Goal: Transaction & Acquisition: Purchase product/service

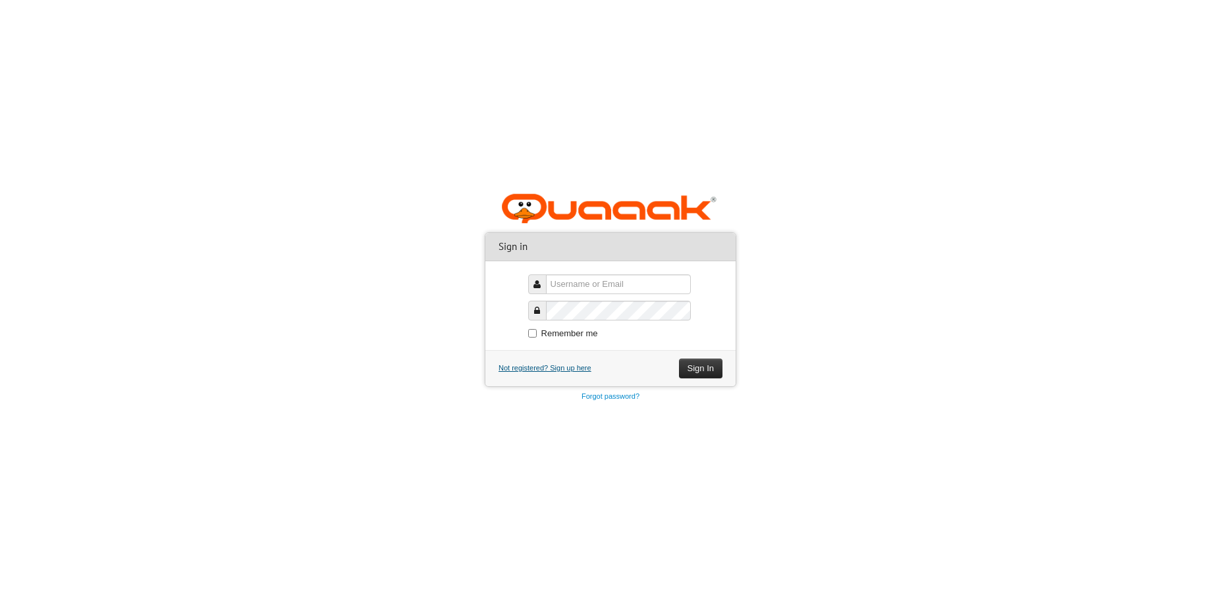
click at [574, 370] on link "Not registered? Sign up here" at bounding box center [544, 368] width 93 height 8
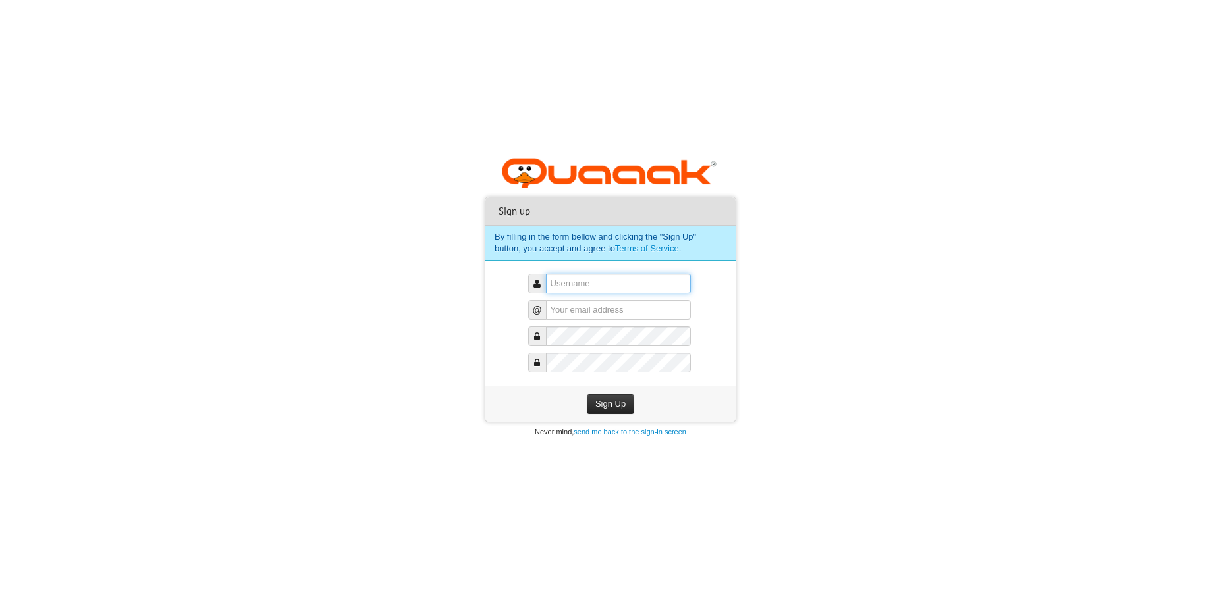
click at [613, 285] on input "text" at bounding box center [618, 284] width 145 height 20
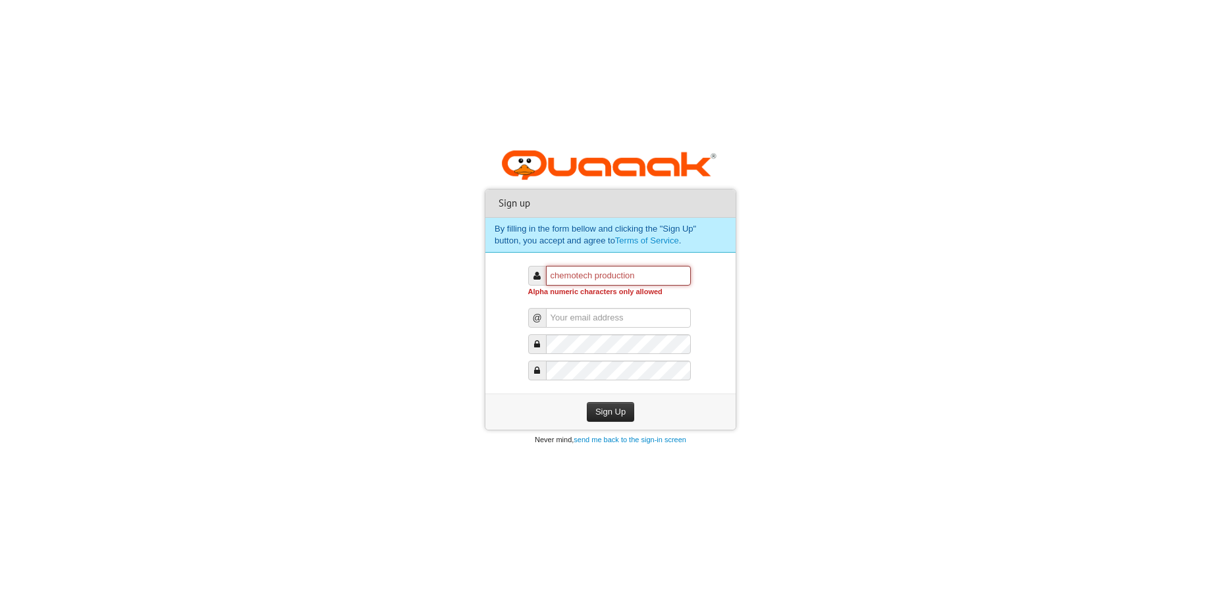
click at [654, 273] on input "Chemotech production" at bounding box center [618, 276] width 145 height 20
drag, startPoint x: 654, startPoint y: 273, endPoint x: 539, endPoint y: 282, distance: 114.9
click at [539, 282] on div "Chemotech production Alpha numeric characters only allowed" at bounding box center [609, 284] width 163 height 36
type input "C"
click at [735, 323] on form "Sign up By filling in the form bellow and clicking the "Sign Up" button, you ac…" at bounding box center [610, 310] width 250 height 240
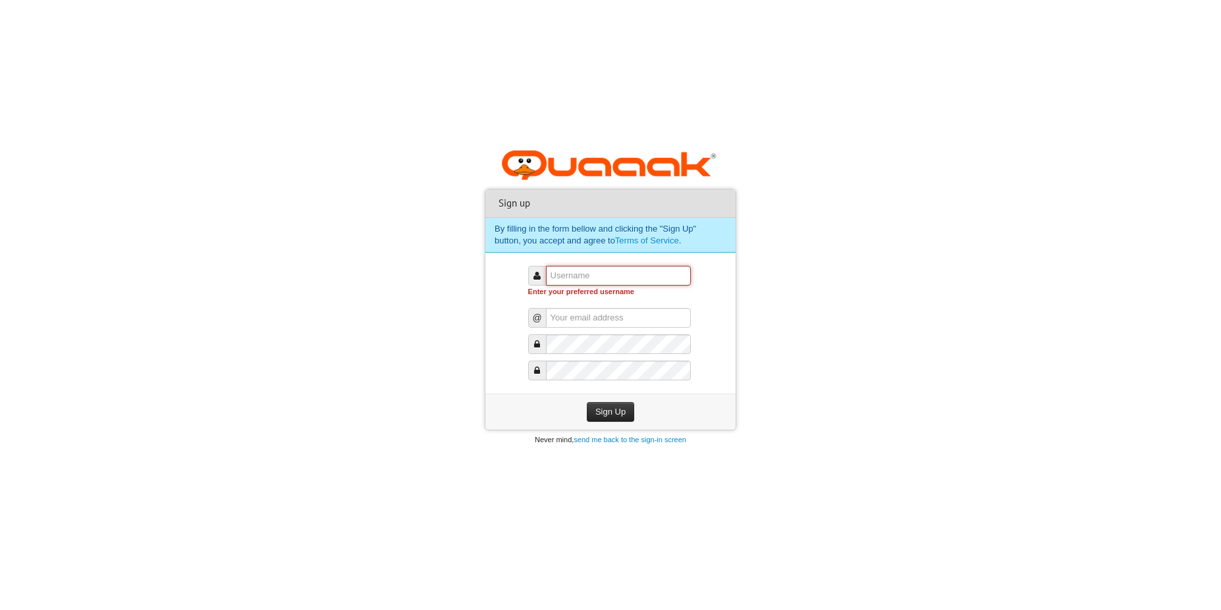
click at [587, 282] on input "text" at bounding box center [618, 276] width 145 height 20
type input "C"
click at [588, 315] on input "text" at bounding box center [618, 318] width 145 height 20
click at [587, 274] on input "Vetiqure" at bounding box center [618, 276] width 145 height 20
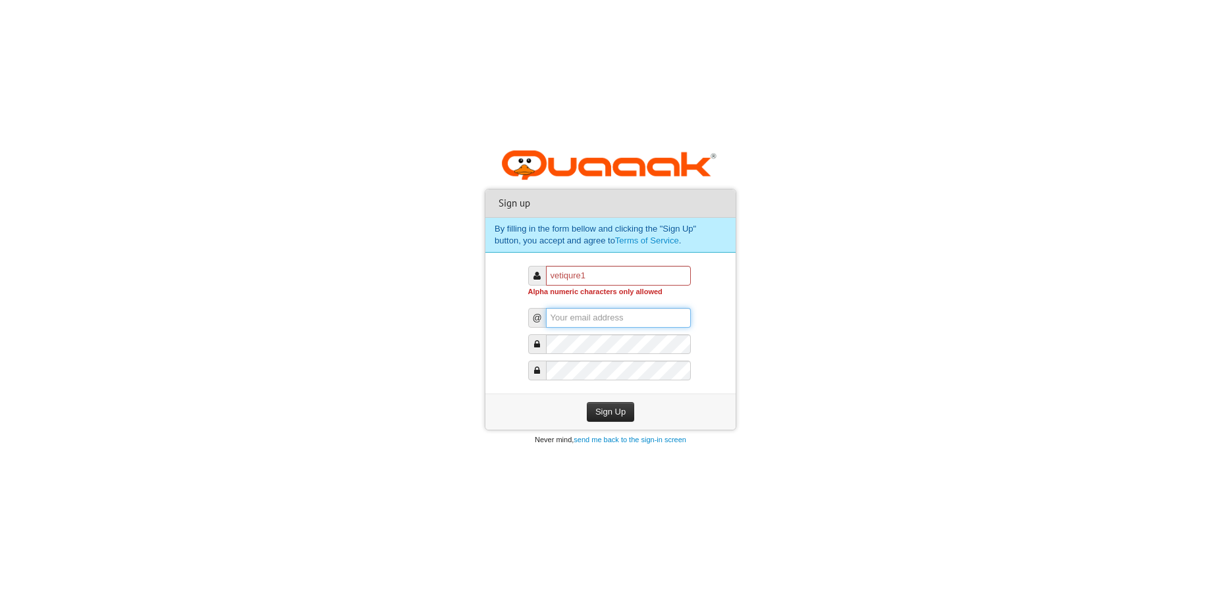
click at [628, 313] on input "text" at bounding box center [618, 318] width 145 height 20
drag, startPoint x: 622, startPoint y: 277, endPoint x: 497, endPoint y: 283, distance: 124.6
click at [497, 283] on form "Sign up By filling in the form bellow and clicking the "Sign Up" button, you ac…" at bounding box center [610, 310] width 250 height 240
click at [591, 276] on input "Vetiqure1" at bounding box center [618, 276] width 145 height 20
type input "V"
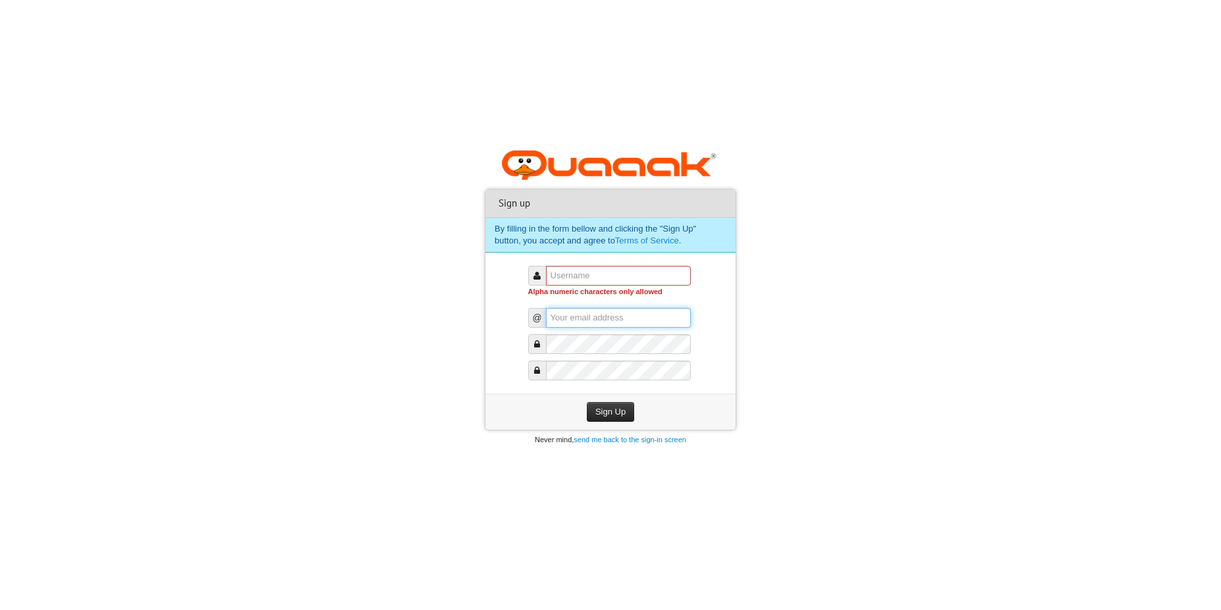
click at [650, 314] on input "text" at bounding box center [618, 318] width 145 height 20
type input "m"
type input "o"
type input "[EMAIL_ADDRESS][DOMAIN_NAME]"
click at [643, 277] on input "text" at bounding box center [618, 276] width 145 height 20
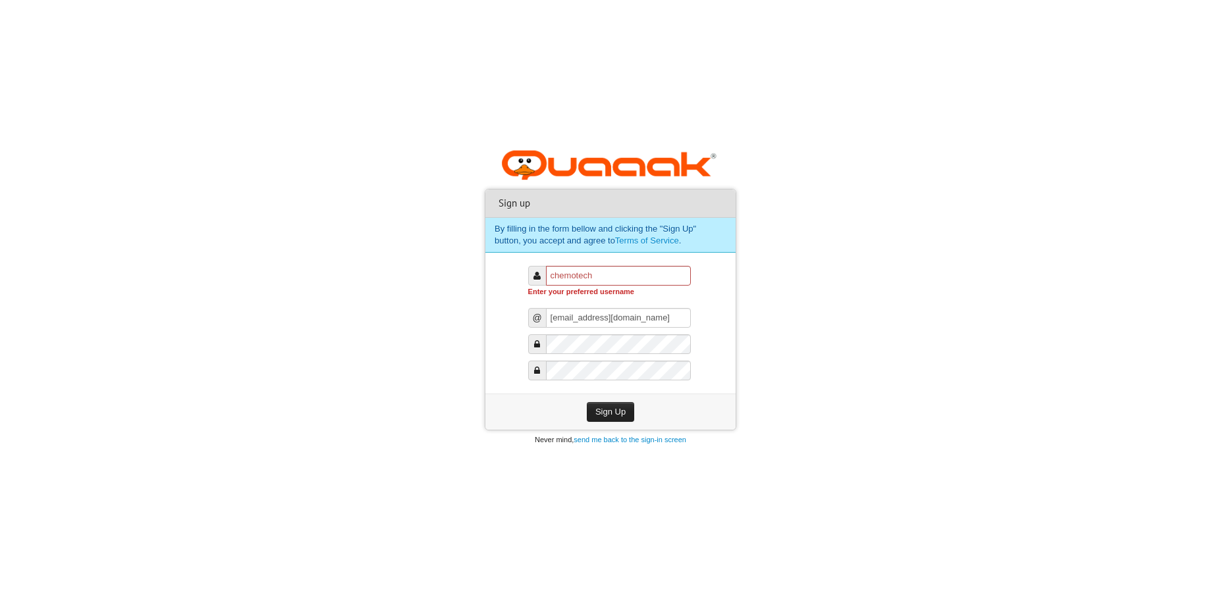
click at [608, 415] on button "Sign Up" at bounding box center [610, 412] width 47 height 20
click at [610, 415] on button "Sign Up" at bounding box center [610, 412] width 47 height 20
click at [616, 411] on button "Sign Up" at bounding box center [610, 412] width 47 height 20
type input "C"
click at [531, 275] on span at bounding box center [537, 276] width 18 height 20
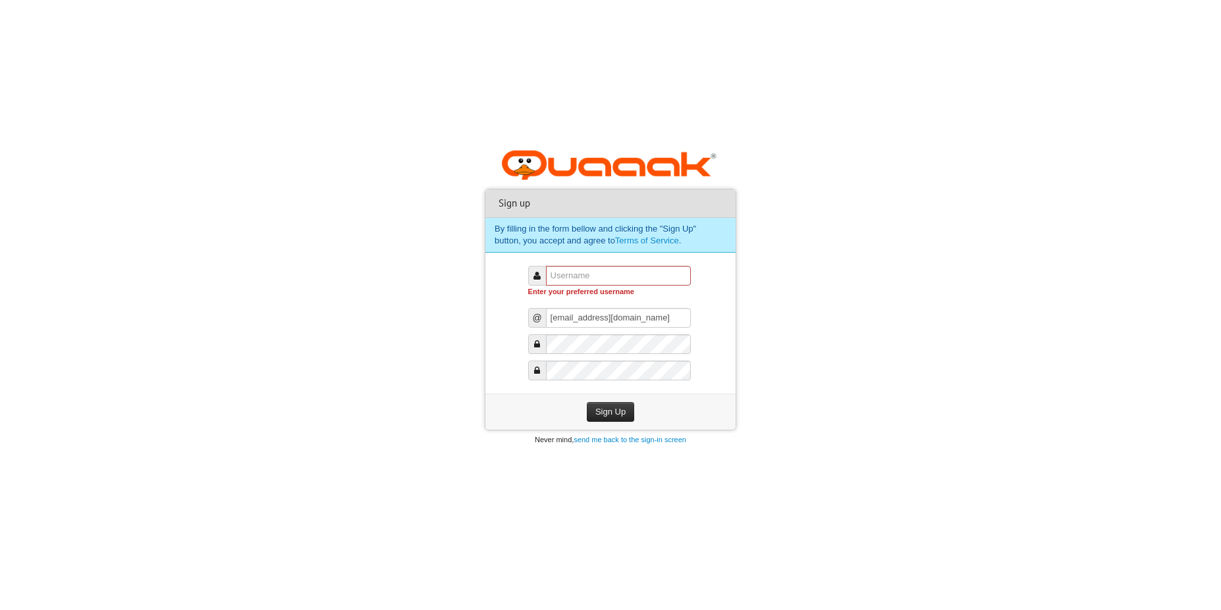
click at [533, 275] on icon at bounding box center [536, 275] width 7 height 9
click at [578, 278] on input "text" at bounding box center [618, 276] width 145 height 20
type input "A"
type input "CHEMO123"
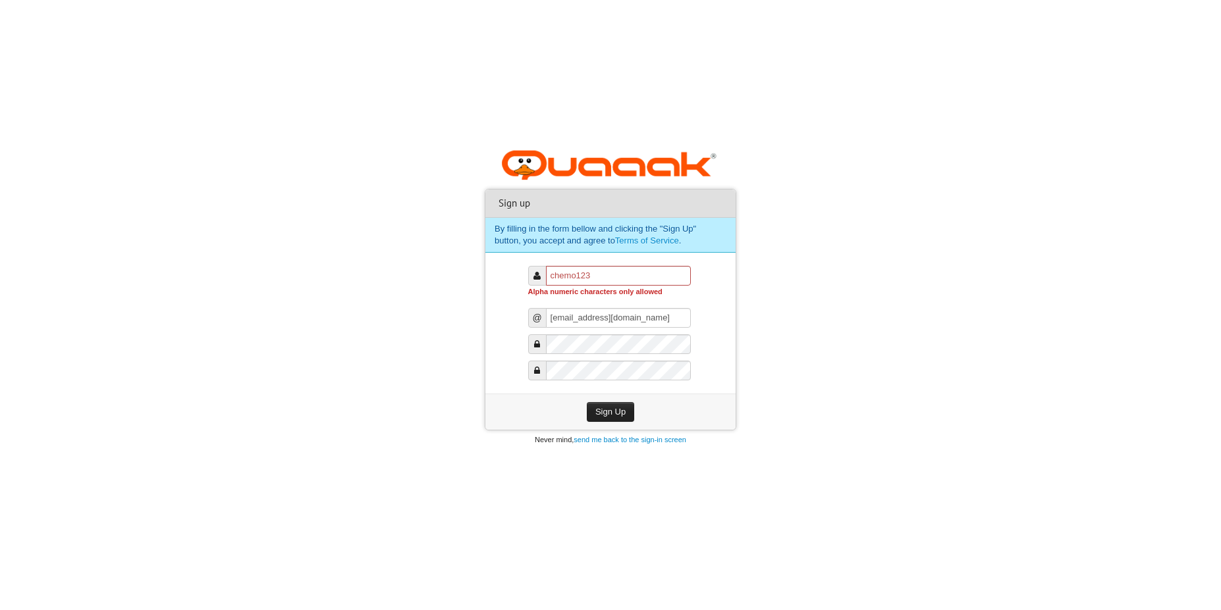
click at [601, 418] on button "Sign Up" at bounding box center [610, 412] width 47 height 20
click at [602, 408] on button "Sign Up" at bounding box center [610, 412] width 47 height 20
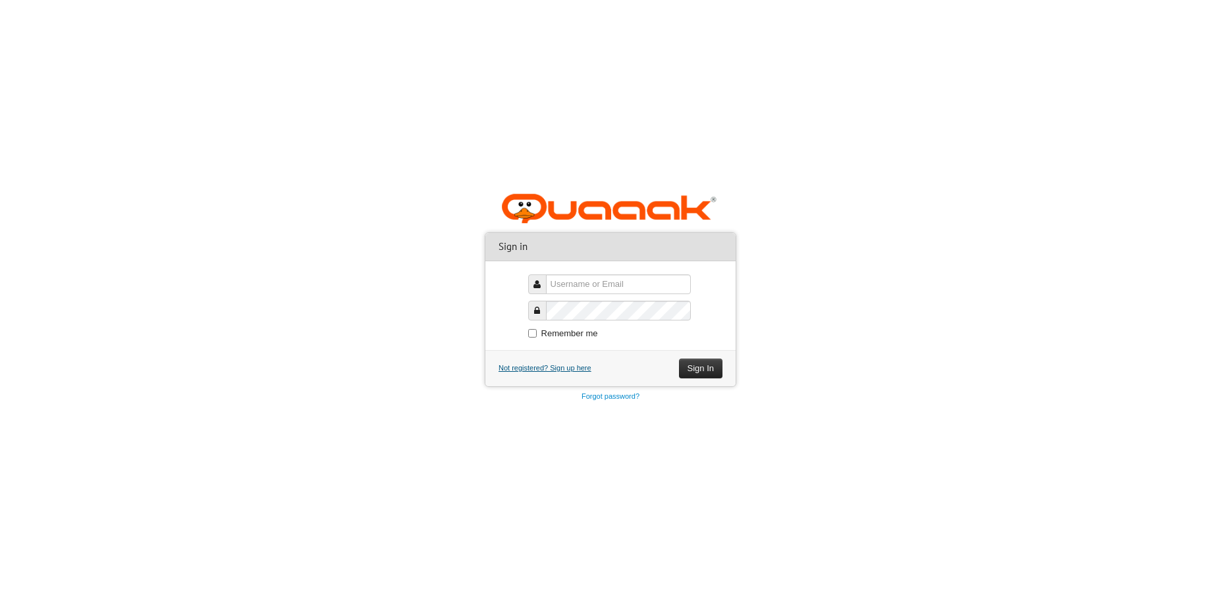
click at [570, 371] on link "Not registered? Sign up here" at bounding box center [544, 368] width 93 height 8
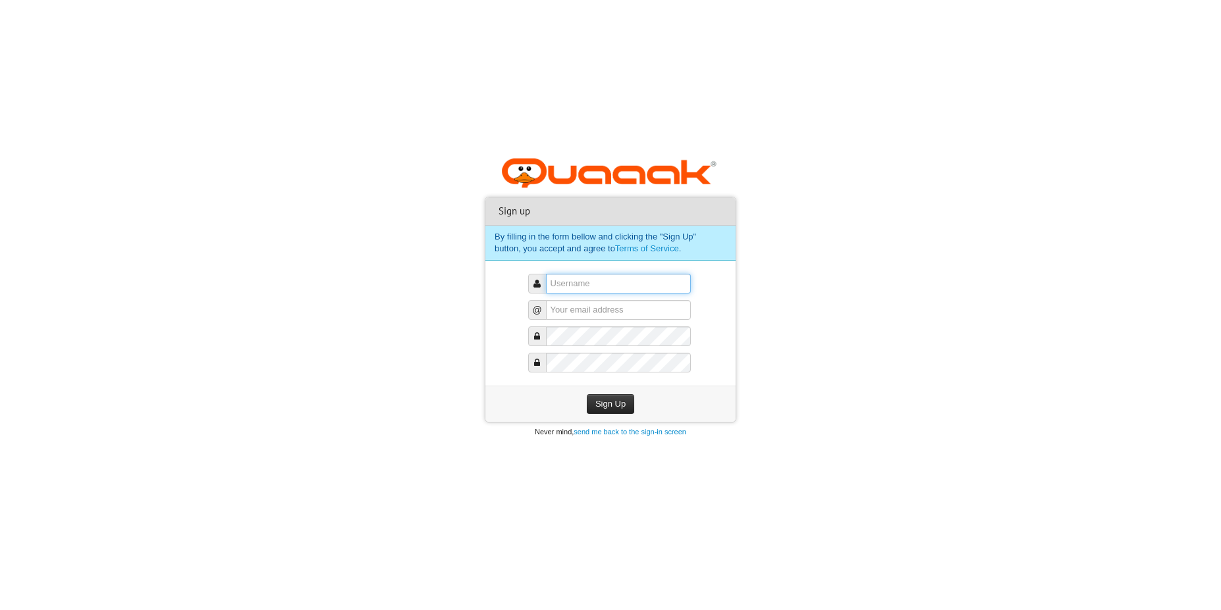
click at [582, 279] on input "text" at bounding box center [618, 284] width 145 height 20
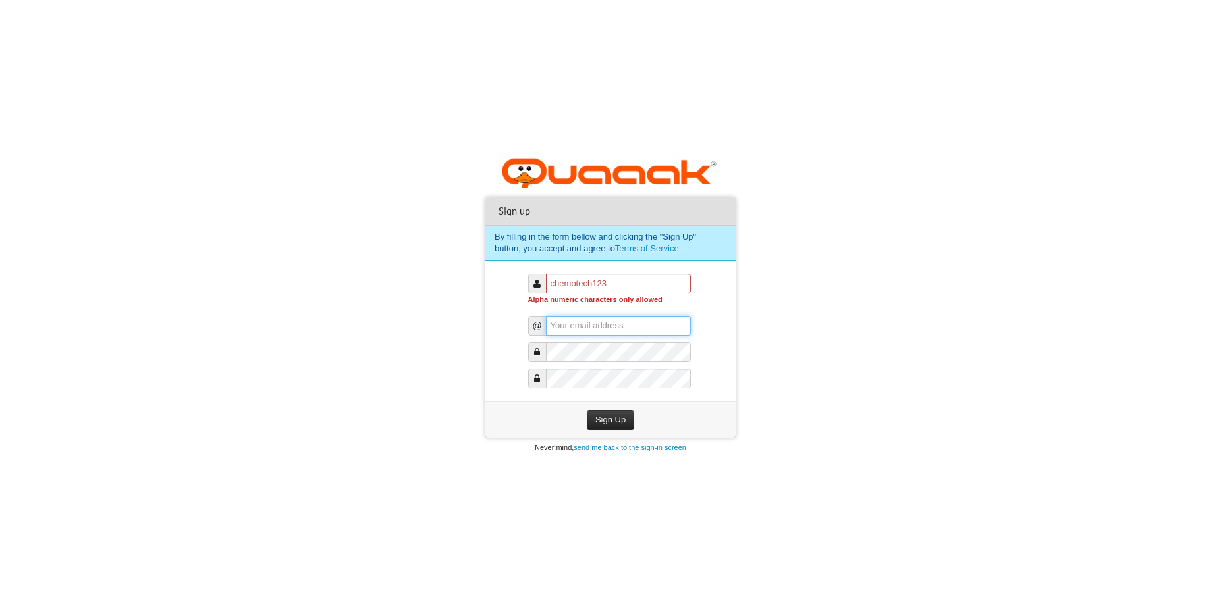
click at [577, 306] on div "CHEMOTECH123 Alpha numeric characters only allowed @ get new code" at bounding box center [610, 331] width 165 height 141
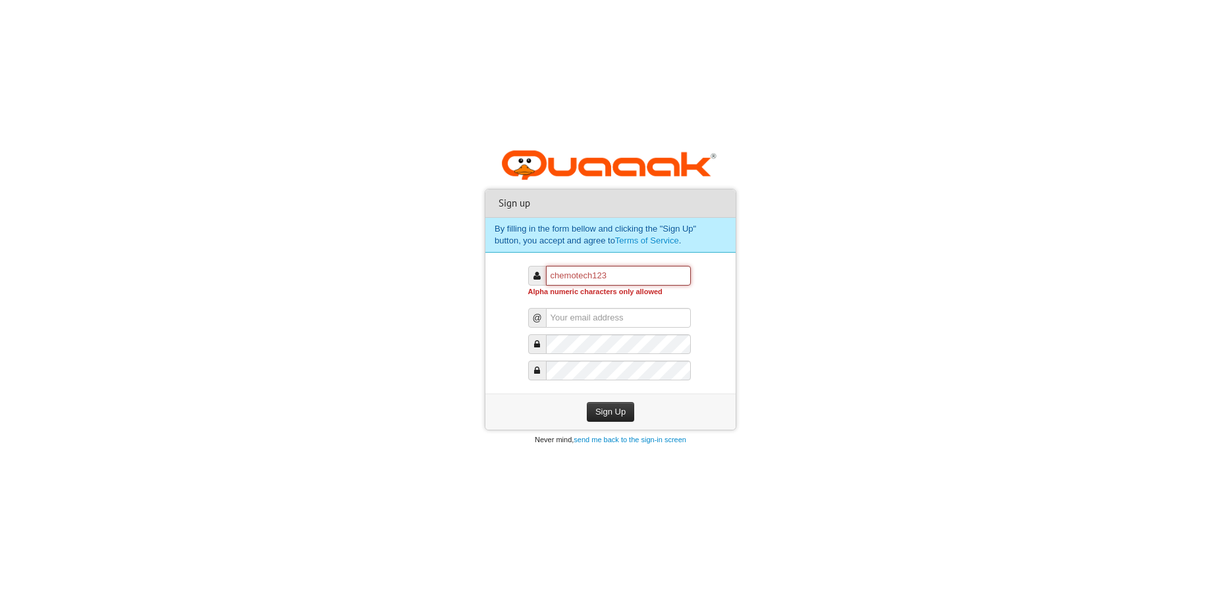
click at [626, 276] on input "CHEMOTECH123" at bounding box center [618, 276] width 145 height 20
click at [623, 323] on input "text" at bounding box center [618, 318] width 145 height 20
drag, startPoint x: 635, startPoint y: 278, endPoint x: 533, endPoint y: 277, distance: 102.1
click at [533, 277] on div "CHEMOTECH123! Alpha numeric characters only allowed" at bounding box center [609, 284] width 163 height 36
click at [666, 321] on input "text" at bounding box center [618, 318] width 145 height 20
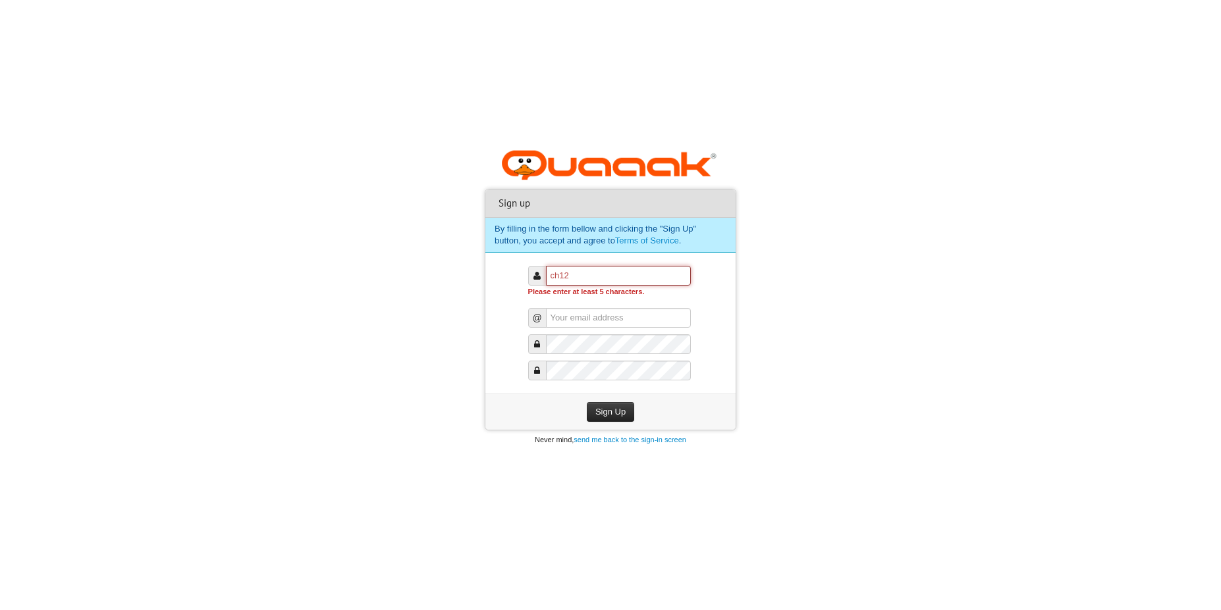
click at [596, 275] on input "CH12" at bounding box center [618, 276] width 145 height 20
click at [595, 325] on input "text" at bounding box center [618, 318] width 145 height 20
click at [596, 313] on input "text" at bounding box center [618, 318] width 145 height 20
click at [595, 275] on input "CH123" at bounding box center [618, 276] width 145 height 20
click at [589, 319] on input "text" at bounding box center [618, 318] width 145 height 20
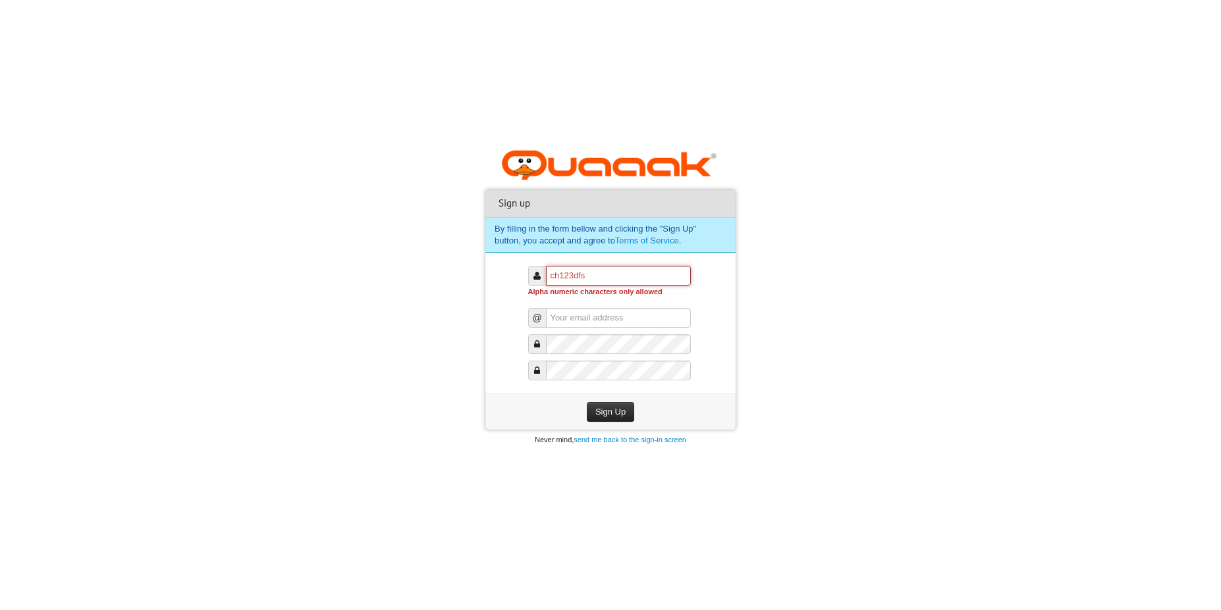
click at [599, 281] on input "CH123dfs" at bounding box center [618, 276] width 145 height 20
click at [596, 321] on input "text" at bounding box center [618, 318] width 145 height 20
click at [599, 276] on input "CH123dfs1" at bounding box center [618, 276] width 145 height 20
click at [595, 320] on input "text" at bounding box center [618, 318] width 145 height 20
click at [615, 277] on input "CH123dfs1!" at bounding box center [618, 276] width 145 height 20
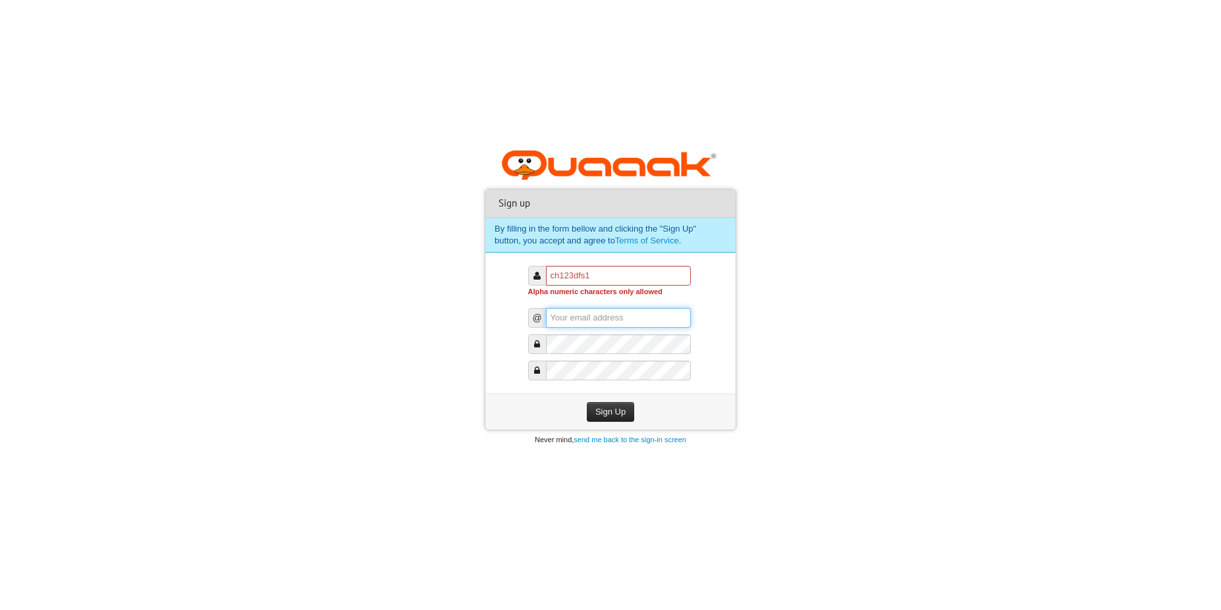
click at [616, 320] on input "text" at bounding box center [618, 318] width 145 height 20
click at [614, 272] on input "CH123dfs1" at bounding box center [618, 276] width 145 height 20
click at [610, 320] on input "text" at bounding box center [618, 318] width 145 height 20
click at [611, 273] on input "CH123" at bounding box center [618, 276] width 145 height 20
click at [600, 323] on input "text" at bounding box center [618, 318] width 145 height 20
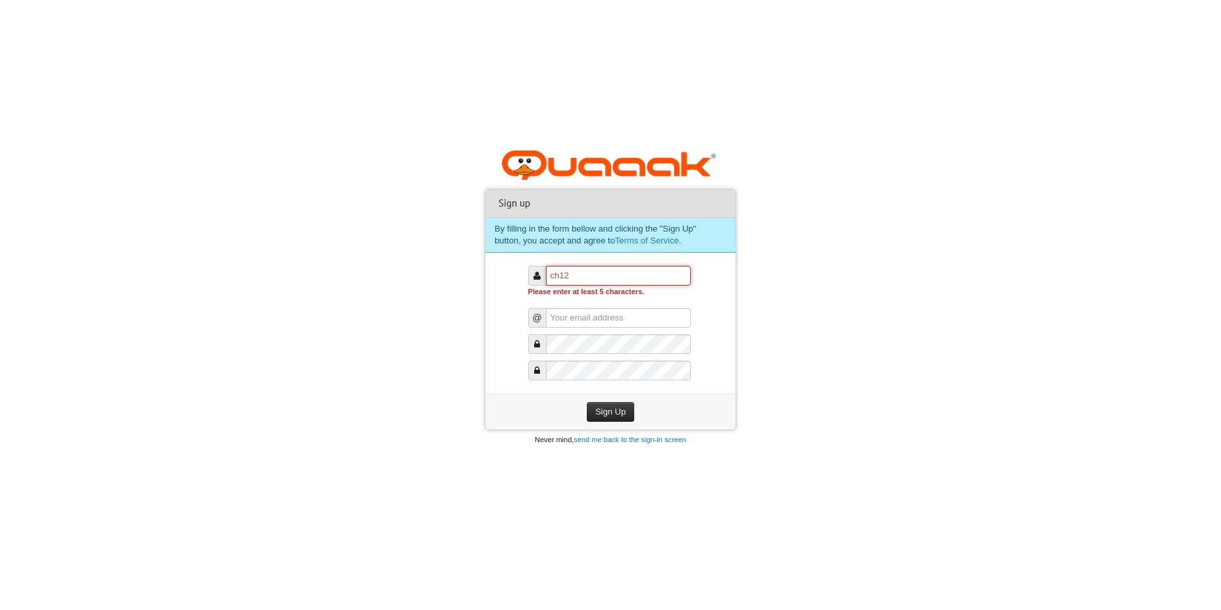
click at [595, 277] on input "CH12" at bounding box center [618, 276] width 145 height 20
click at [595, 325] on input "text" at bounding box center [618, 318] width 145 height 20
click at [549, 277] on input "CH123" at bounding box center [618, 276] width 145 height 20
click at [633, 277] on input "CH123" at bounding box center [618, 276] width 145 height 20
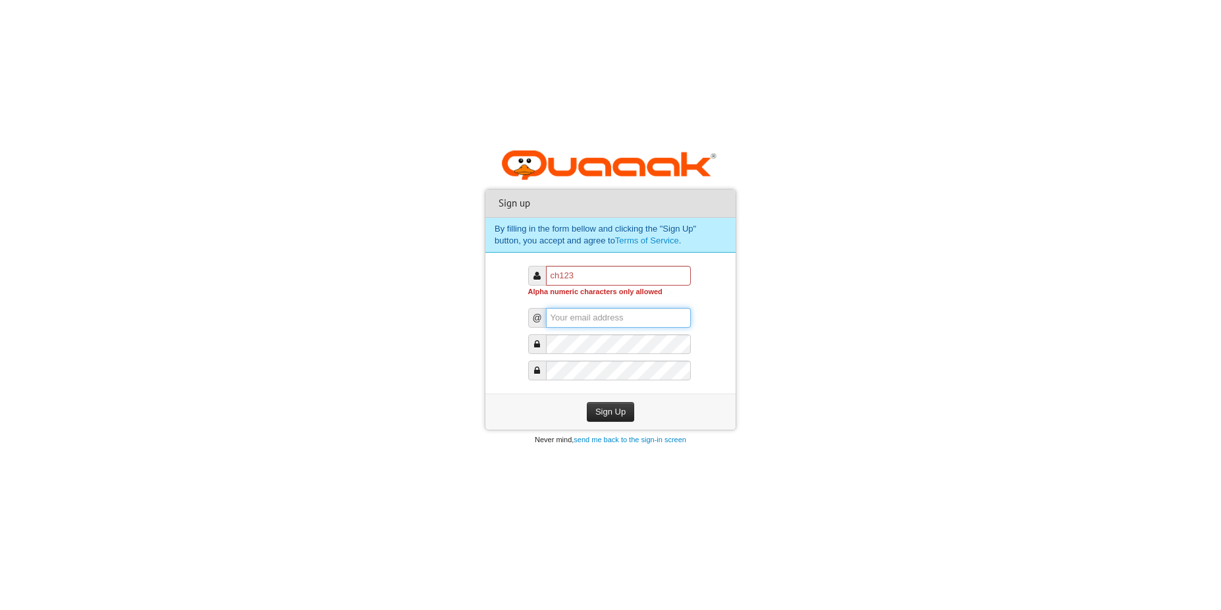
click at [627, 314] on input "text" at bounding box center [618, 318] width 145 height 20
click at [620, 276] on input "CH123" at bounding box center [618, 276] width 145 height 20
click at [638, 327] on input "text" at bounding box center [618, 318] width 145 height 20
click at [638, 326] on input "text" at bounding box center [618, 318] width 145 height 20
click at [606, 275] on input "CHeese" at bounding box center [618, 276] width 145 height 20
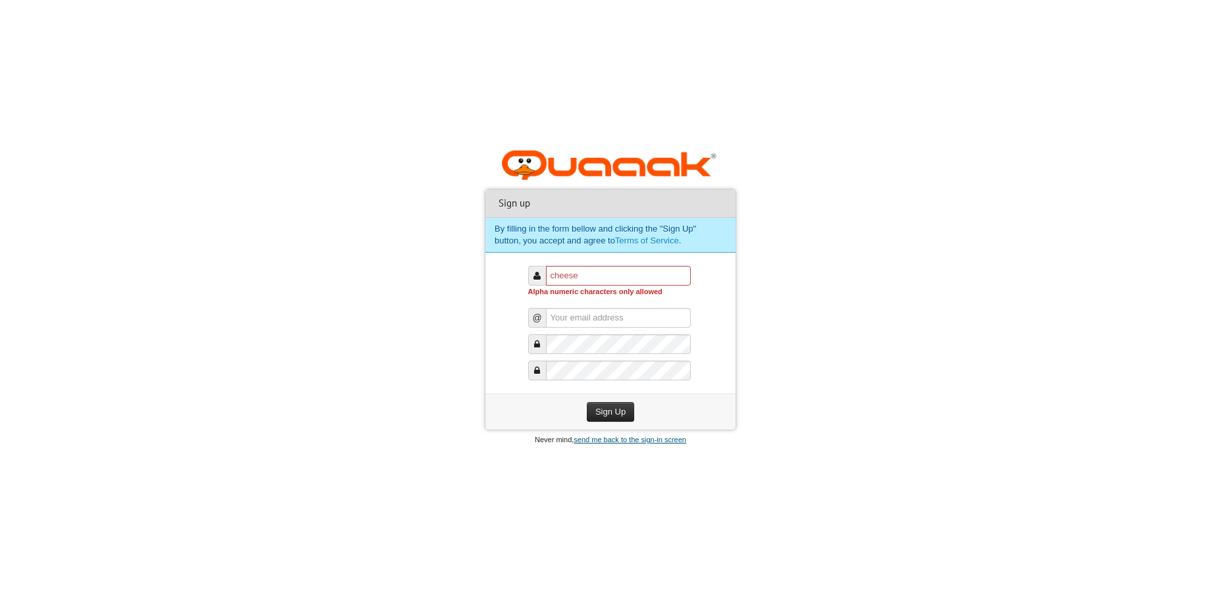
click at [642, 442] on link "send me back to the sign-in screen" at bounding box center [630, 440] width 113 height 8
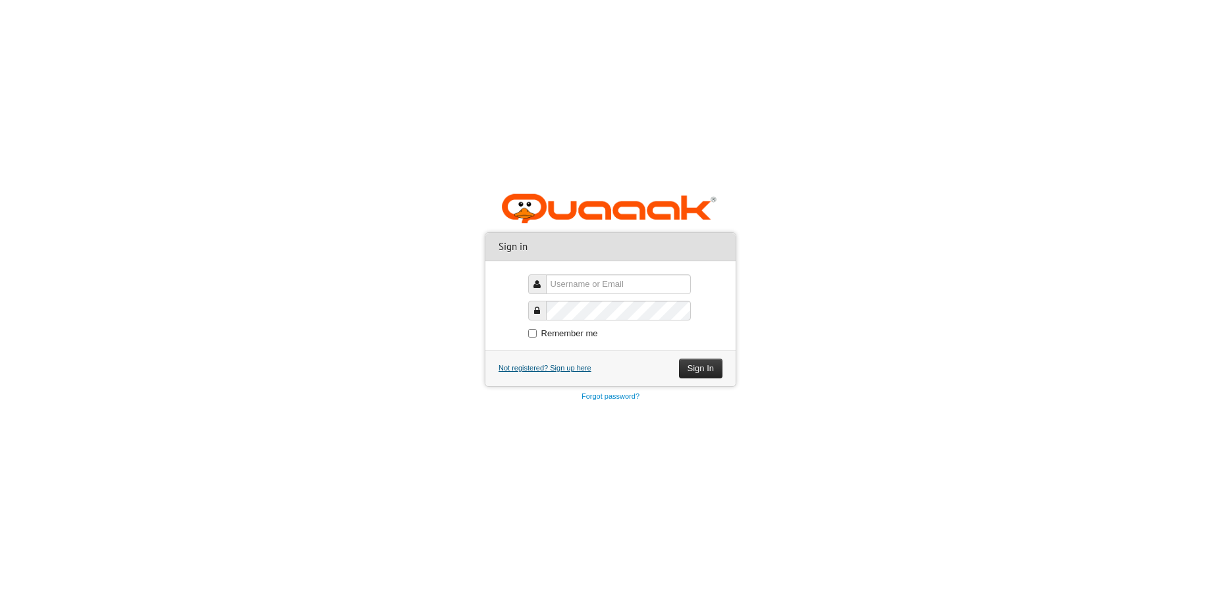
click at [568, 371] on link "Not registered? Sign up here" at bounding box center [544, 368] width 93 height 8
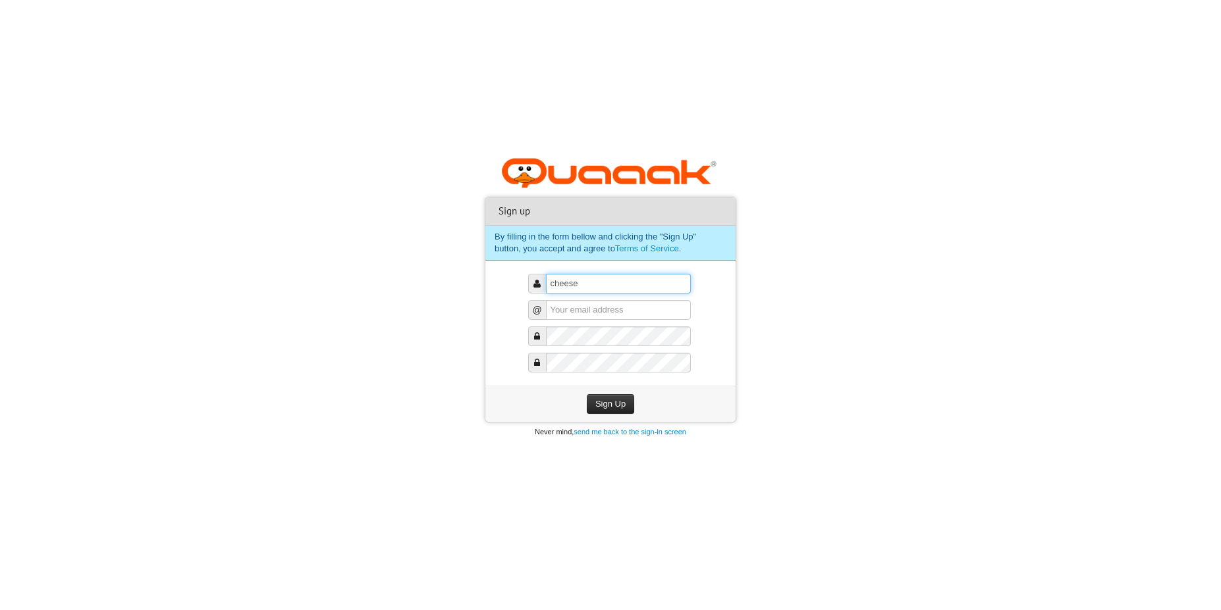
click at [603, 285] on input "CHeese" at bounding box center [618, 284] width 145 height 20
click at [606, 310] on div "CHeese @ get new code" at bounding box center [610, 323] width 165 height 125
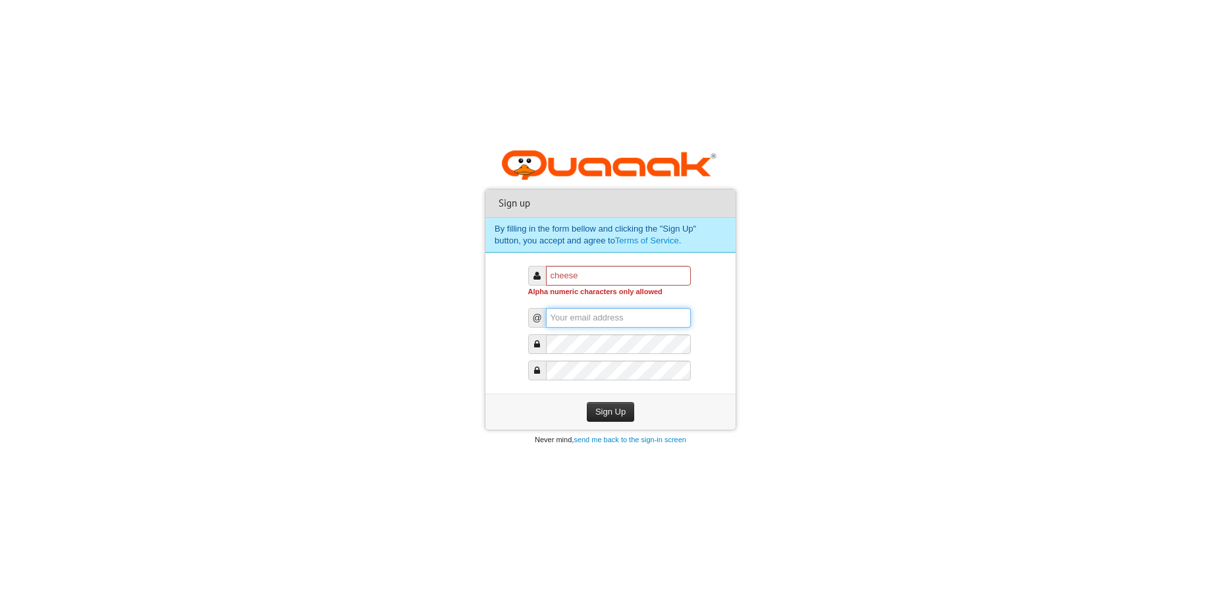
click at [588, 322] on input "text" at bounding box center [618, 318] width 145 height 20
click at [608, 279] on input "CHeese" at bounding box center [618, 276] width 145 height 20
type input "CH123"
click at [649, 312] on input "text" at bounding box center [618, 318] width 145 height 20
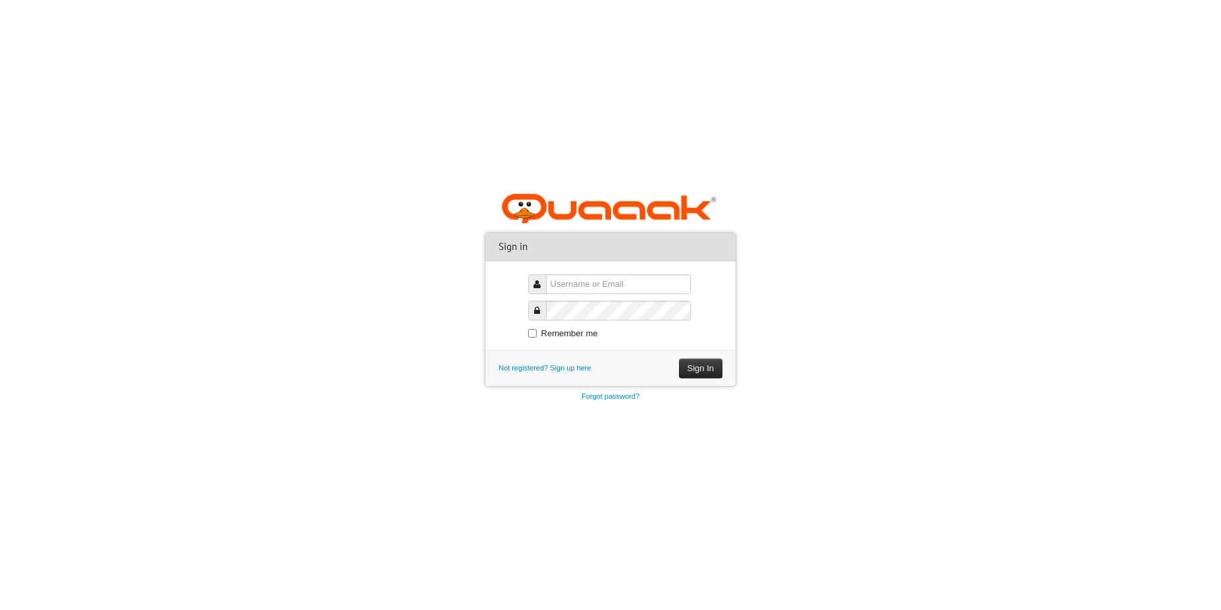
click at [575, 286] on input "text" at bounding box center [618, 285] width 145 height 20
type input "ch123"
click at [557, 333] on label "Remember me" at bounding box center [610, 333] width 165 height 13
click at [537, 333] on input "Remember me" at bounding box center [532, 333] width 9 height 9
checkbox input "true"
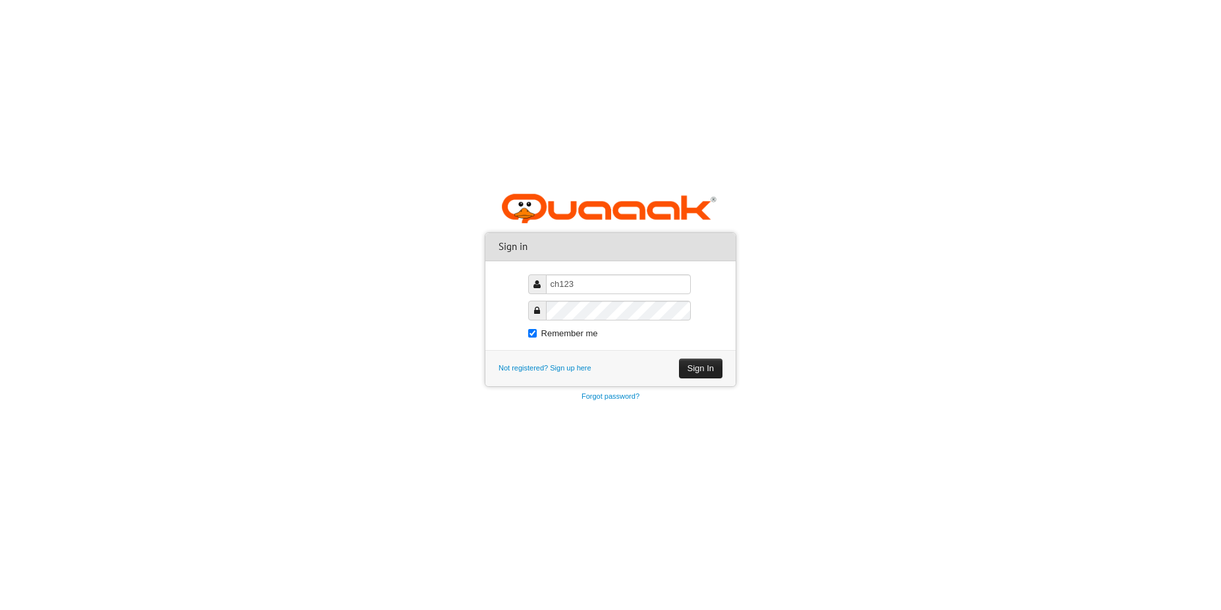
click at [687, 371] on button "Sign In" at bounding box center [700, 369] width 43 height 20
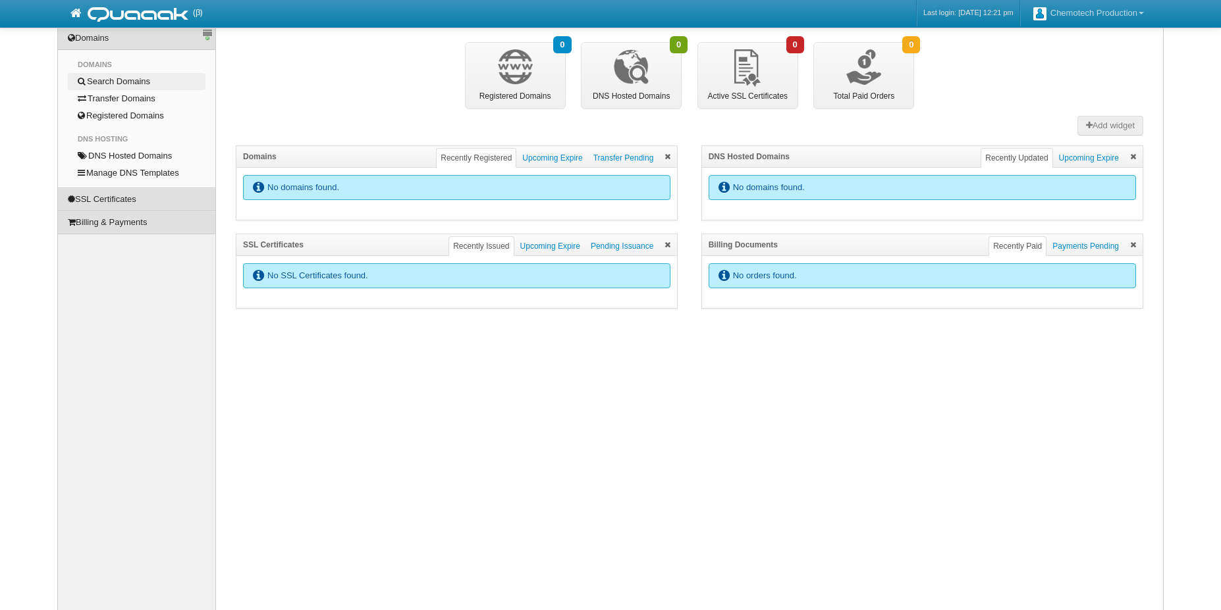
click at [116, 77] on link "Search Domains" at bounding box center [137, 81] width 138 height 17
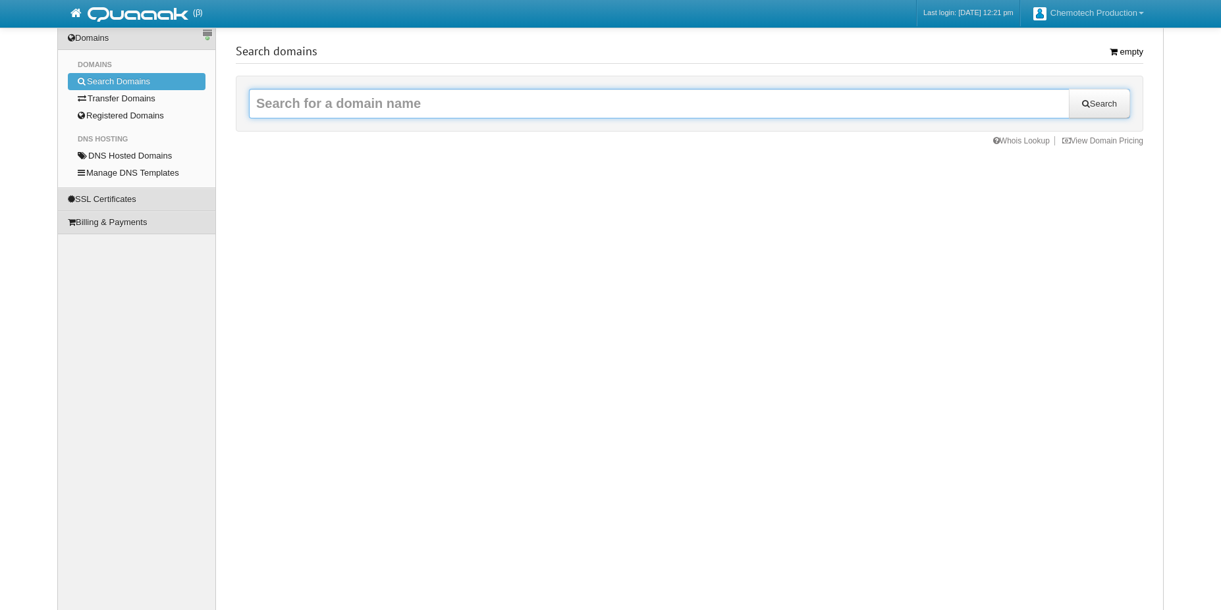
click at [414, 106] on input "text" at bounding box center [689, 104] width 881 height 30
type input "vetiqure"
click at [1069, 89] on button "Search" at bounding box center [1099, 104] width 61 height 30
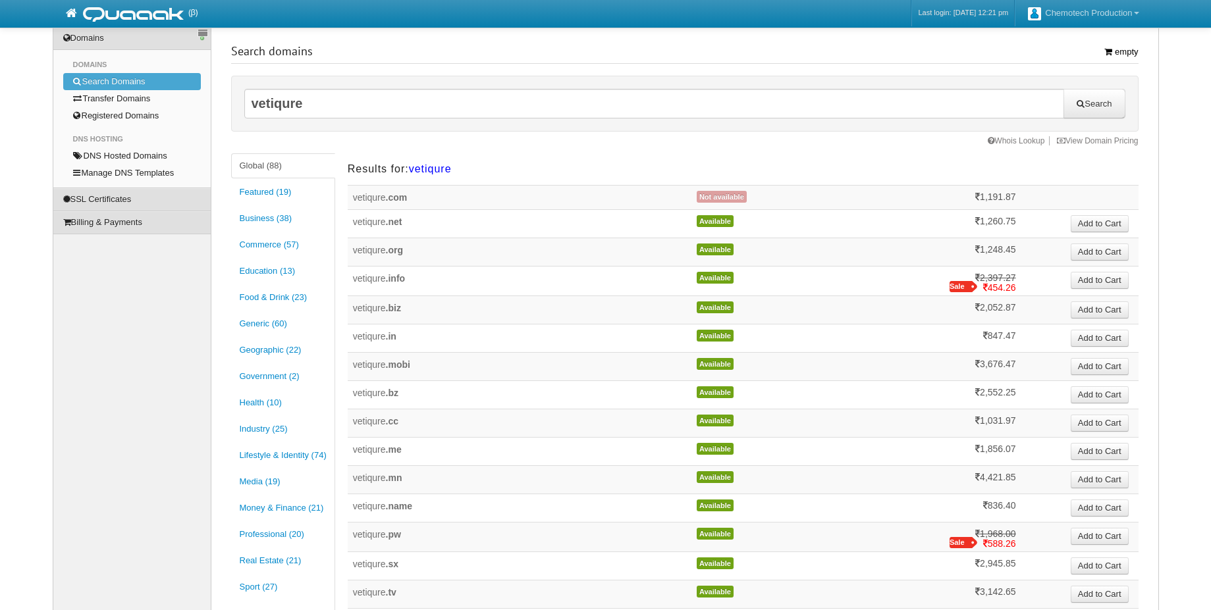
click at [390, 281] on span ".info" at bounding box center [396, 278] width 20 height 11
click at [1092, 282] on button "Add to Cart" at bounding box center [1100, 280] width 58 height 17
click at [1076, 57] on div "1 item [ 454.26 ]" at bounding box center [1102, 52] width 70 height 12
click at [1081, 51] on span "1 item" at bounding box center [1089, 52] width 23 height 10
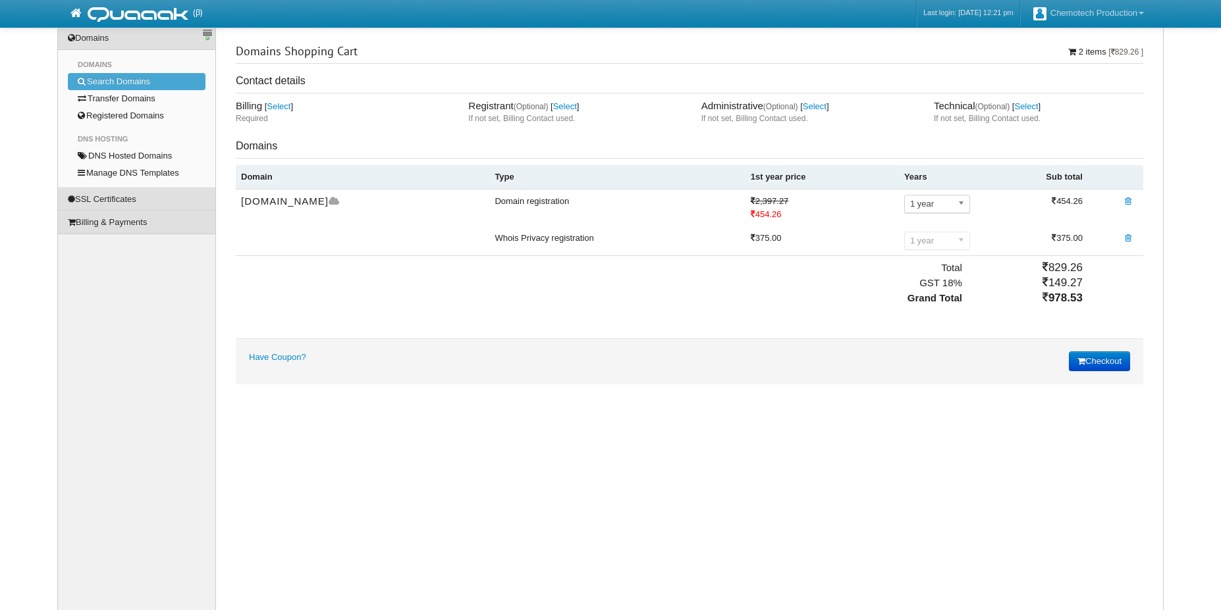
click at [932, 239] on span "1 year" at bounding box center [931, 240] width 42 height 16
click at [957, 207] on b at bounding box center [963, 204] width 12 height 17
click at [1098, 365] on button "Checkout" at bounding box center [1099, 362] width 61 height 20
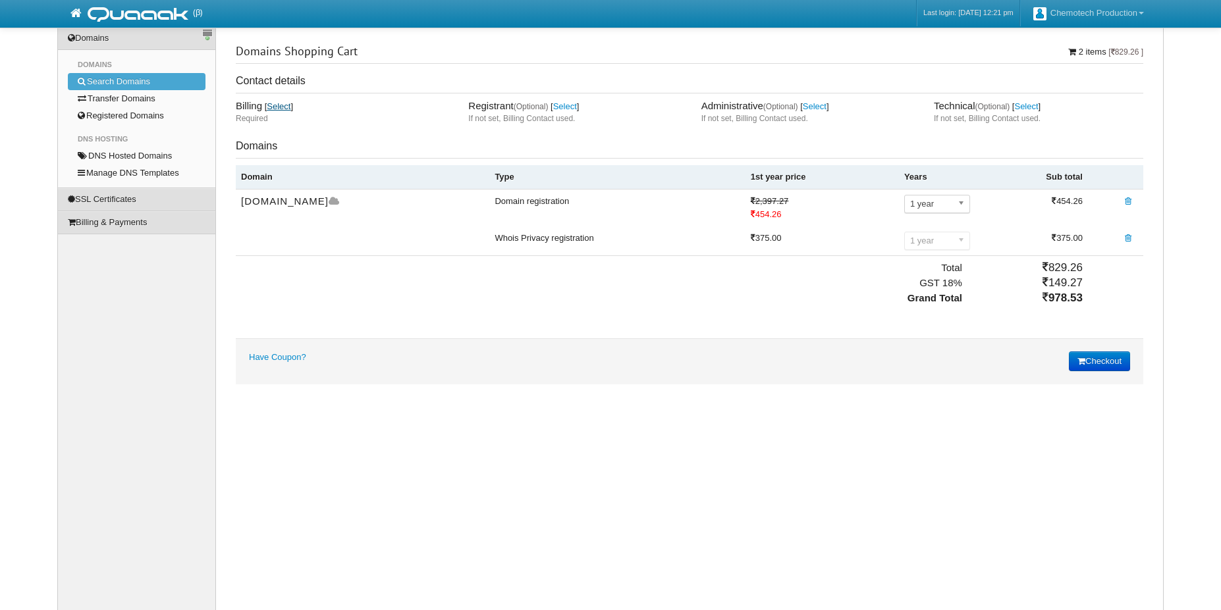
click at [274, 108] on link "Select" at bounding box center [279, 106] width 24 height 10
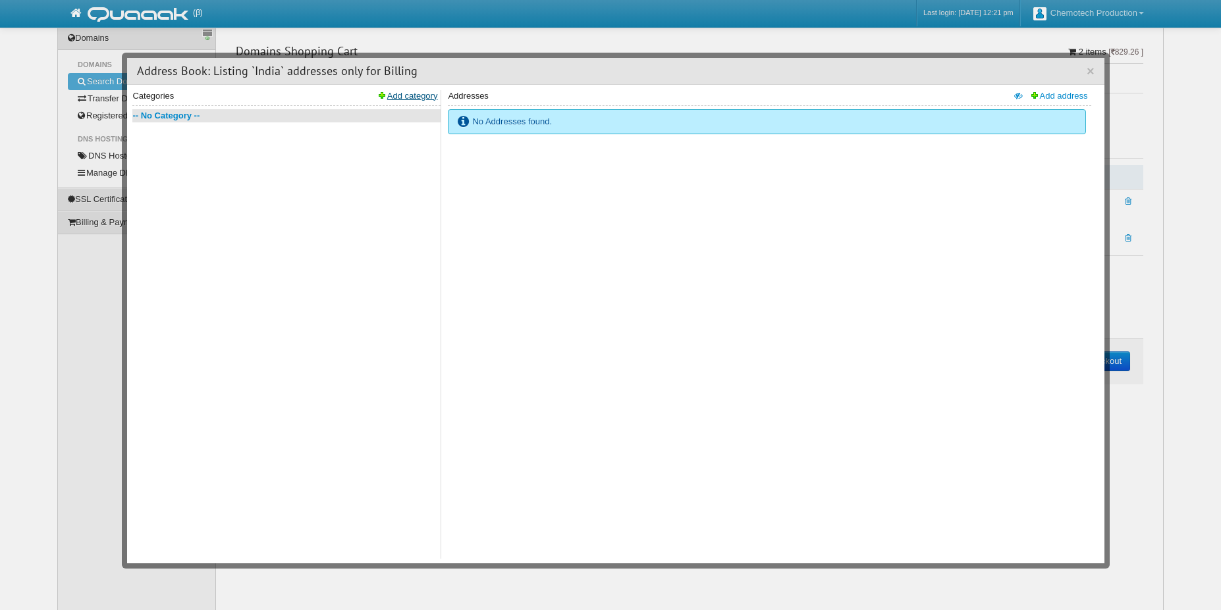
click at [401, 101] on link "Add category" at bounding box center [407, 96] width 61 height 12
select select "0"
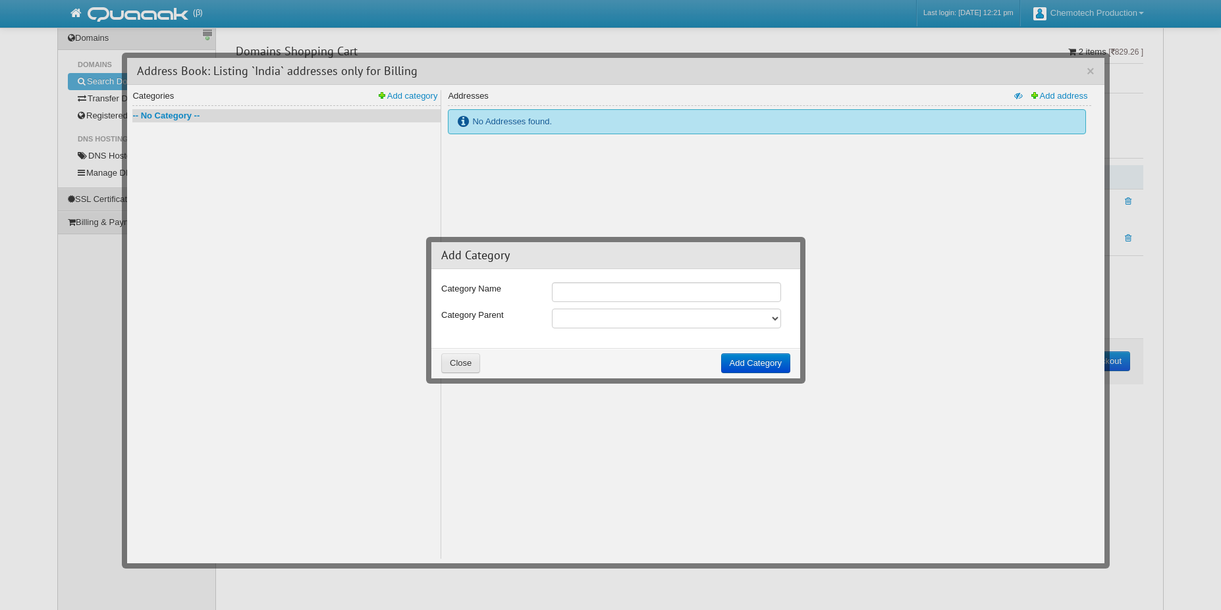
click at [456, 361] on button "Close" at bounding box center [460, 364] width 39 height 20
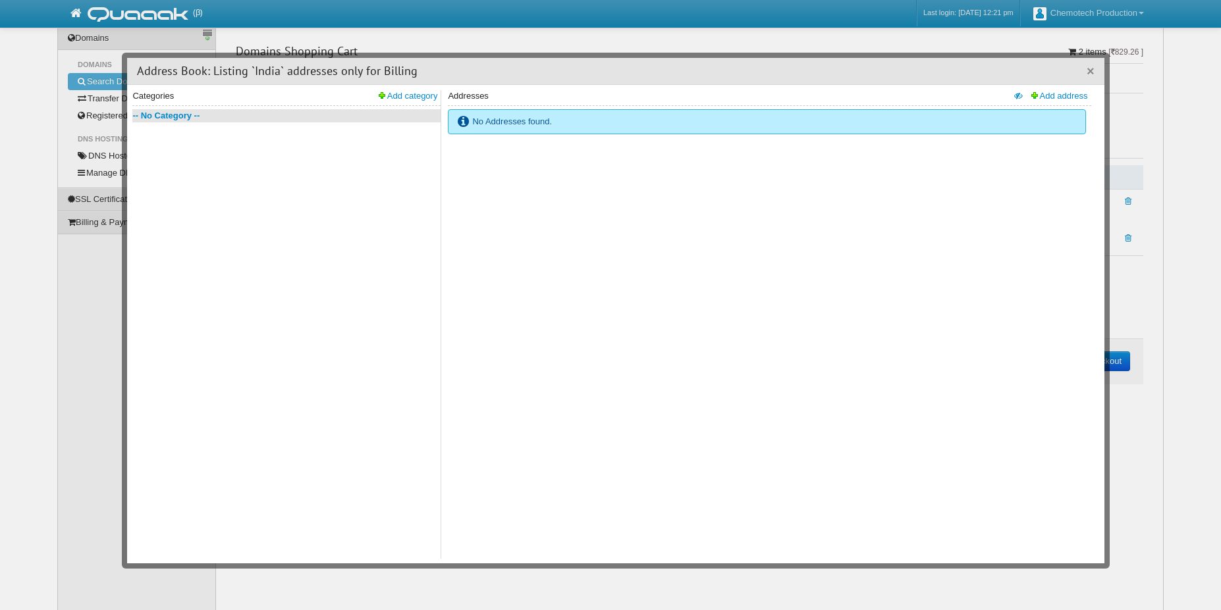
click at [1088, 77] on button "×" at bounding box center [1090, 71] width 8 height 13
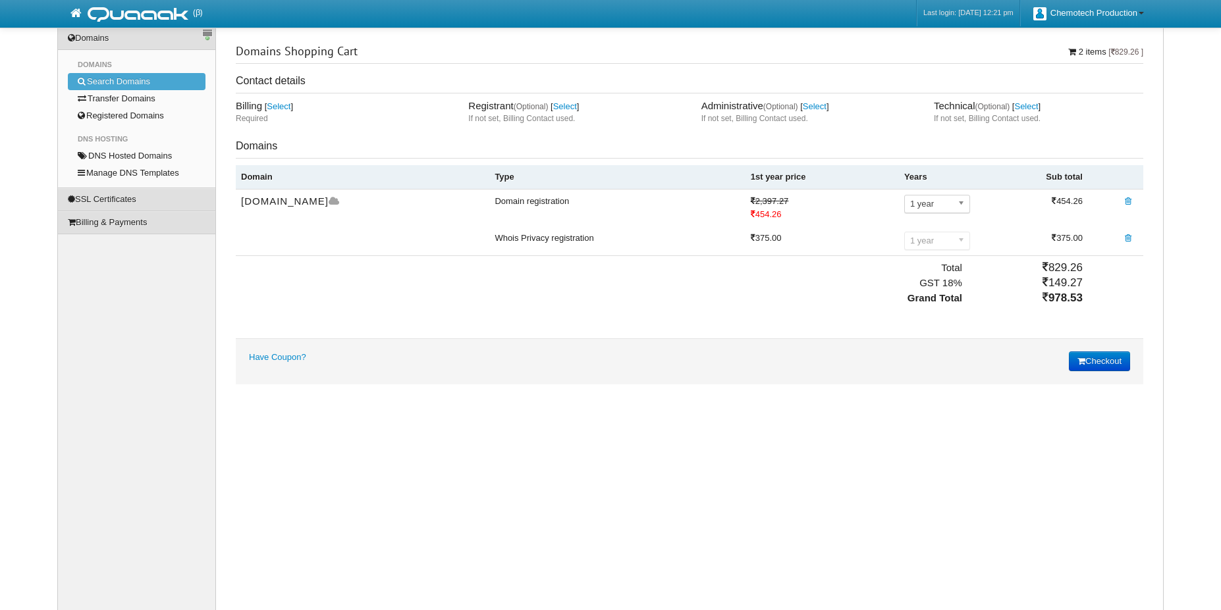
click at [1138, 14] on link "Chemotech Production" at bounding box center [1089, 14] width 124 height 28
click at [103, 221] on link "Billing & Payments" at bounding box center [136, 222] width 157 height 22
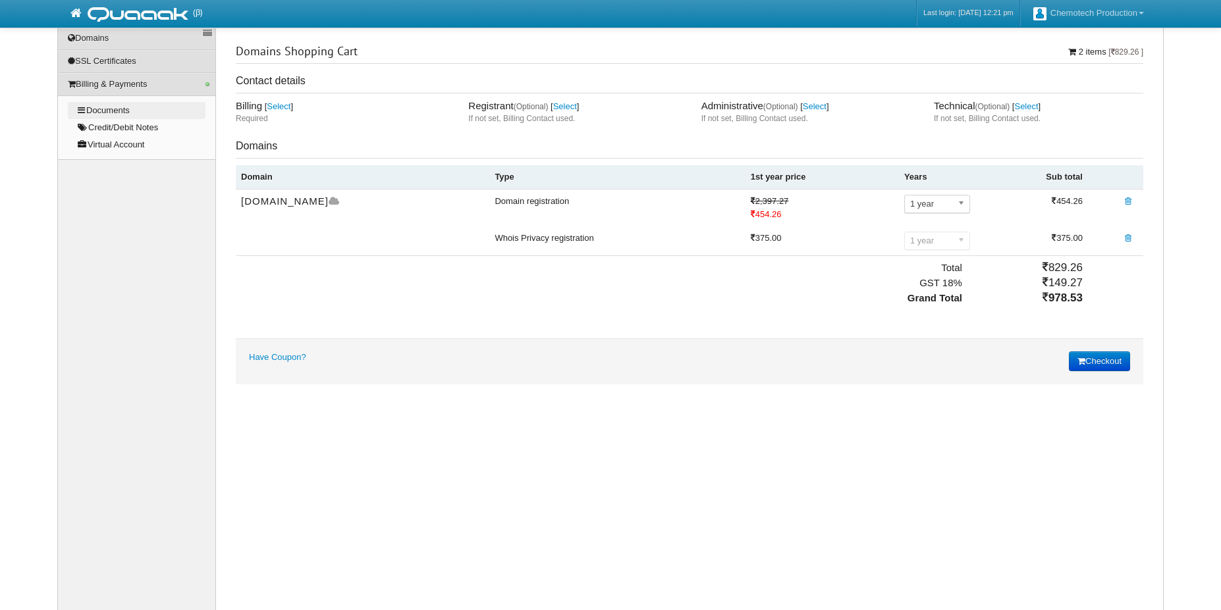
click at [138, 110] on link "Documents" at bounding box center [137, 110] width 138 height 17
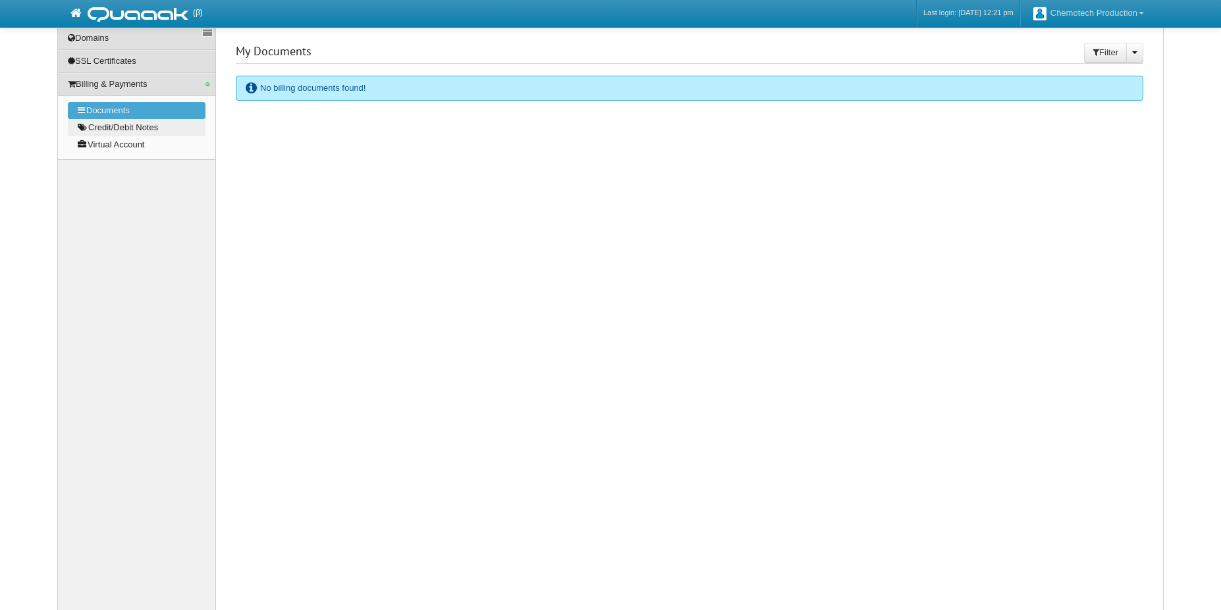
click at [122, 131] on link "Credit/Debit Notes" at bounding box center [137, 127] width 138 height 17
click at [122, 143] on link "Virtual Account" at bounding box center [137, 144] width 138 height 17
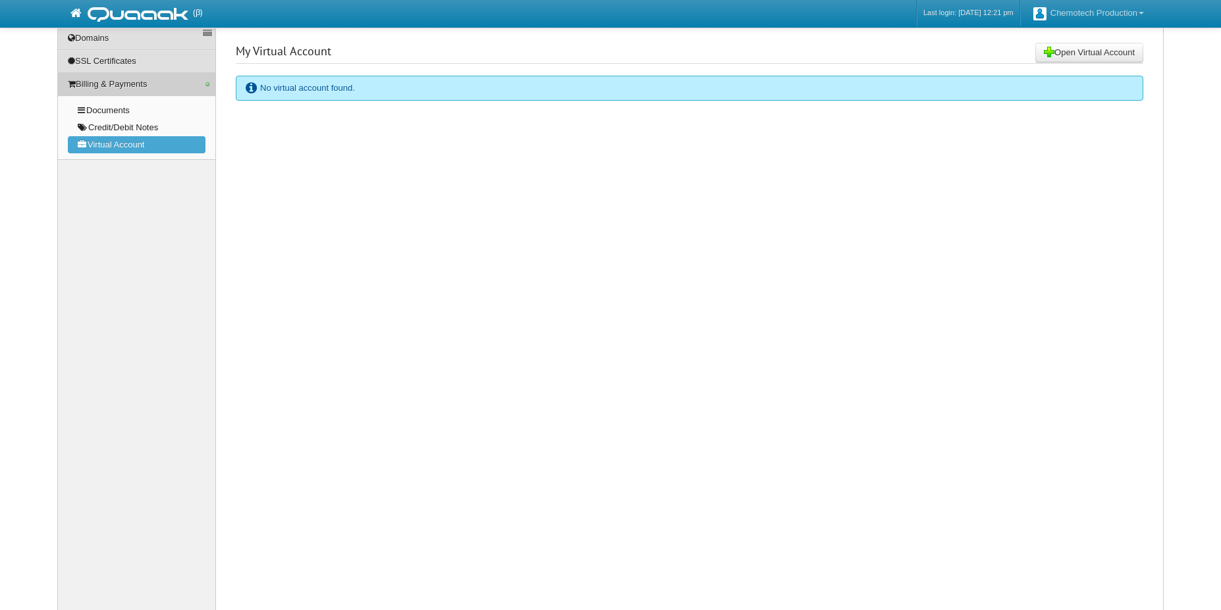
click at [128, 86] on link "Billing & Payments" at bounding box center [136, 84] width 157 height 22
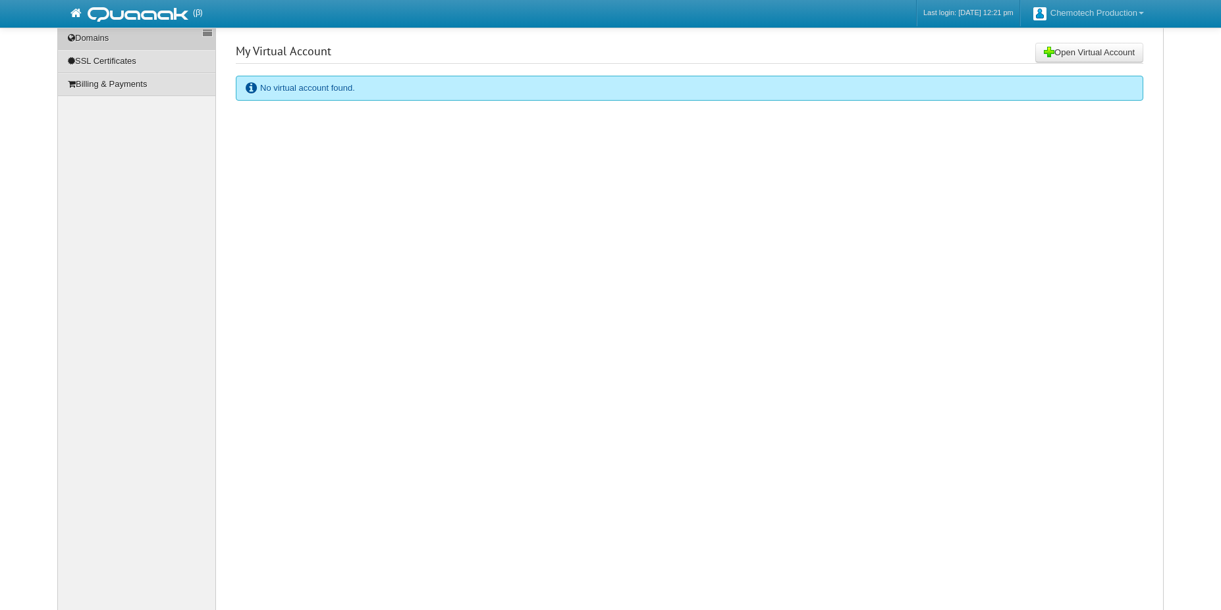
click at [140, 39] on link "Domains" at bounding box center [136, 38] width 157 height 22
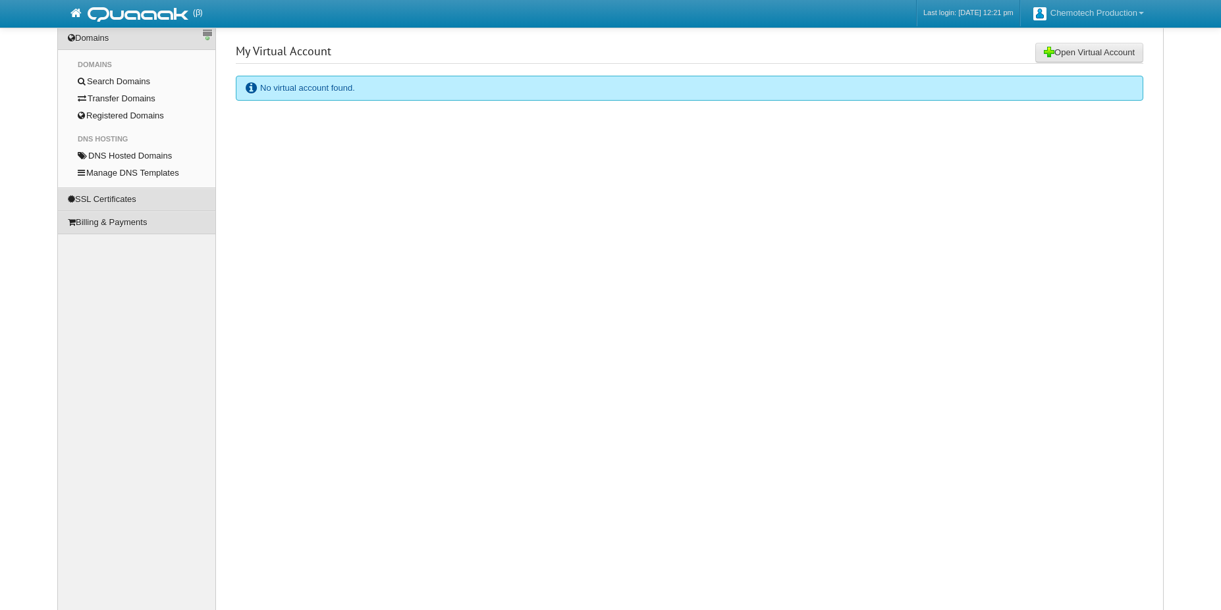
click at [1088, 53] on button "Open Virtual Account" at bounding box center [1089, 53] width 108 height 20
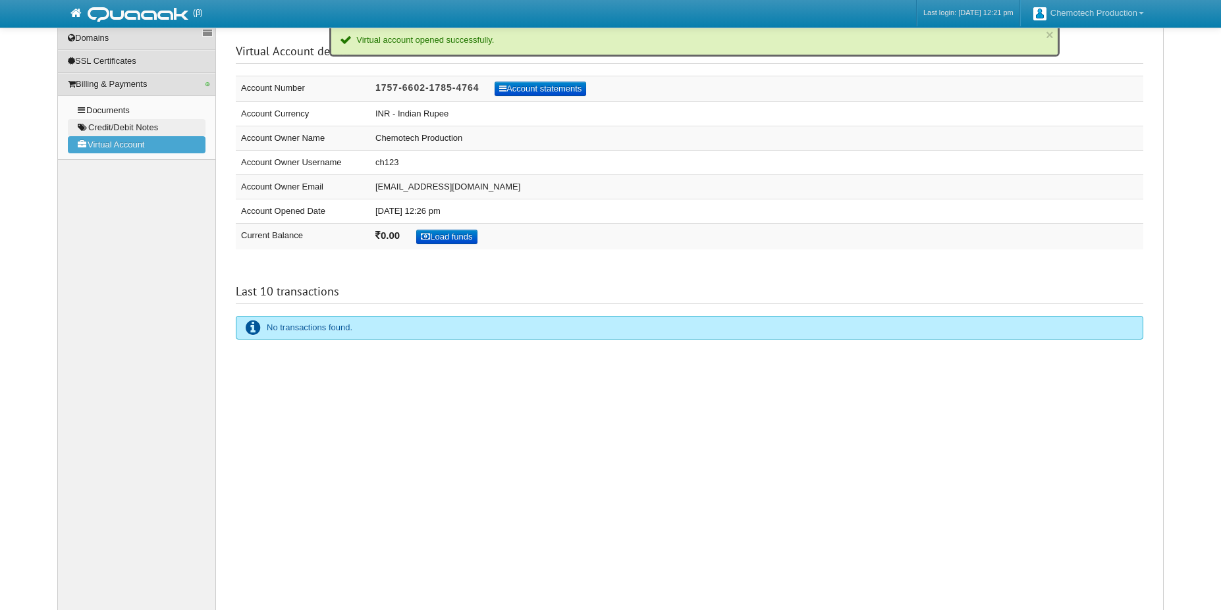
click at [142, 125] on link "Credit/Debit Notes" at bounding box center [137, 127] width 138 height 17
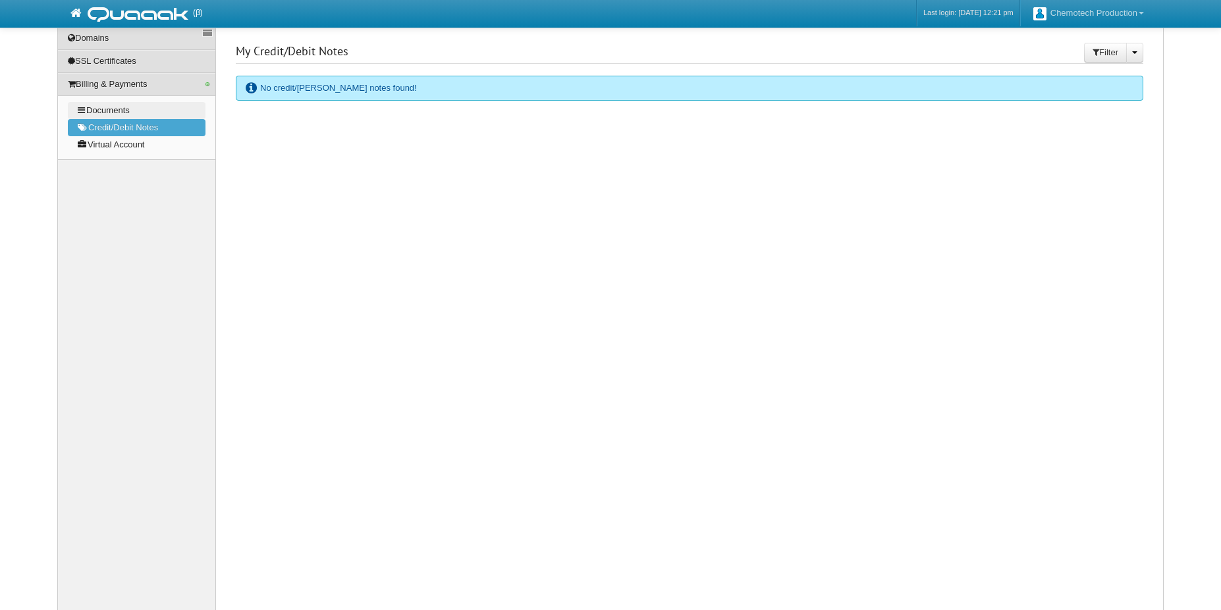
click at [136, 110] on link "Documents" at bounding box center [137, 110] width 138 height 17
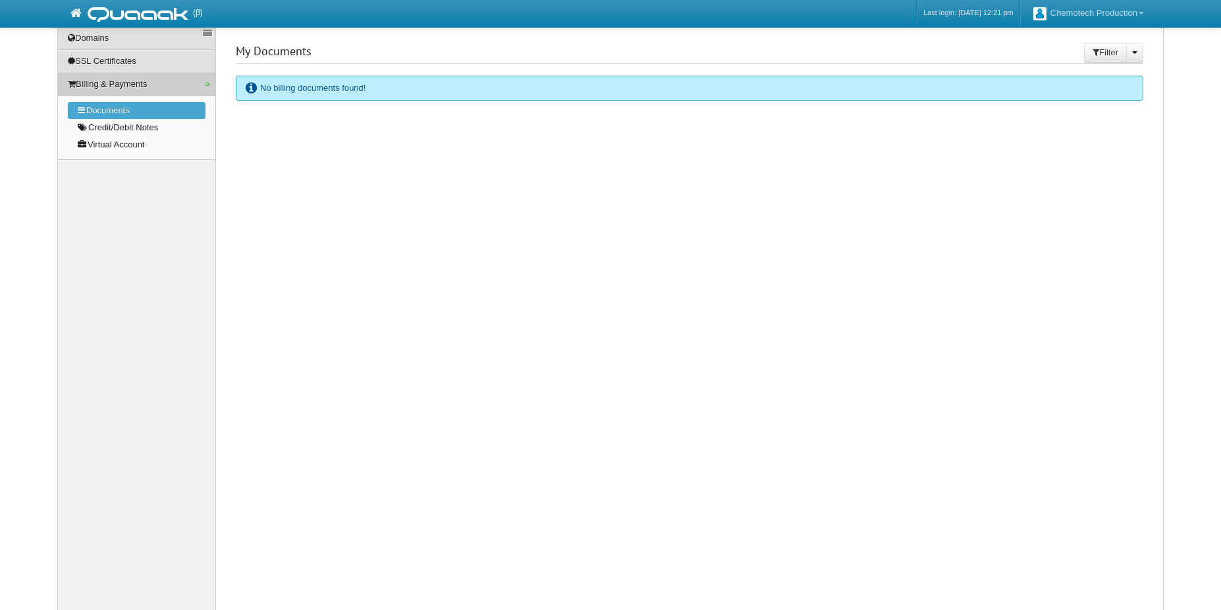
click at [156, 84] on link "Billing & Payments" at bounding box center [136, 84] width 157 height 22
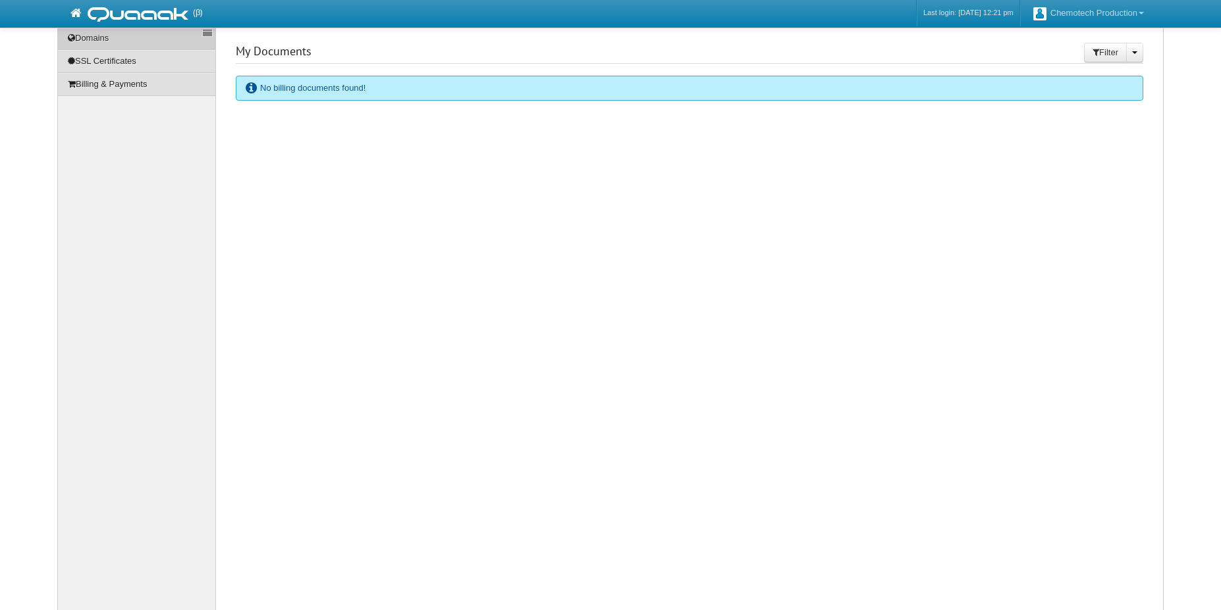
click at [117, 38] on link "Domains" at bounding box center [136, 38] width 157 height 22
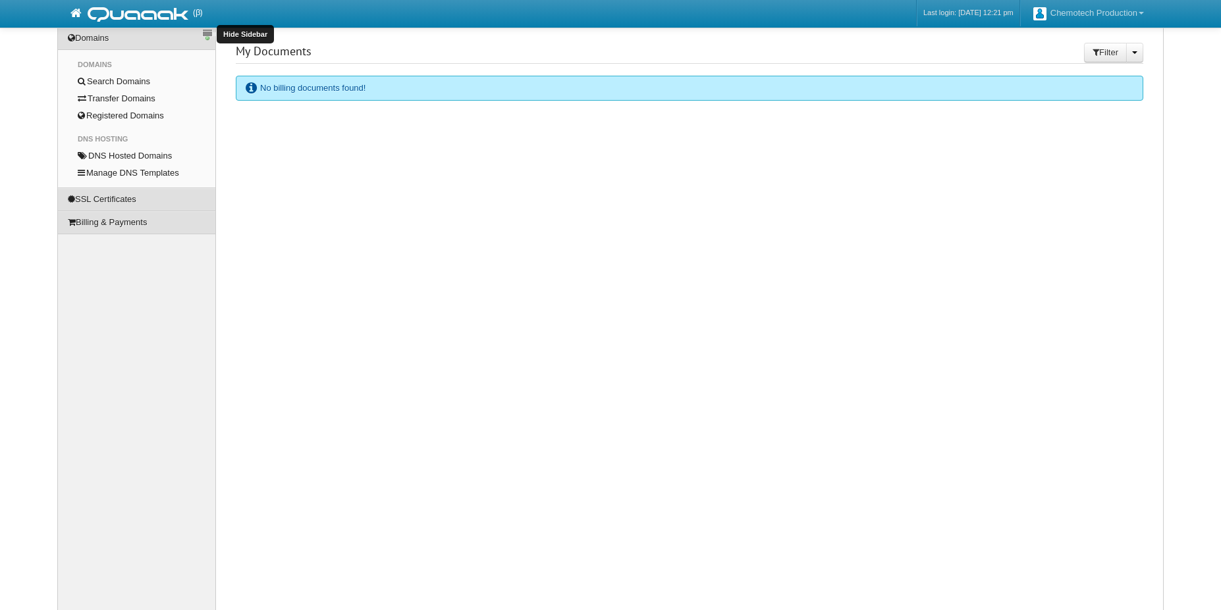
click at [207, 38] on link "Sidebar switch" at bounding box center [207, 34] width 11 height 9
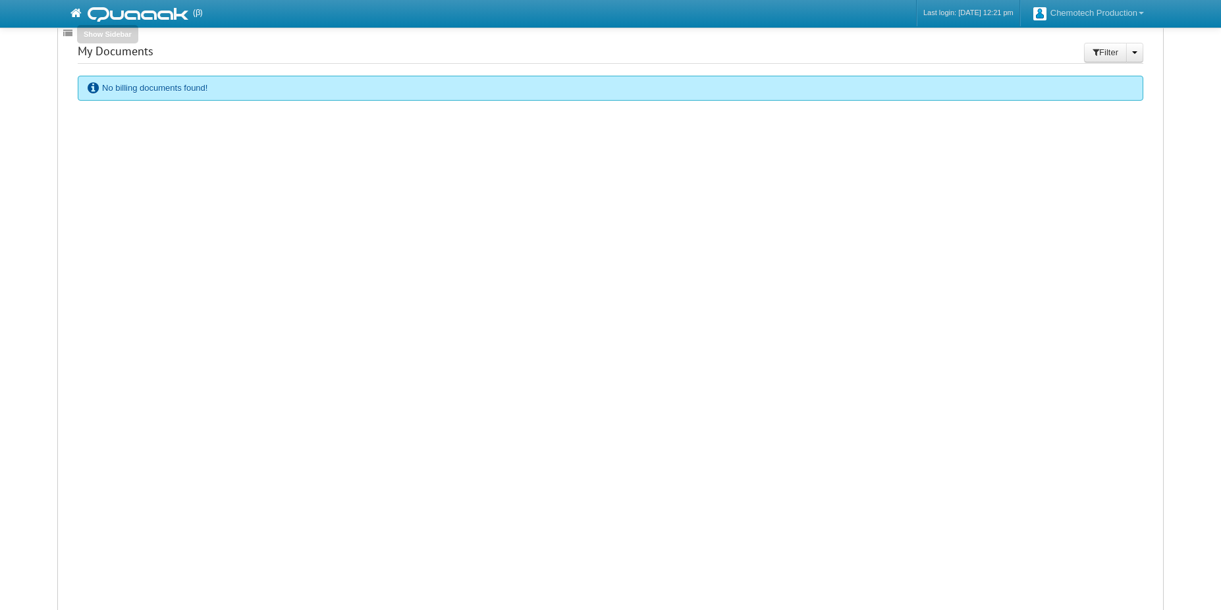
click at [72, 33] on link "Sidebar switch" at bounding box center [68, 34] width 11 height 9
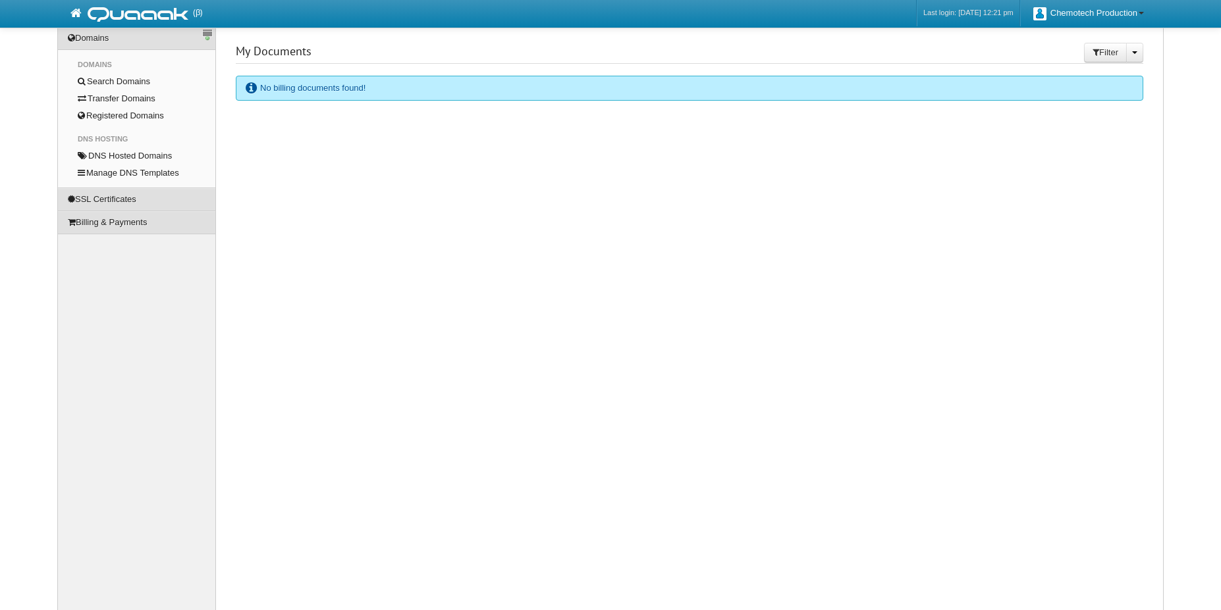
click at [1086, 16] on link "Chemotech Production" at bounding box center [1089, 14] width 124 height 28
click at [1078, 37] on link "My Profile" at bounding box center [1097, 41] width 99 height 17
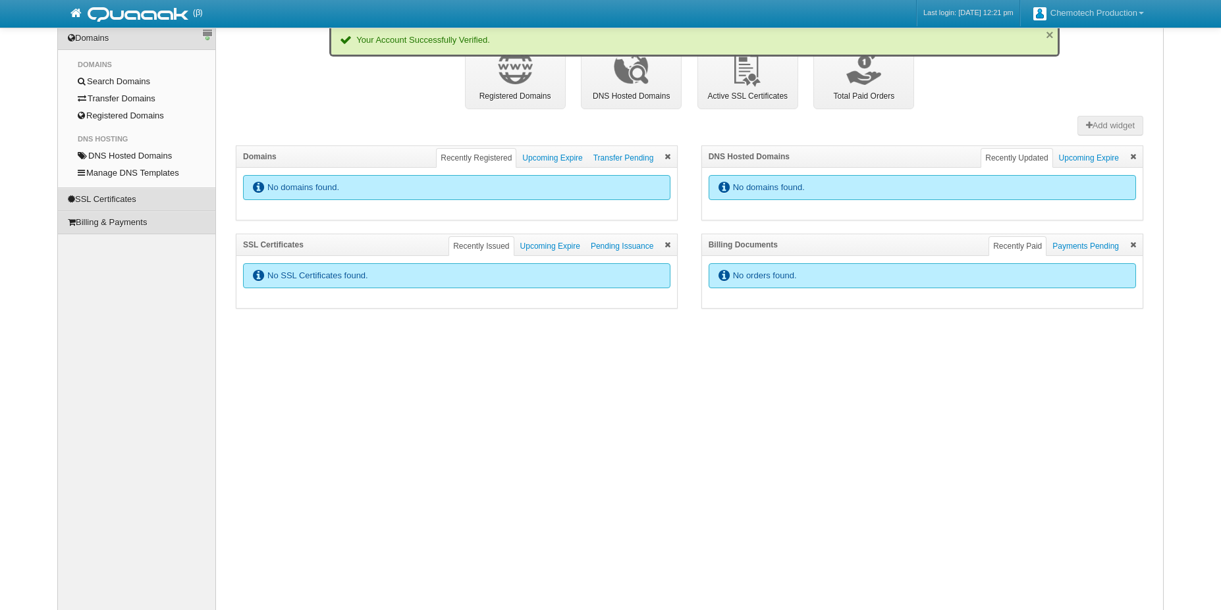
click at [1052, 35] on span "×" at bounding box center [1050, 34] width 8 height 13
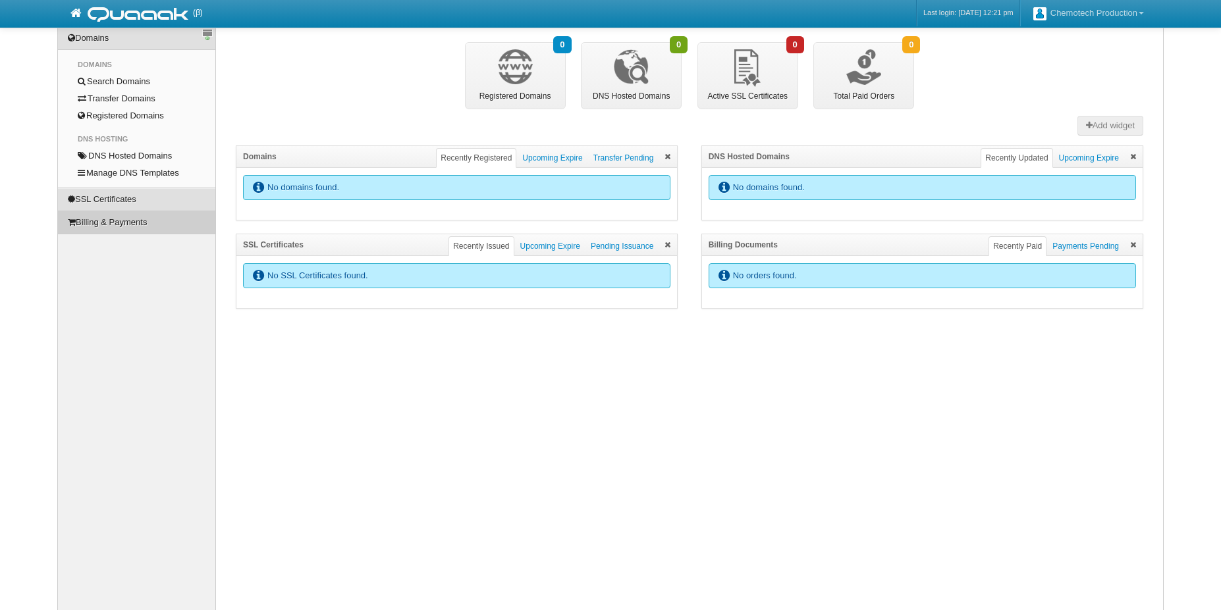
click at [130, 225] on link "Billing & Payments" at bounding box center [136, 222] width 157 height 22
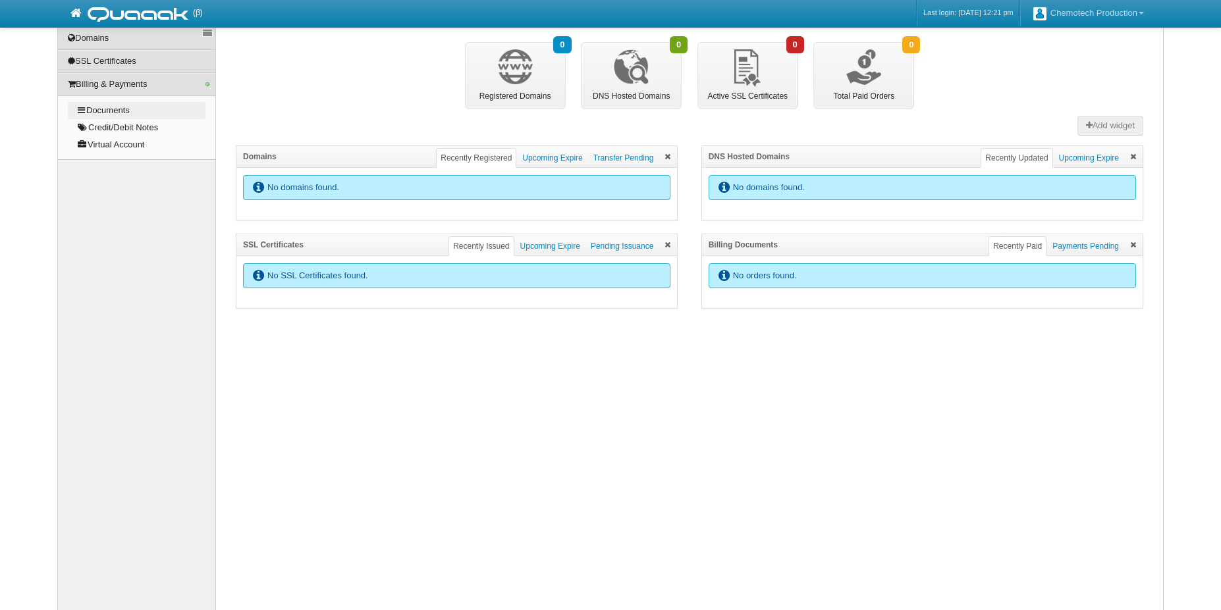
click at [122, 107] on link "Documents" at bounding box center [137, 110] width 138 height 17
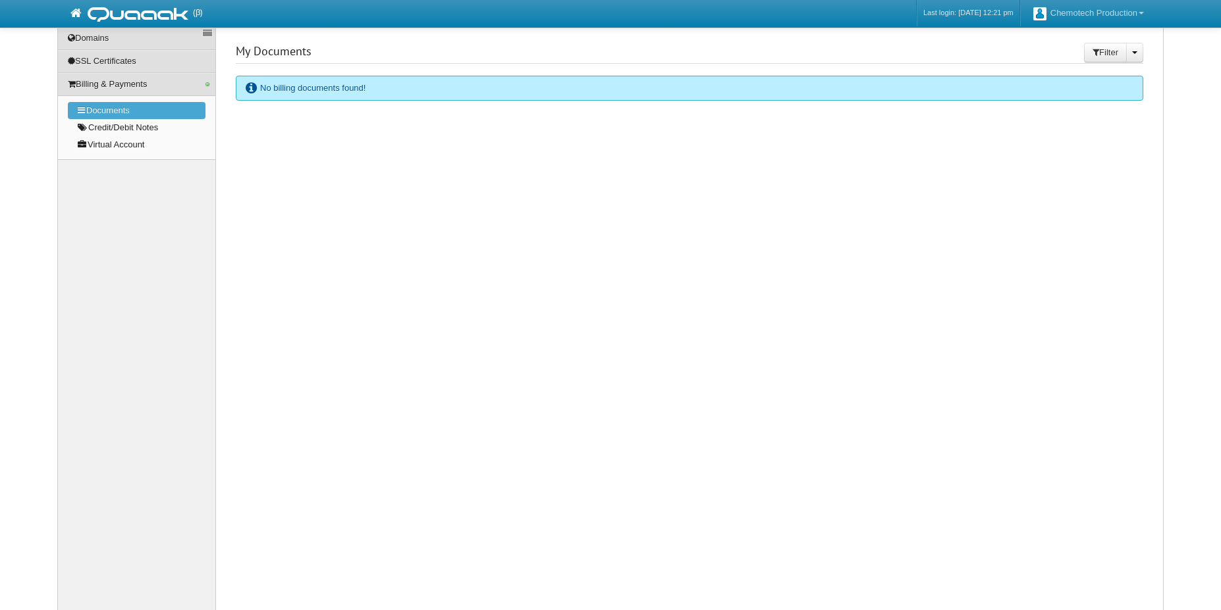
click at [342, 90] on span "No billing documents found!" at bounding box center [312, 88] width 105 height 12
click at [109, 36] on link "Domains" at bounding box center [136, 38] width 157 height 22
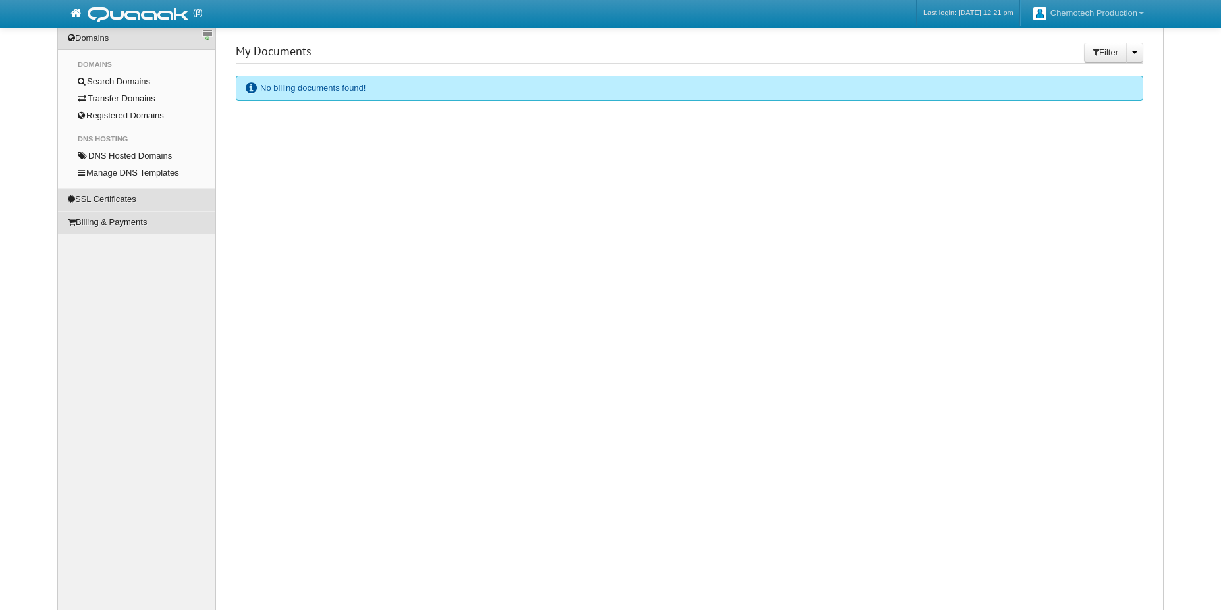
click at [130, 19] on img at bounding box center [137, 14] width 105 height 28
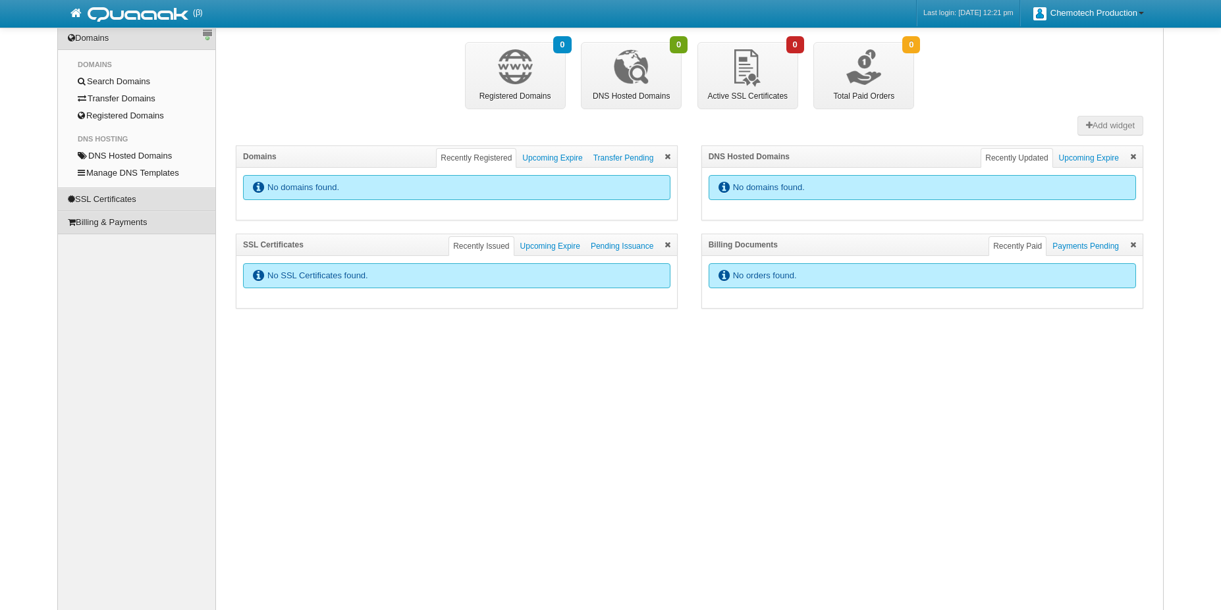
click at [1086, 16] on link "Chemotech Production" at bounding box center [1089, 14] width 124 height 28
click at [1083, 39] on link "My Profile" at bounding box center [1097, 41] width 99 height 17
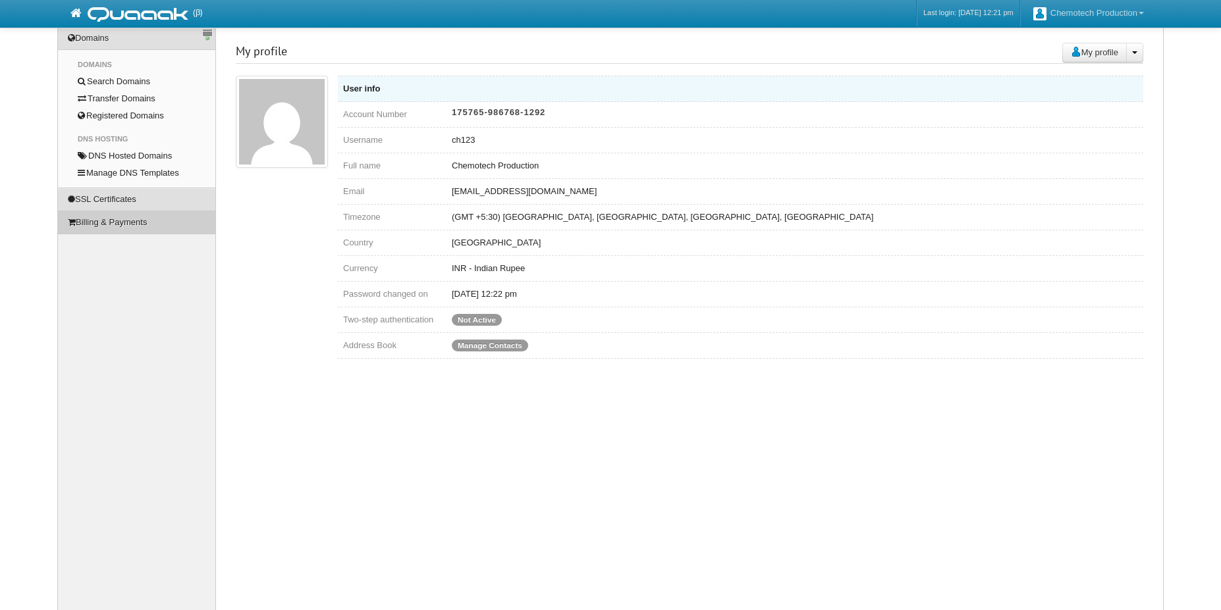
click at [127, 223] on link "Billing & Payments" at bounding box center [136, 222] width 157 height 22
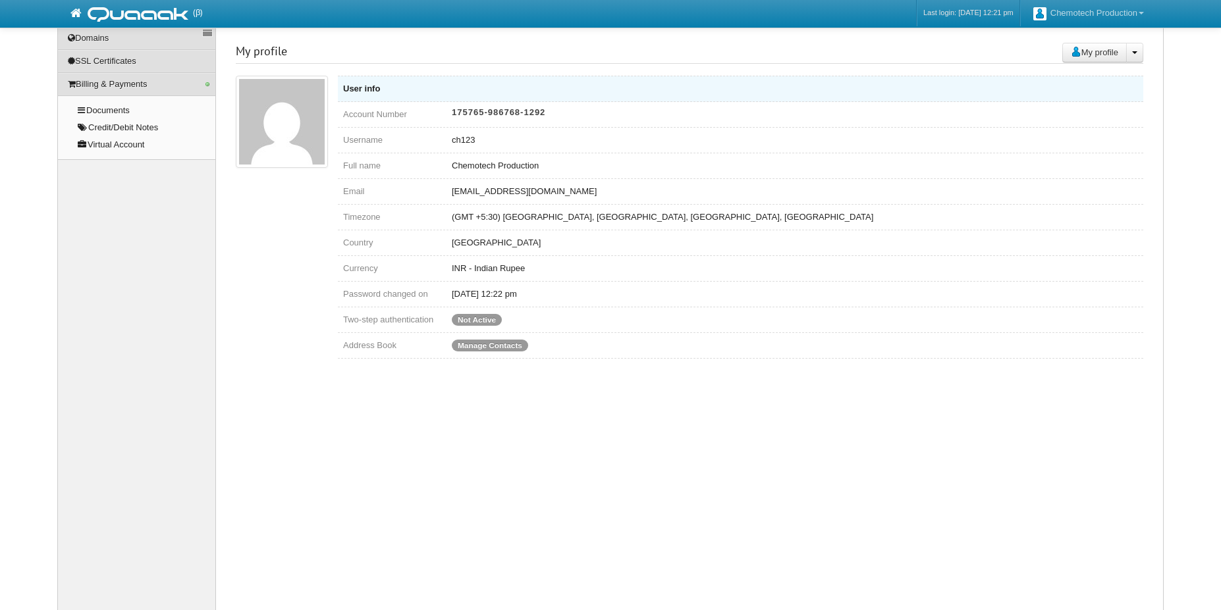
click at [860, 65] on div "My profile My profile Edit my profile My login logs User info Account Number 17…" at bounding box center [689, 200] width 907 height 317
click at [97, 41] on link "Domains" at bounding box center [136, 38] width 157 height 22
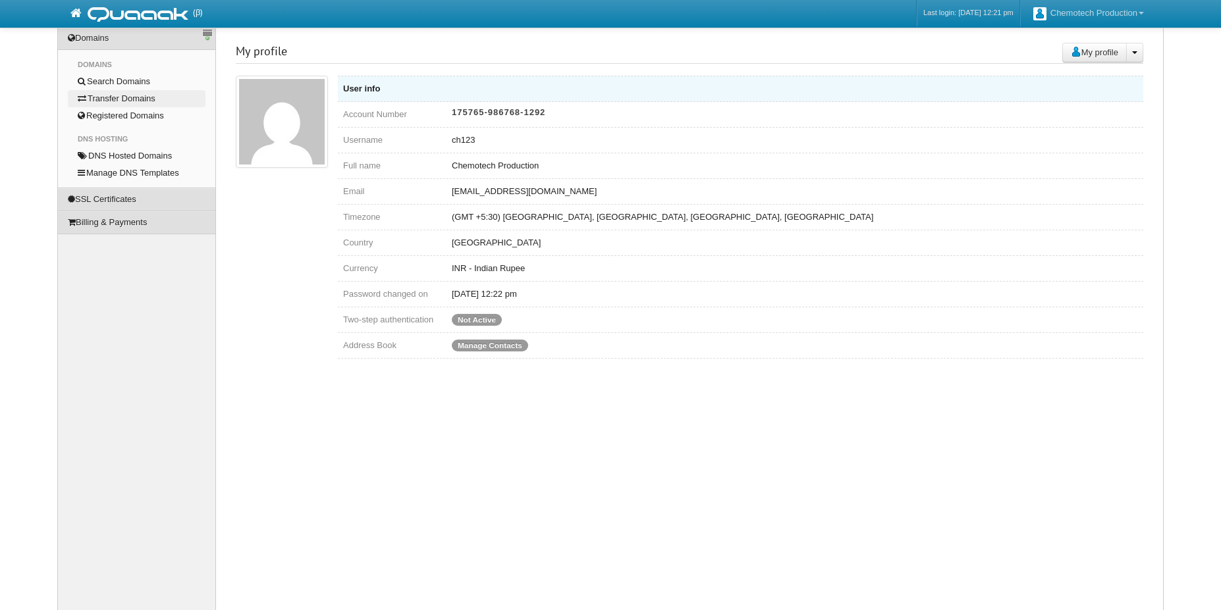
click at [109, 98] on link "Transfer Domains" at bounding box center [137, 98] width 138 height 17
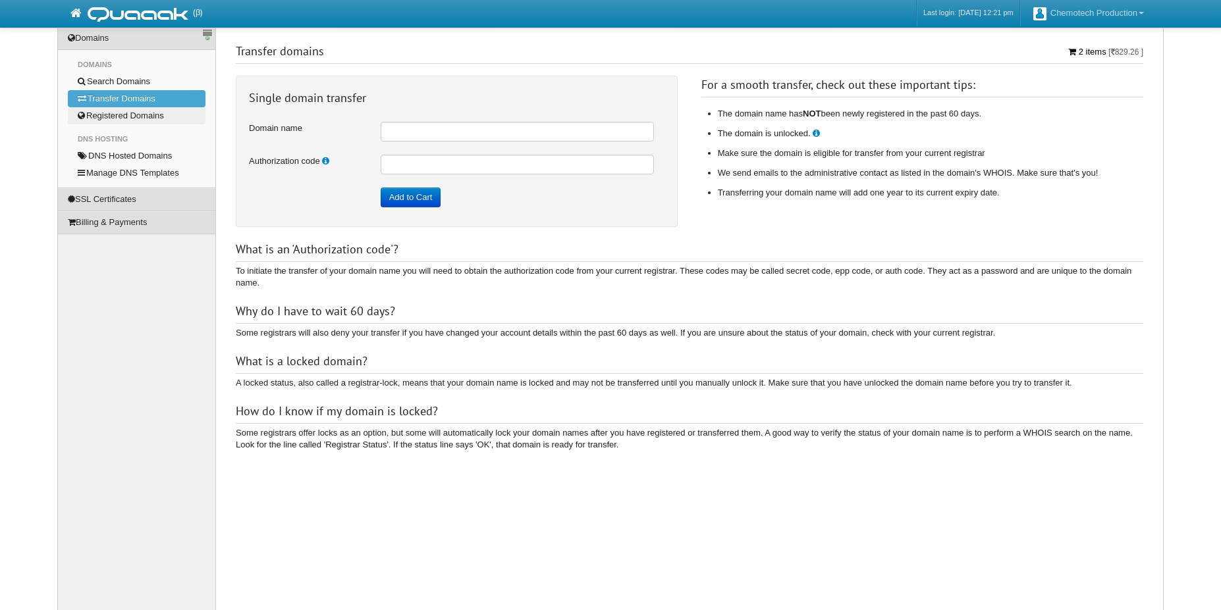
click at [109, 114] on link "Registered Domains" at bounding box center [137, 115] width 138 height 17
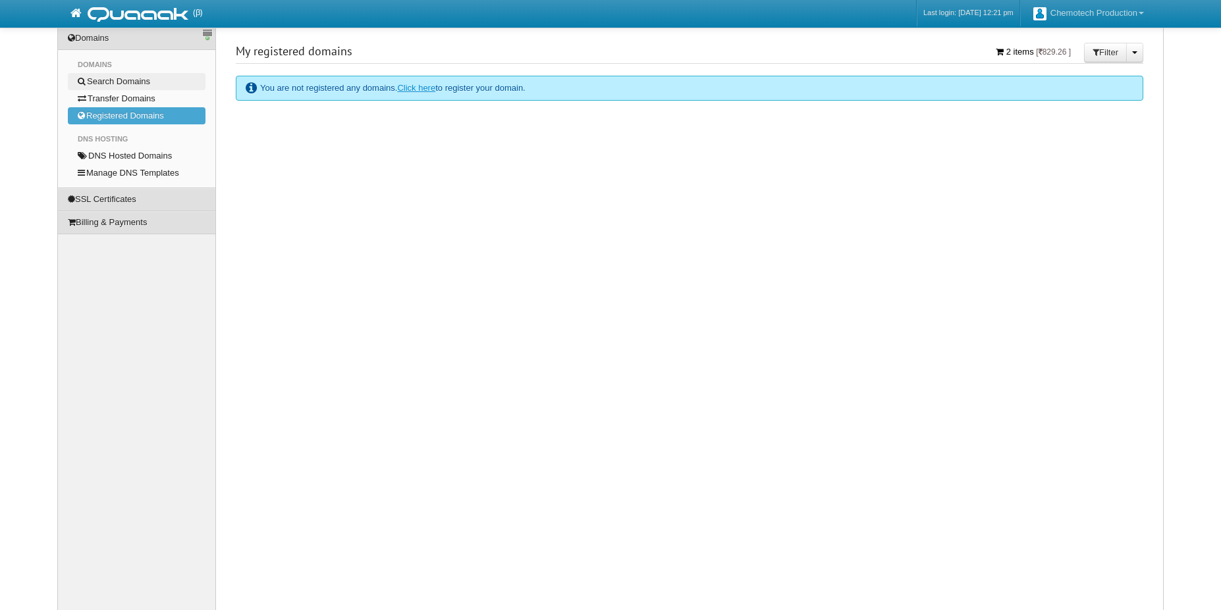
click at [125, 77] on link "Search Domains" at bounding box center [137, 81] width 138 height 17
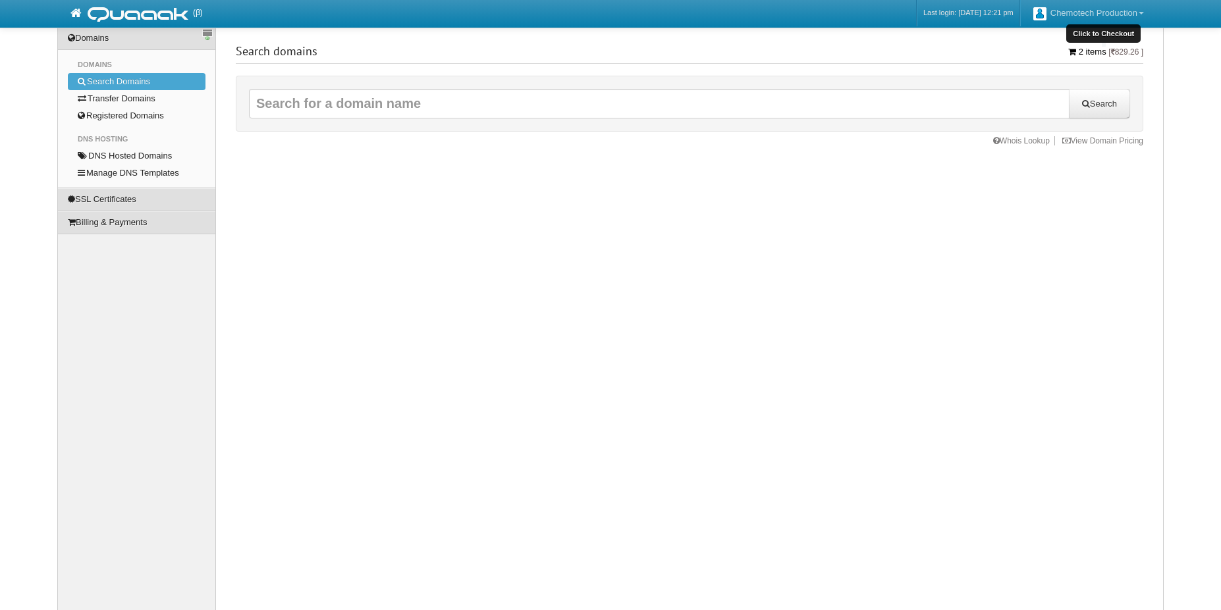
click at [1085, 55] on span "2 items" at bounding box center [1093, 52] width 28 height 10
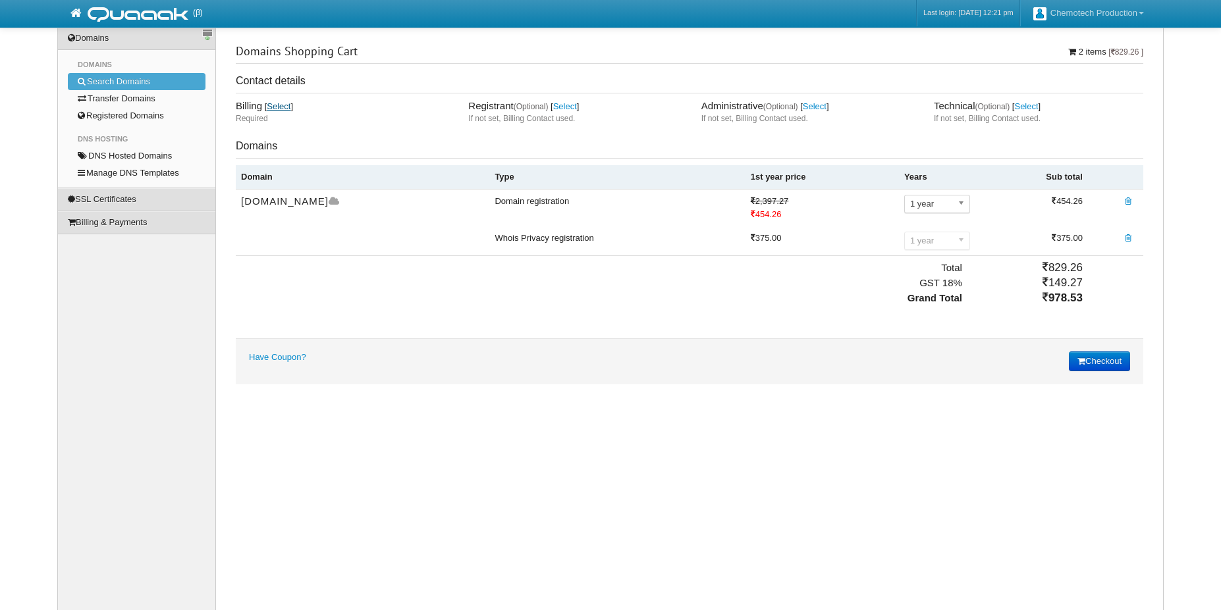
click at [282, 110] on link "Select" at bounding box center [279, 106] width 24 height 10
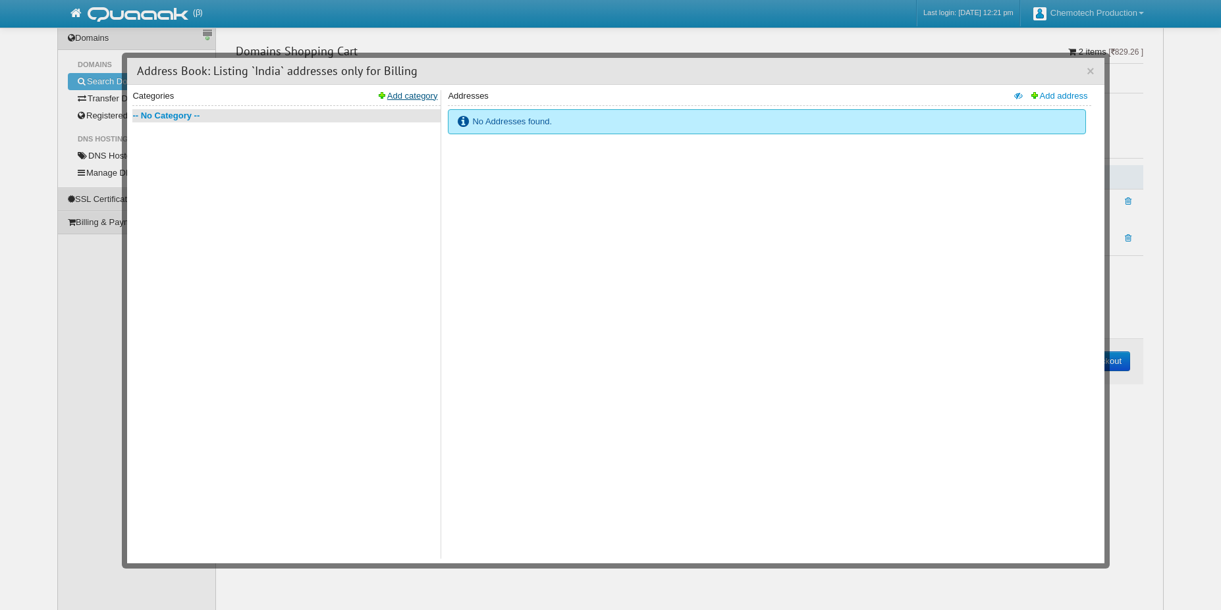
click at [424, 98] on link "Add category" at bounding box center [407, 96] width 61 height 12
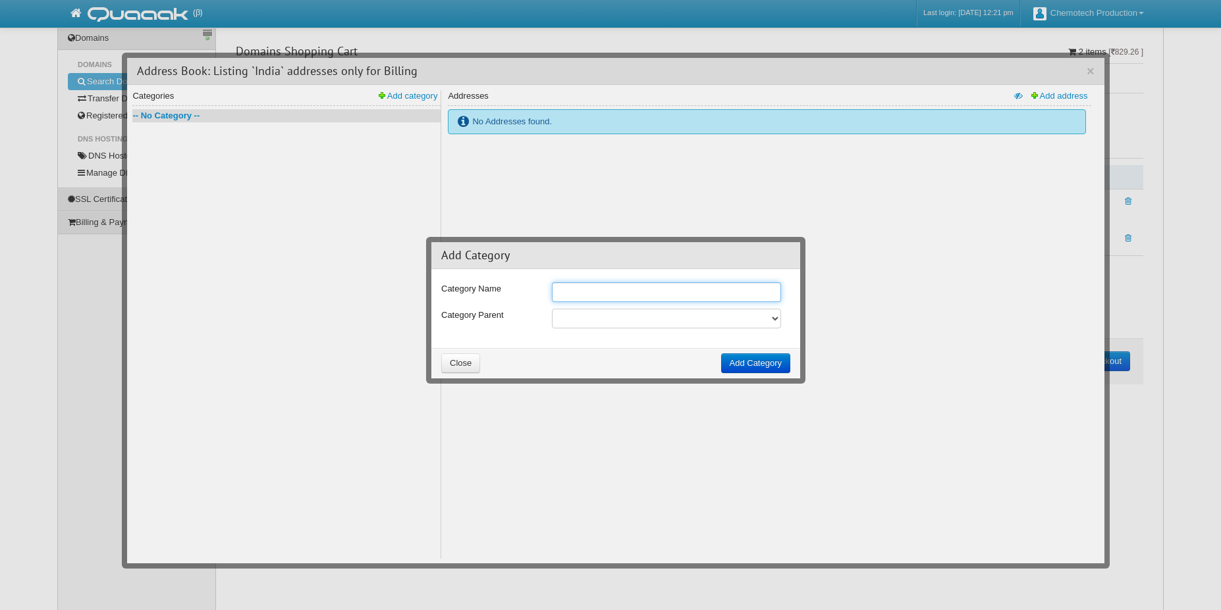
click at [570, 291] on input "text" at bounding box center [667, 292] width 230 height 20
click at [455, 371] on button "Close" at bounding box center [460, 364] width 39 height 20
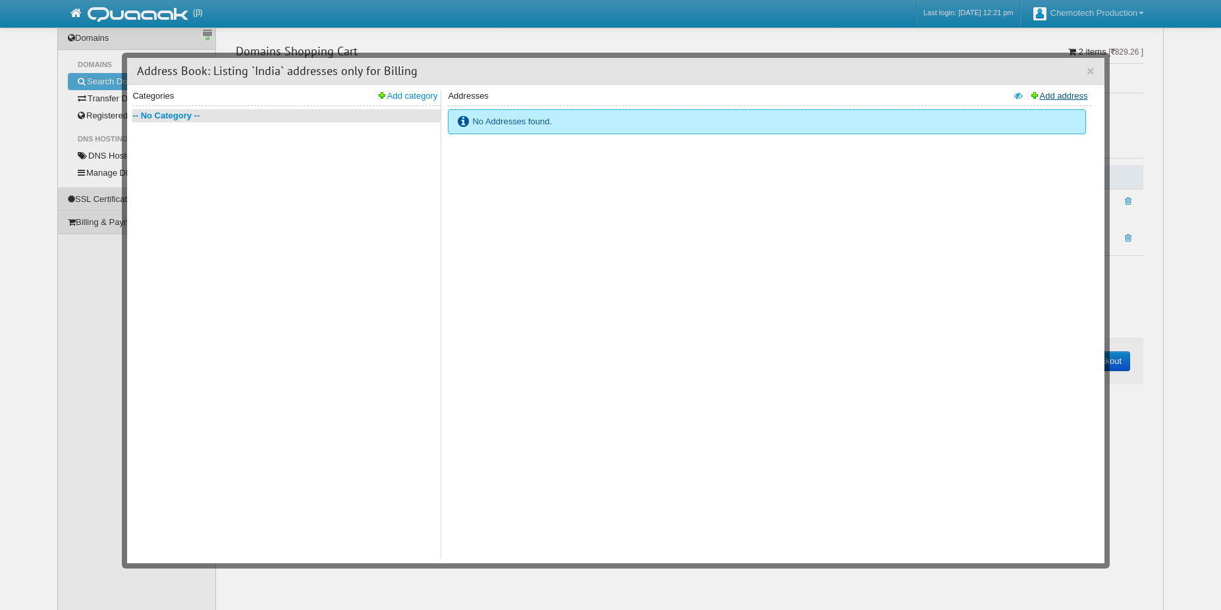
click at [1069, 97] on link "Add address" at bounding box center [1058, 96] width 59 height 12
select select "94"
select select "1349"
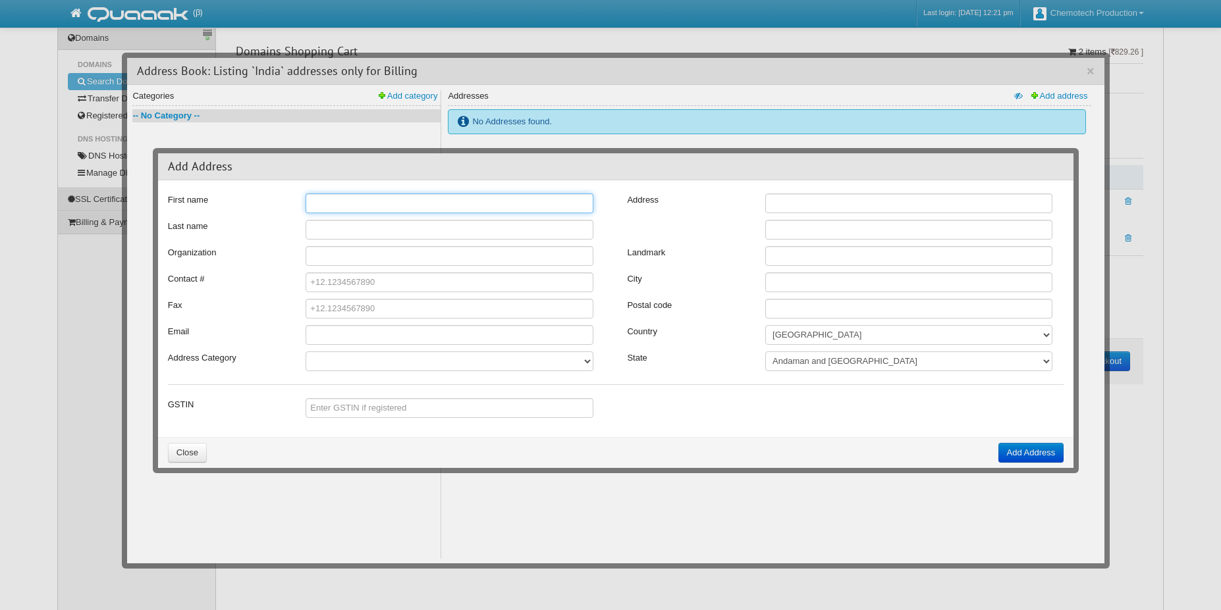
click at [467, 205] on input "text" at bounding box center [449, 204] width 287 height 20
type input "Muthukaruppan"
type input "Gnanadesigan"
type input "Chemotech AB"
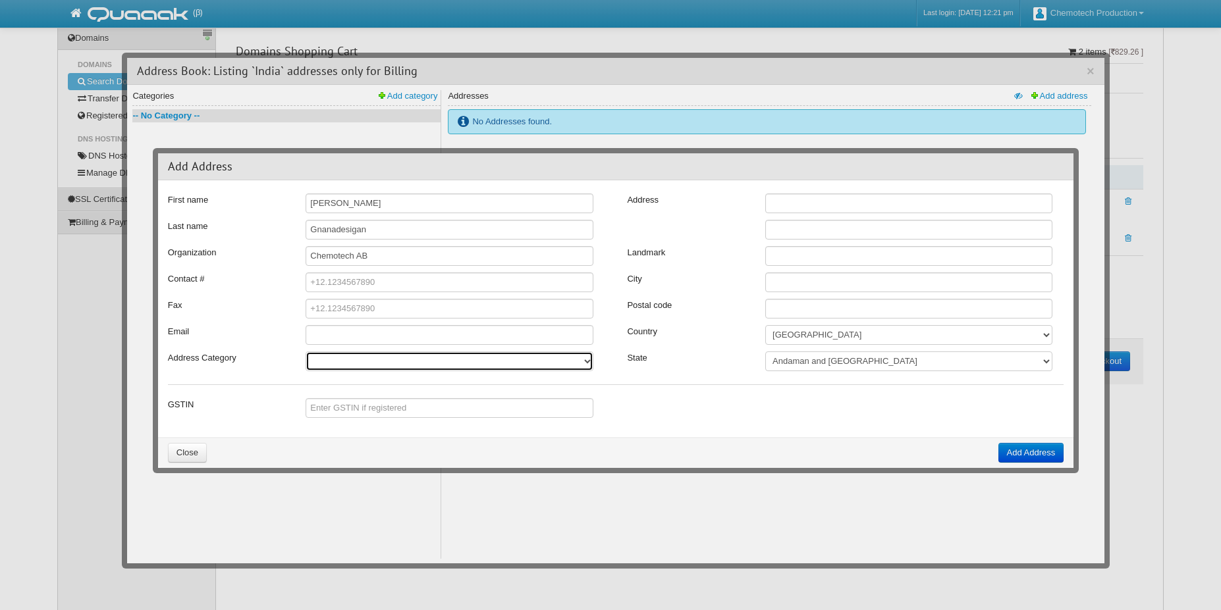
click at [453, 363] on select at bounding box center [449, 362] width 287 height 20
click at [589, 365] on select at bounding box center [449, 362] width 287 height 20
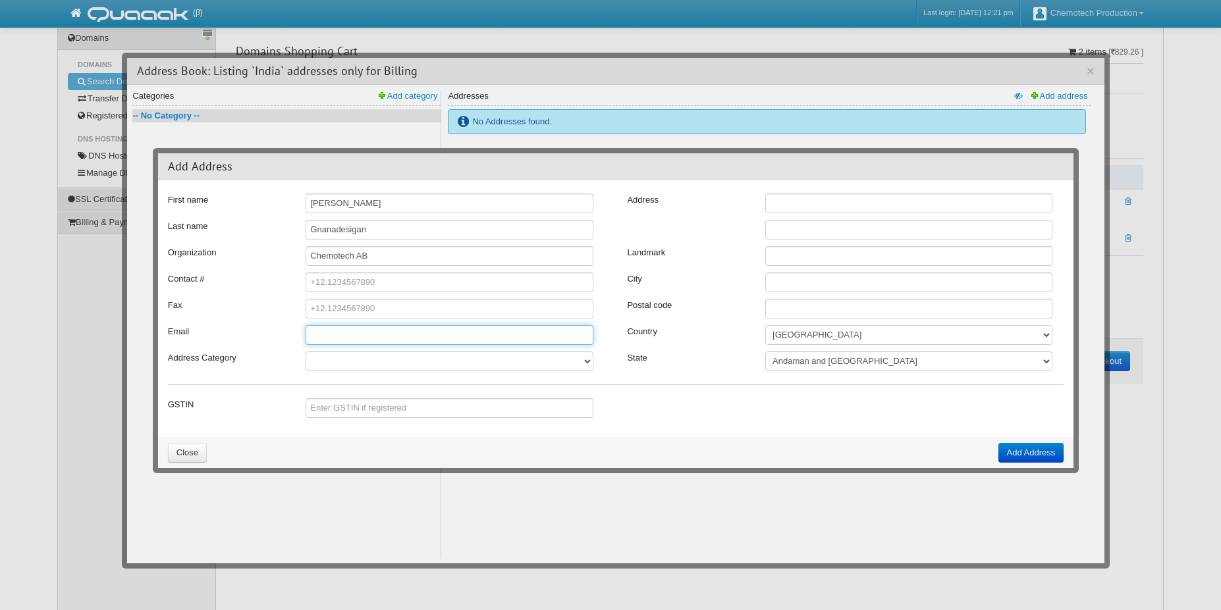
click at [381, 338] on input "text" at bounding box center [449, 335] width 287 height 20
type input "mug@chemotech.se"
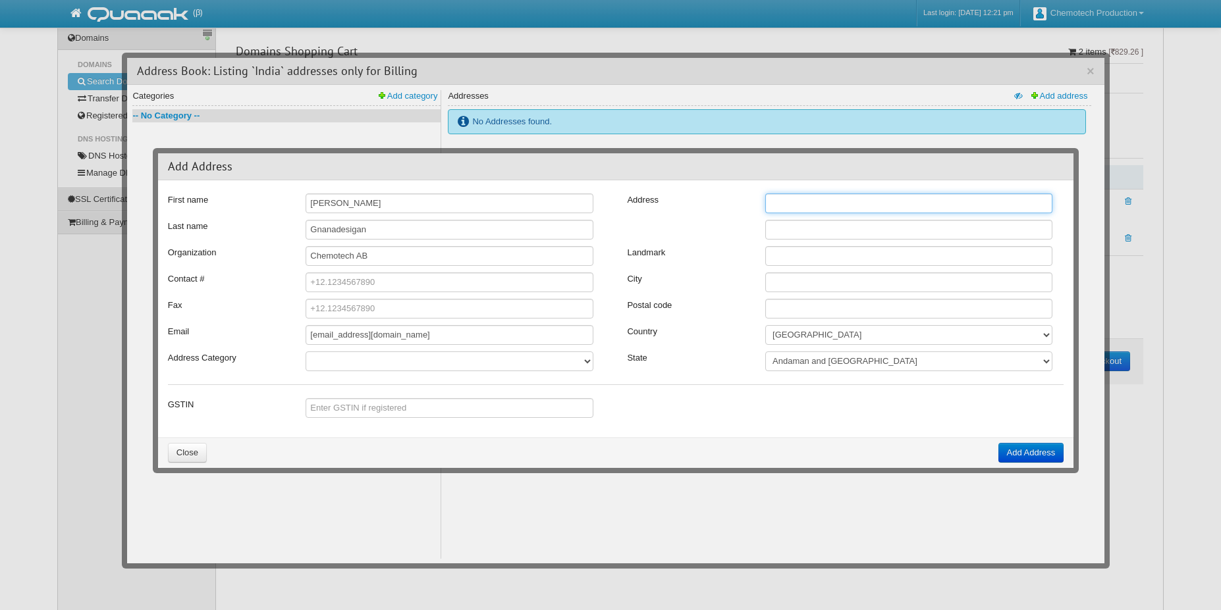
click at [841, 208] on input "text" at bounding box center [908, 204] width 287 height 20
type input "7/3B Giri street"
click at [816, 286] on input "text" at bounding box center [908, 283] width 287 height 20
click at [822, 234] on input "text" at bounding box center [908, 230] width 287 height 20
type input "West mambalam"
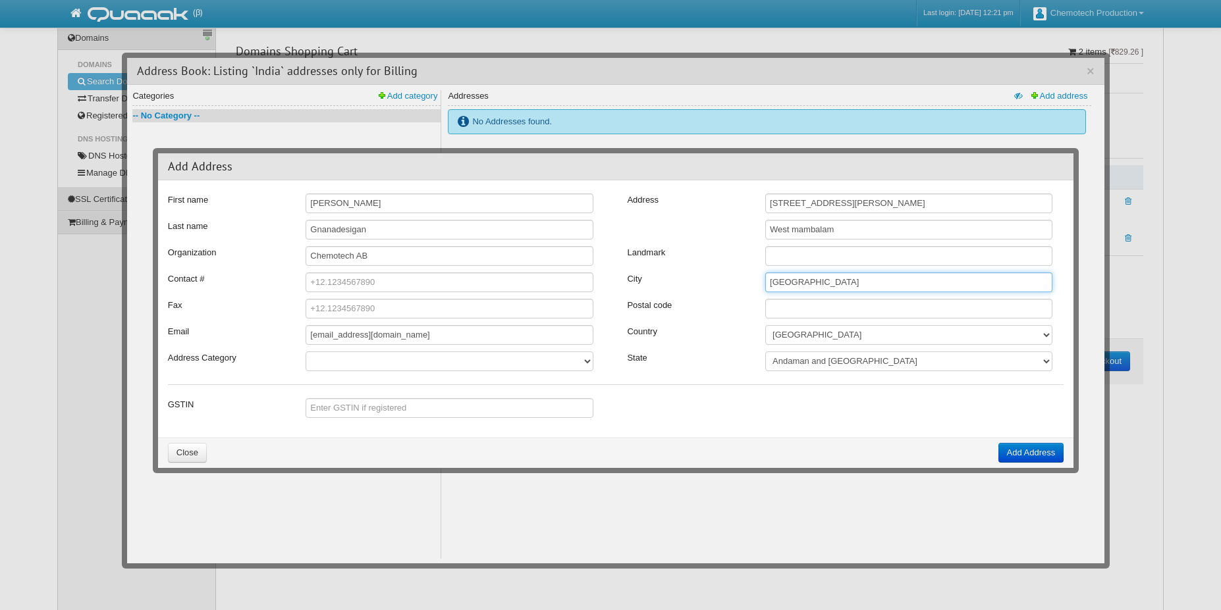
type input "Chennai"
click at [819, 309] on input "text" at bounding box center [908, 309] width 287 height 20
type input "600033"
click at [855, 398] on div at bounding box center [845, 398] width 437 height 1
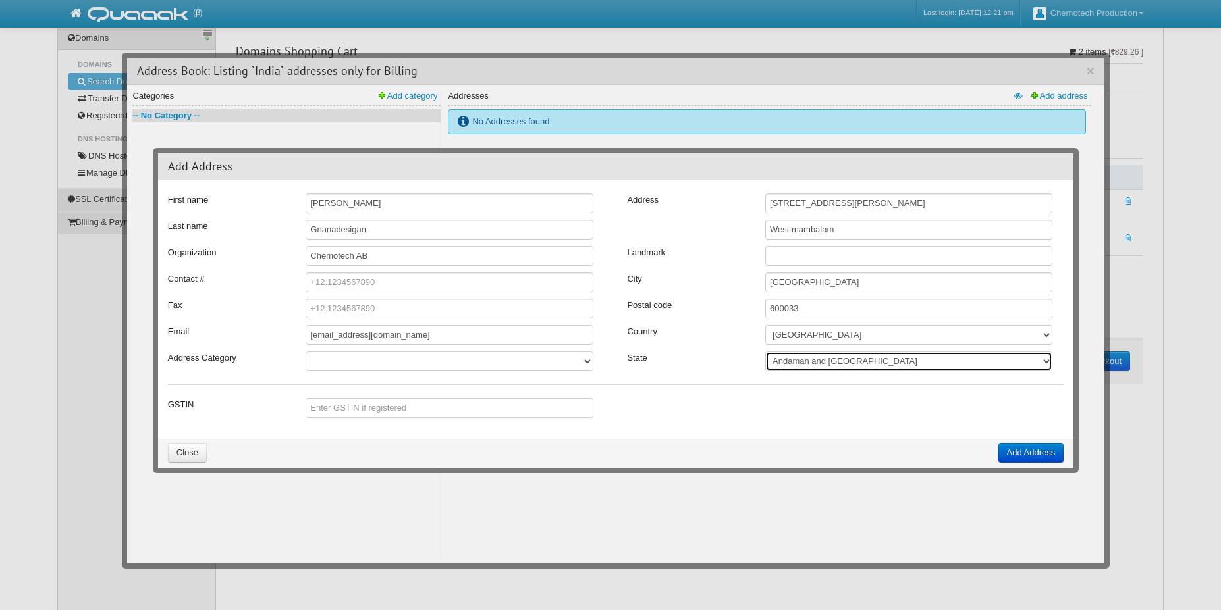
select select "1379"
click at [765, 352] on select "Andaman and Nicobar Islands Andhra Pradesh Arunachal Pradesh Assam Bihar Chandi…" at bounding box center [908, 362] width 287 height 20
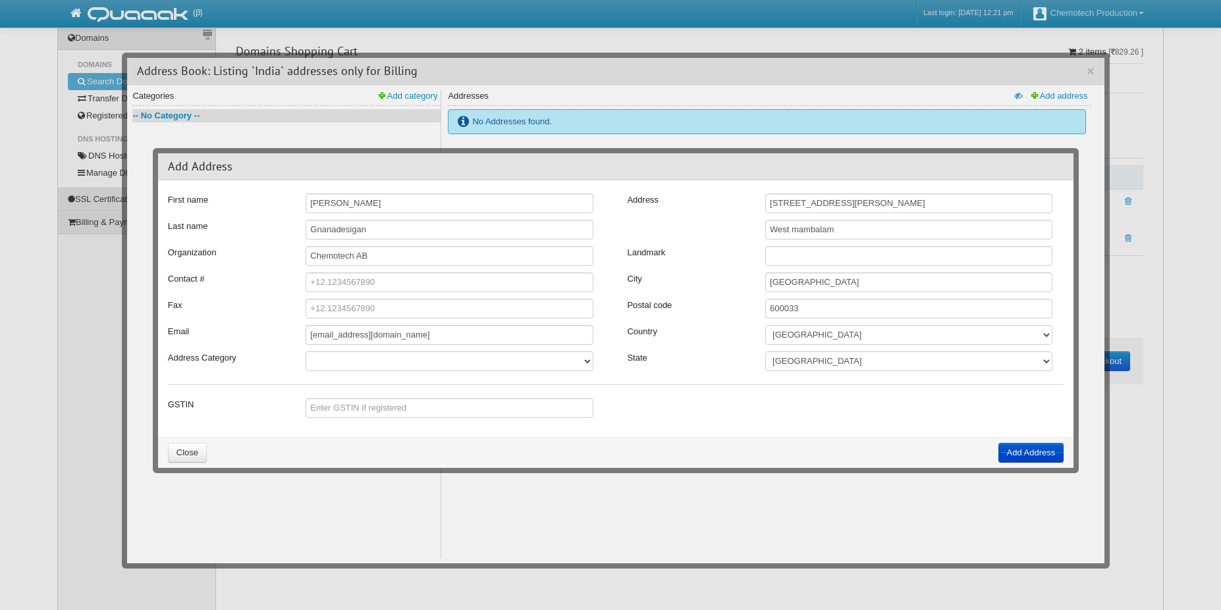
click at [1021, 455] on button "Add Address" at bounding box center [1031, 453] width 66 height 20
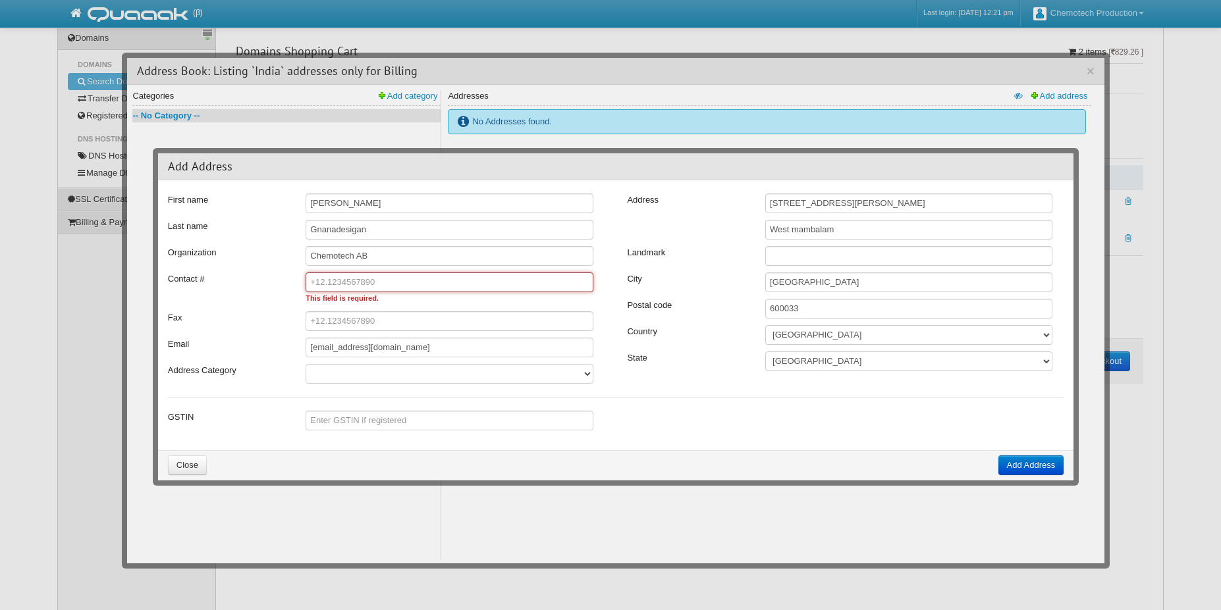
click at [481, 281] on input "text" at bounding box center [449, 283] width 287 height 20
click at [1017, 472] on button "Add Address" at bounding box center [1031, 466] width 66 height 20
click at [326, 285] on input "+918778208156" at bounding box center [449, 283] width 287 height 20
type input "+91.8778208156"
click at [1015, 462] on button "Add Address" at bounding box center [1031, 466] width 66 height 20
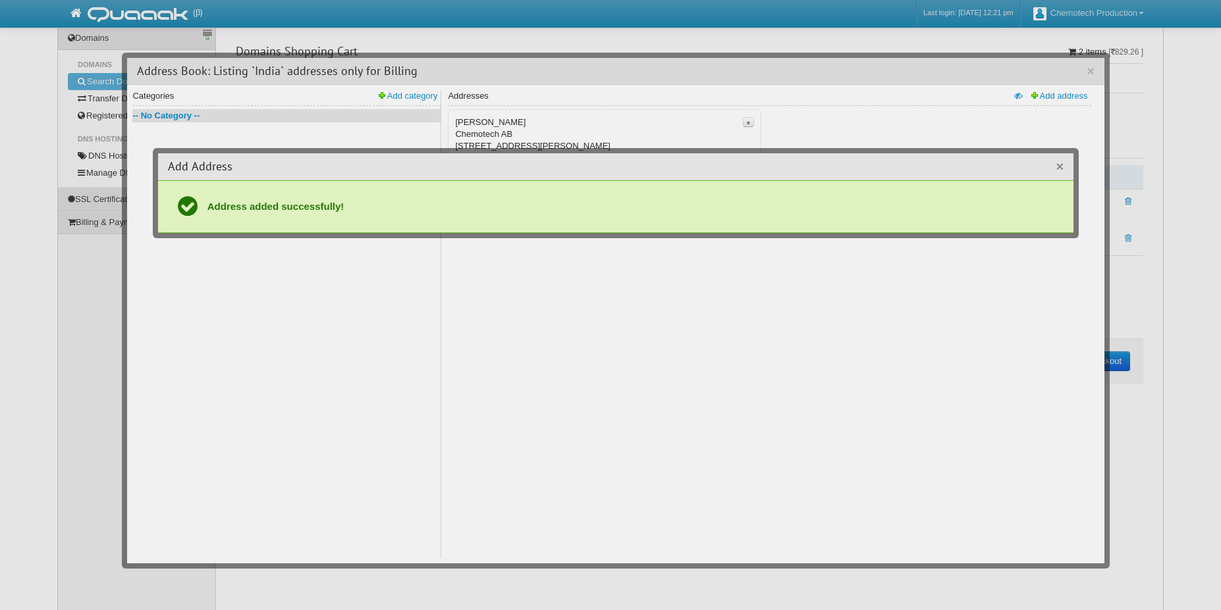
click at [1061, 167] on button "×" at bounding box center [1060, 166] width 8 height 13
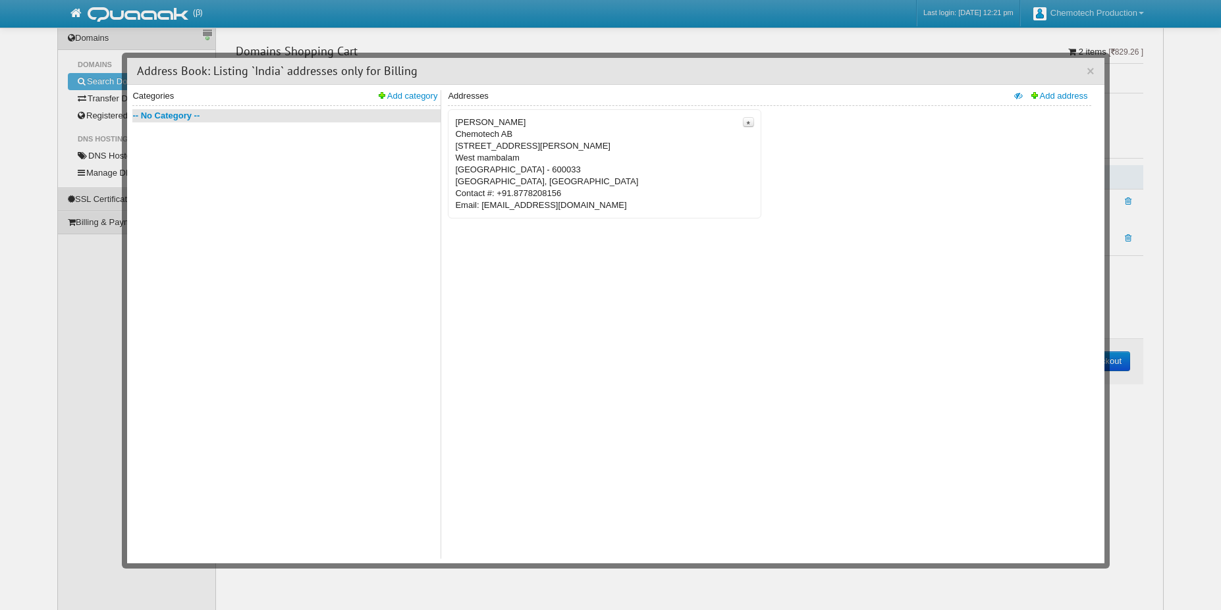
click at [615, 165] on span "Chennai - 600033" at bounding box center [604, 170] width 299 height 12
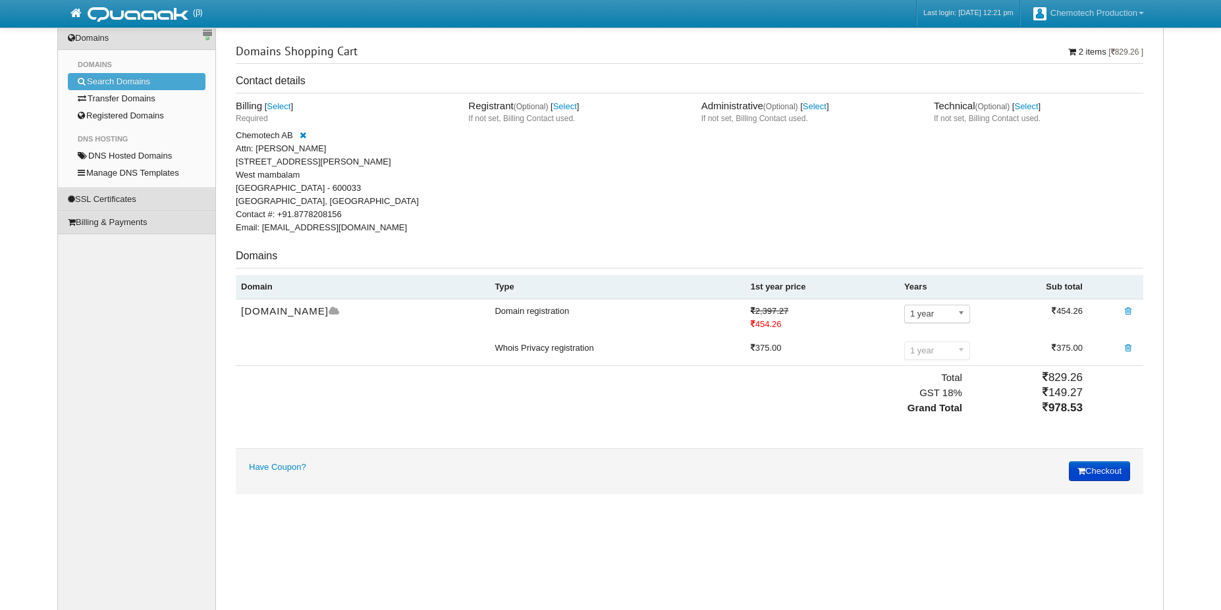
click at [1098, 475] on button "Checkout" at bounding box center [1099, 472] width 61 height 20
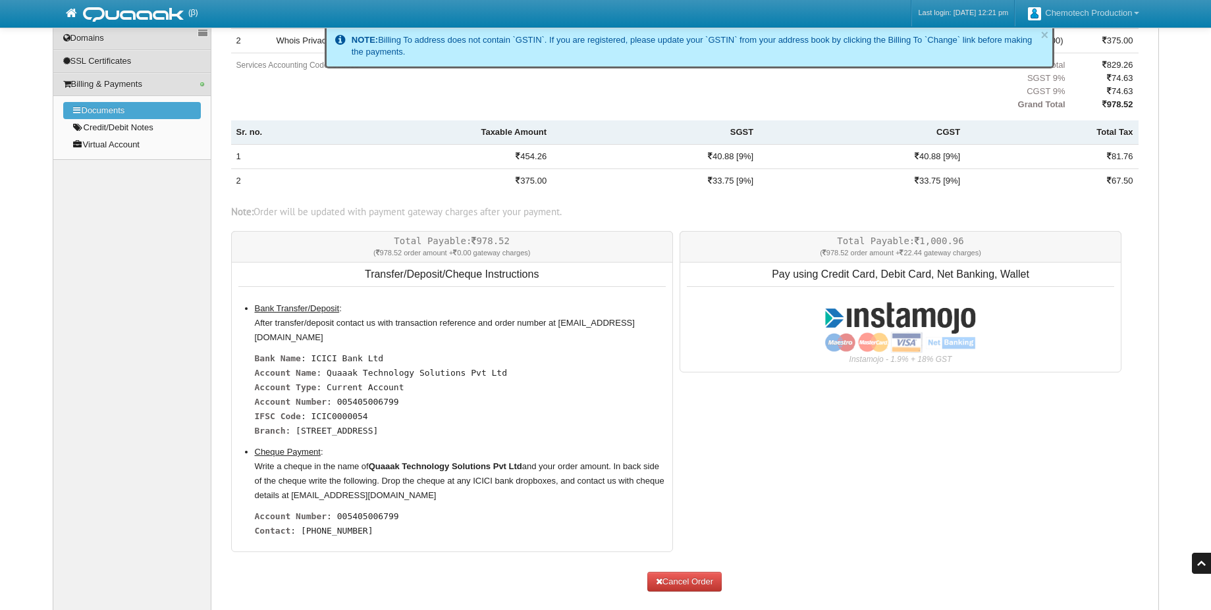
scroll to position [271, 0]
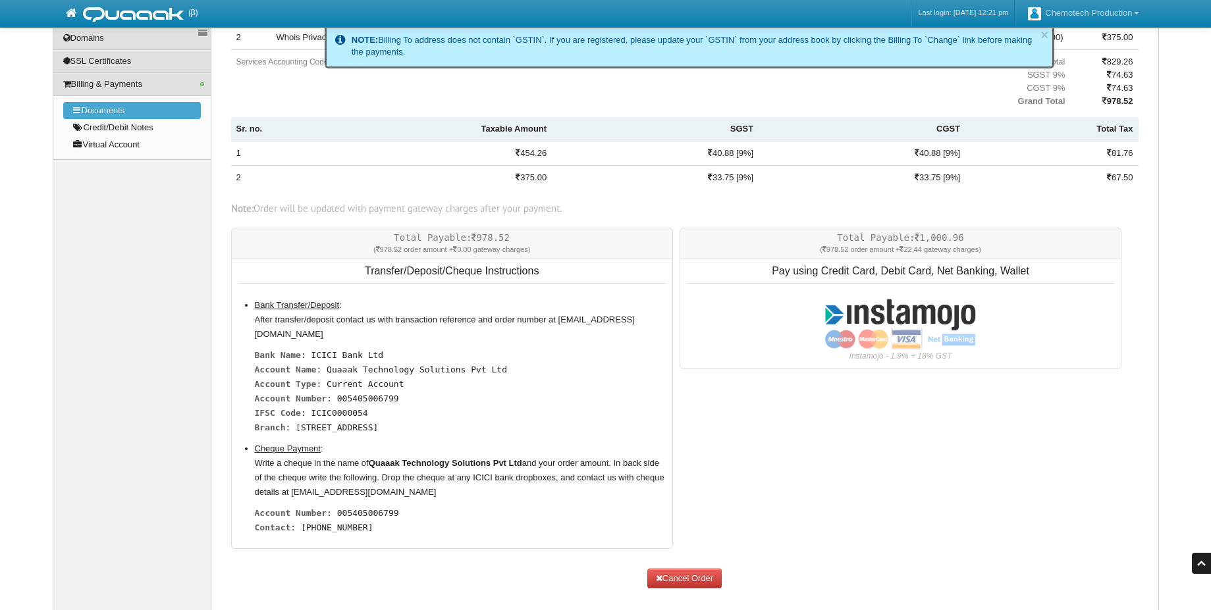
click at [880, 332] on input "image" at bounding box center [899, 324] width 151 height 52
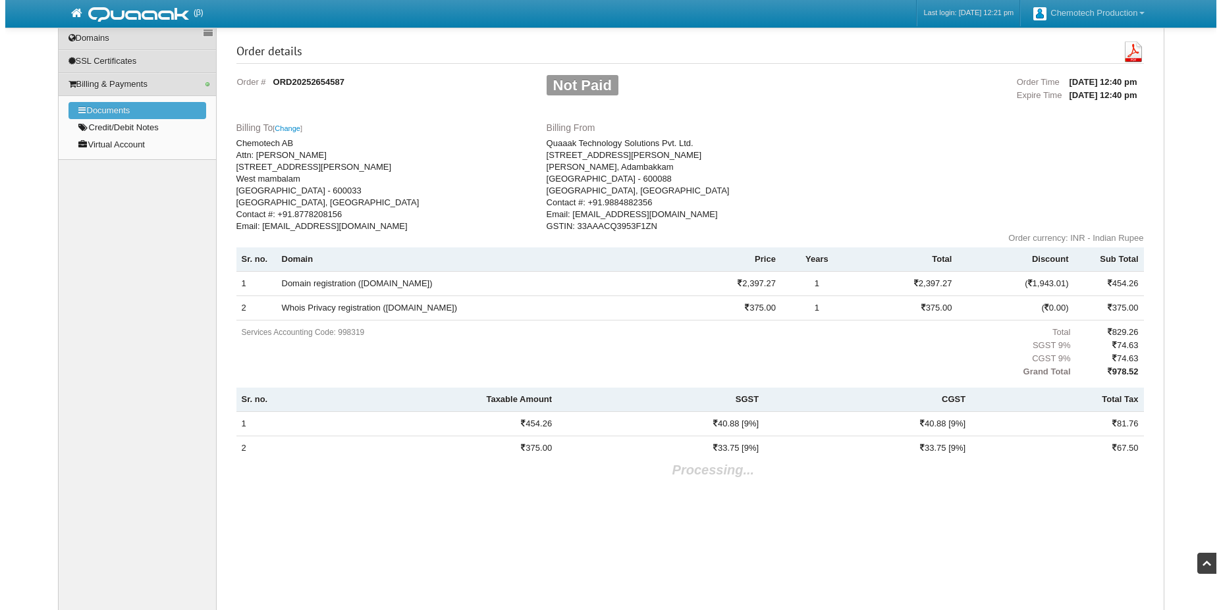
scroll to position [0, 0]
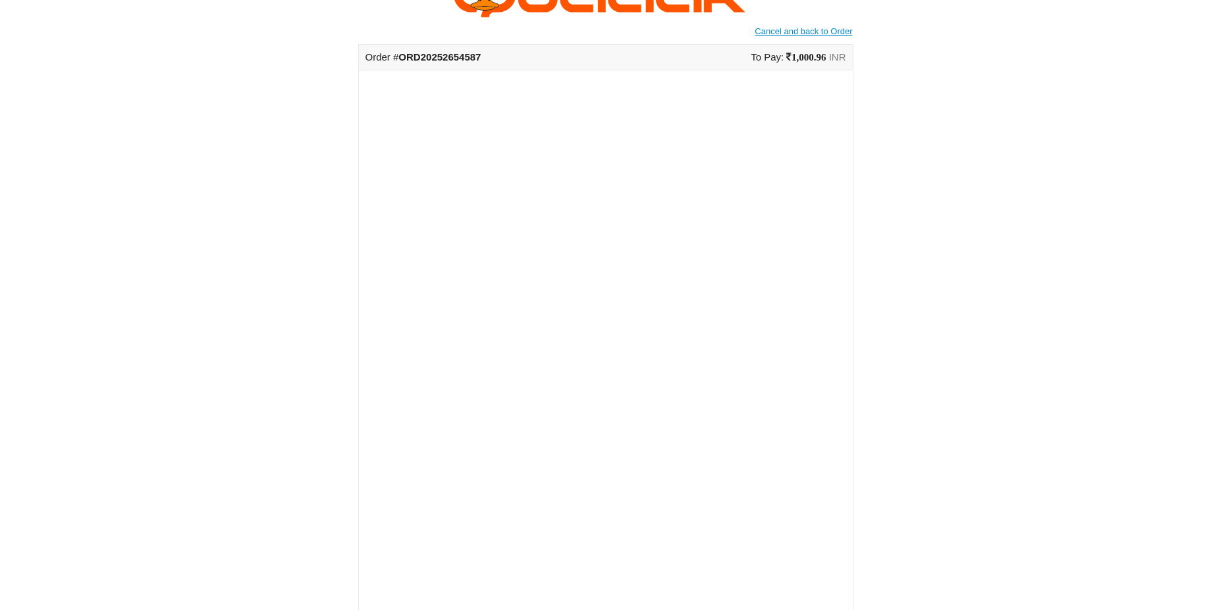
scroll to position [76, 0]
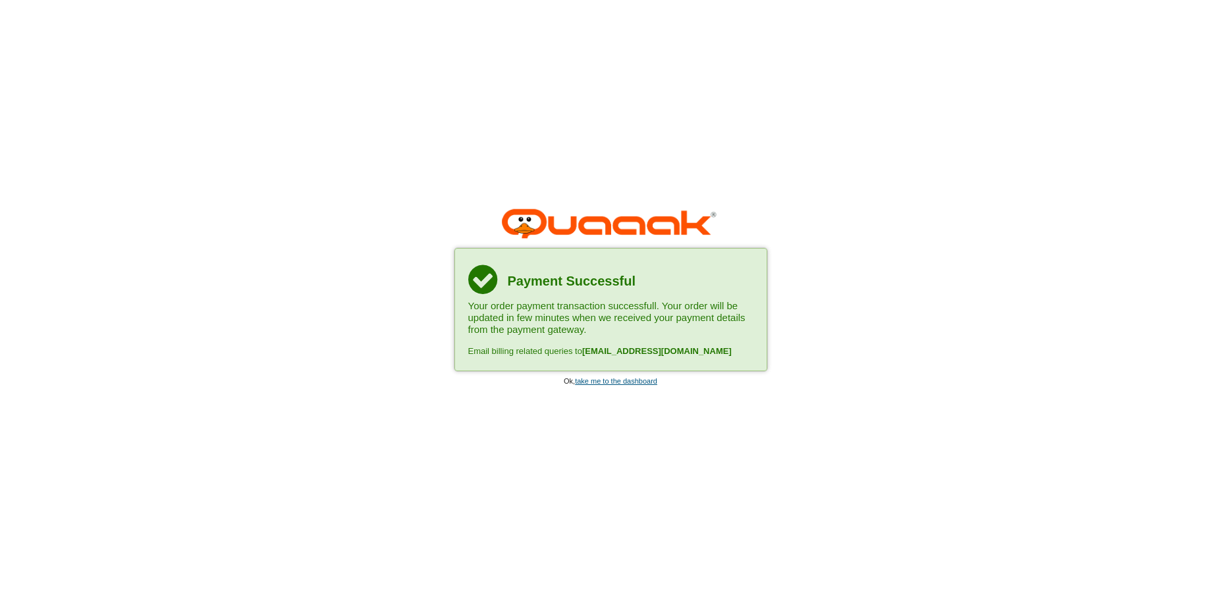
click at [612, 383] on link "take me to the dashboard" at bounding box center [616, 381] width 82 height 8
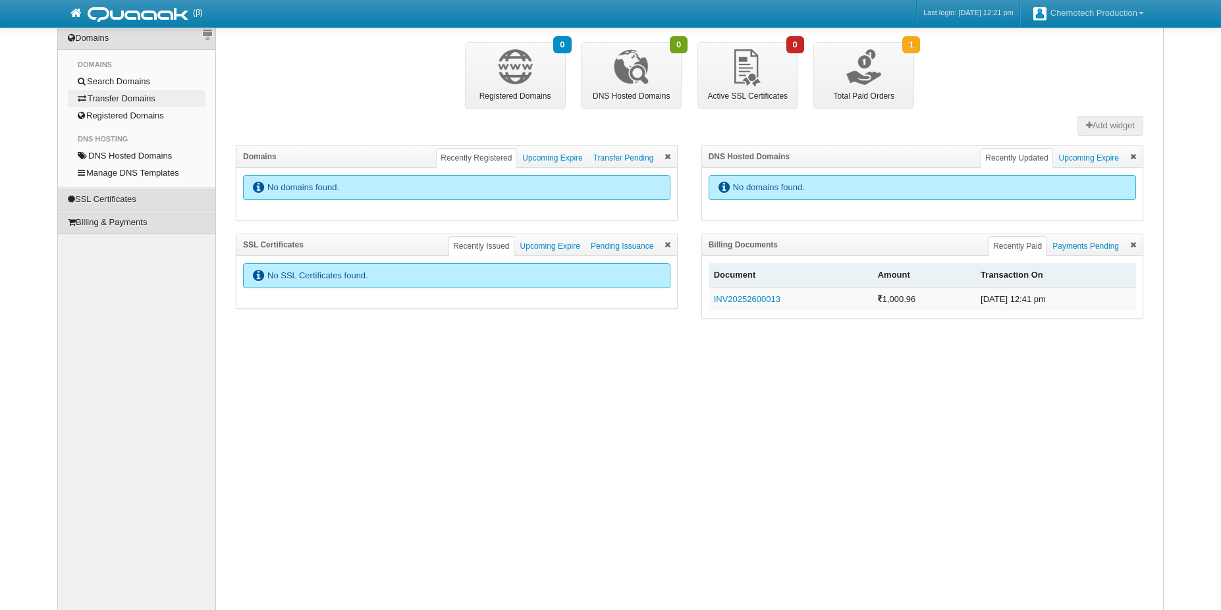
click at [151, 103] on link "Transfer Domains" at bounding box center [137, 98] width 138 height 17
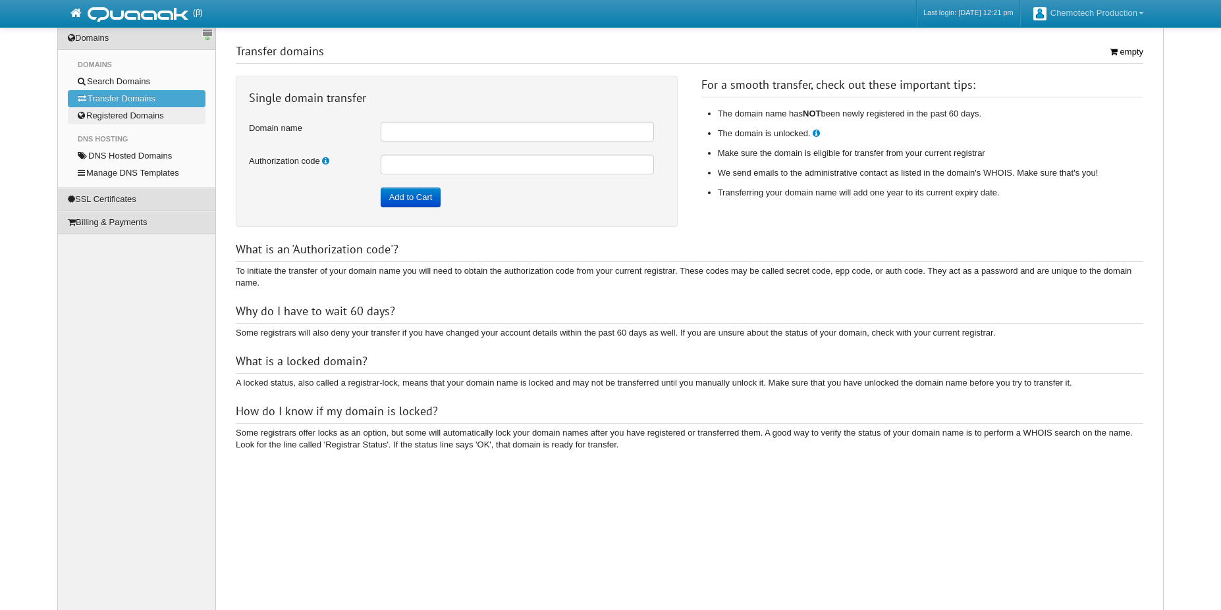
click at [144, 116] on link "Registered Domains" at bounding box center [137, 115] width 138 height 17
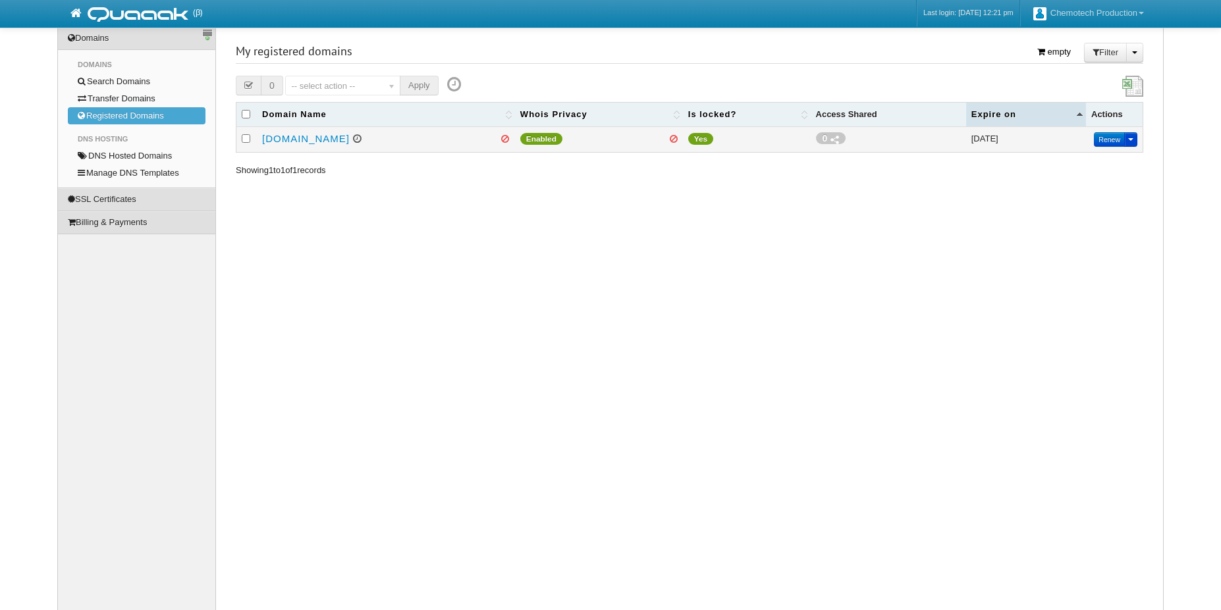
click at [1134, 142] on button at bounding box center [1130, 139] width 13 height 14
click at [353, 140] on icon at bounding box center [357, 139] width 9 height 10
click at [353, 141] on icon at bounding box center [357, 139] width 9 height 10
click at [344, 118] on div "Registrant verification pending." at bounding box center [332, 120] width 122 height 18
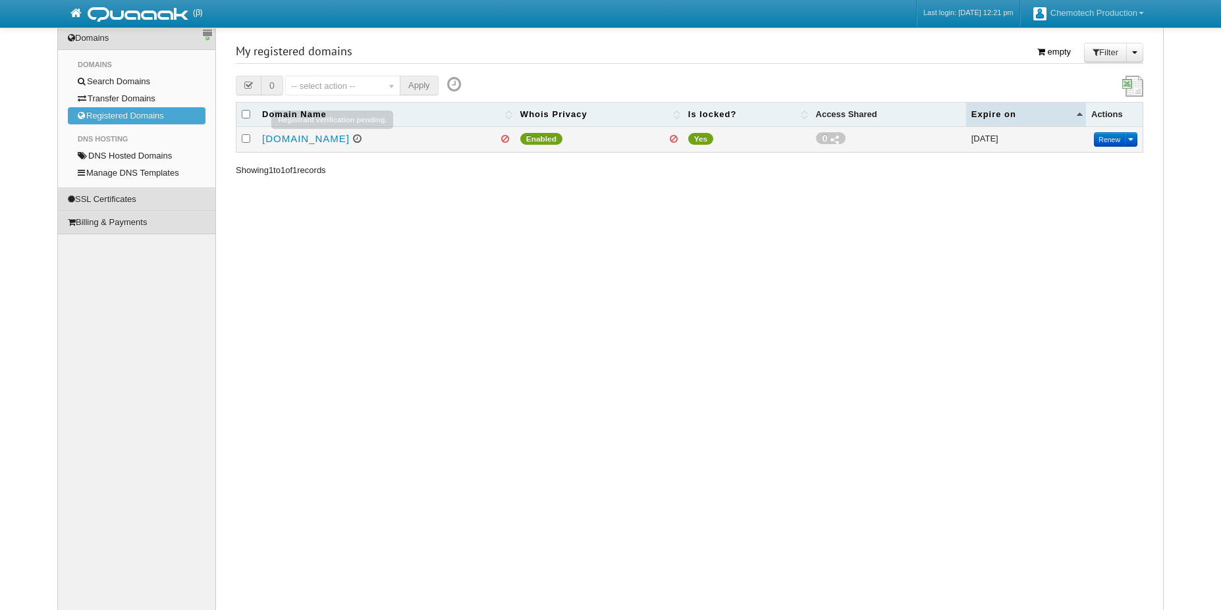
click at [331, 149] on td "[DOMAIN_NAME]" at bounding box center [386, 140] width 258 height 26
drag, startPoint x: 325, startPoint y: 140, endPoint x: 264, endPoint y: 140, distance: 60.6
click at [264, 140] on td "[DOMAIN_NAME]" at bounding box center [386, 140] width 258 height 26
copy link "[DOMAIN_NAME]"
click at [302, 146] on td "[DOMAIN_NAME]" at bounding box center [386, 140] width 258 height 26
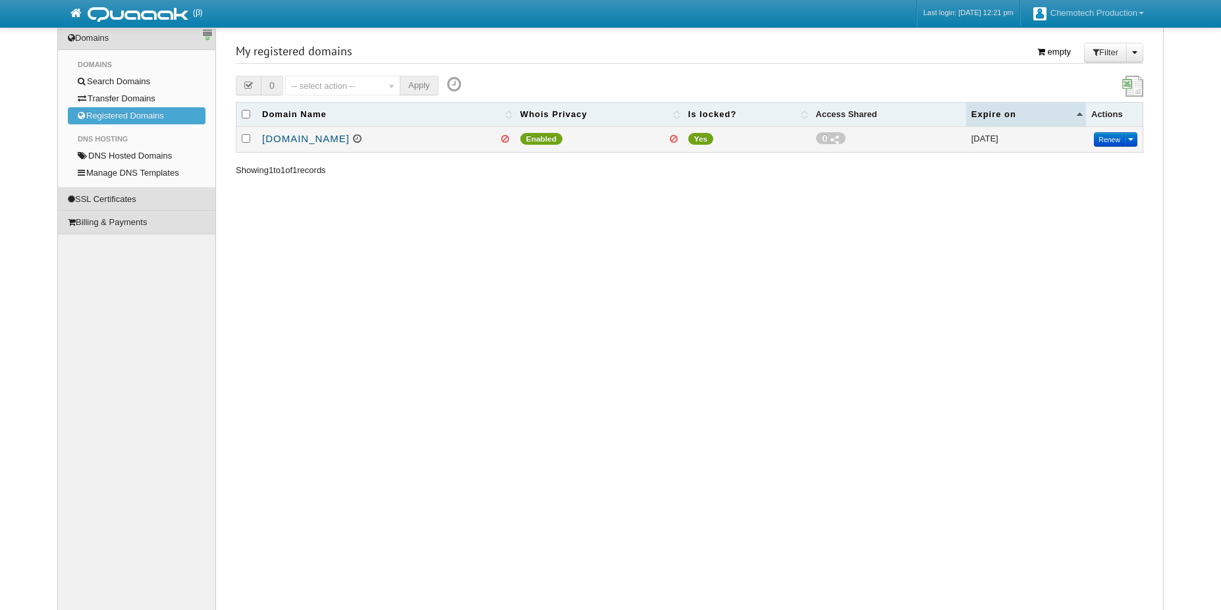
click at [298, 140] on link "[DOMAIN_NAME]" at bounding box center [306, 138] width 88 height 11
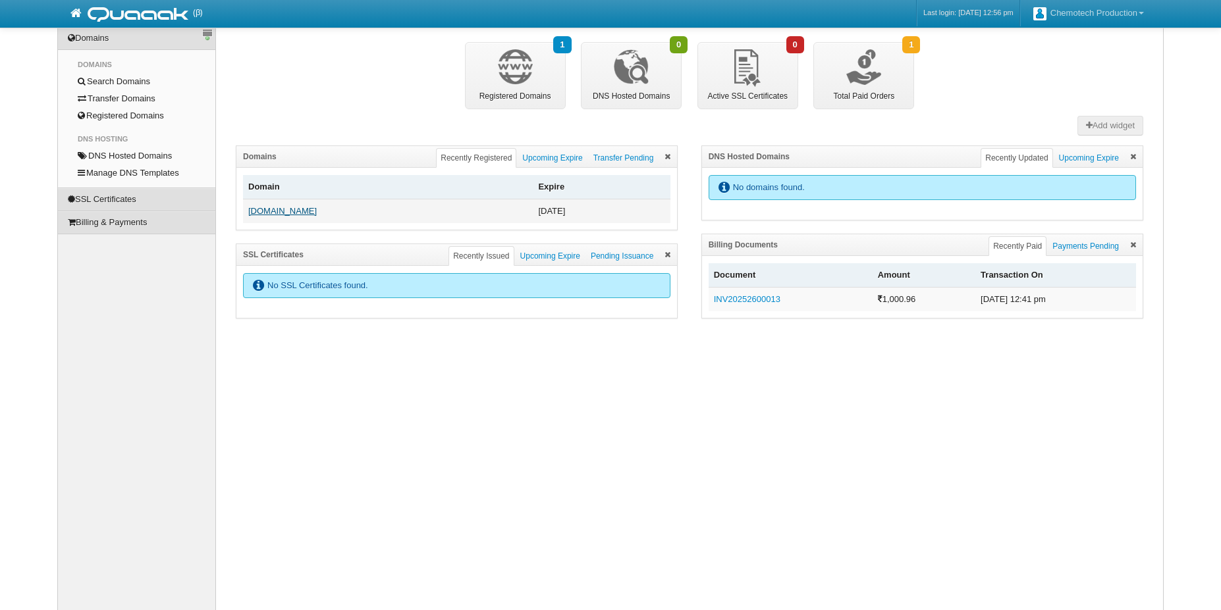
click at [272, 211] on link "[DOMAIN_NAME]" at bounding box center [282, 211] width 68 height 10
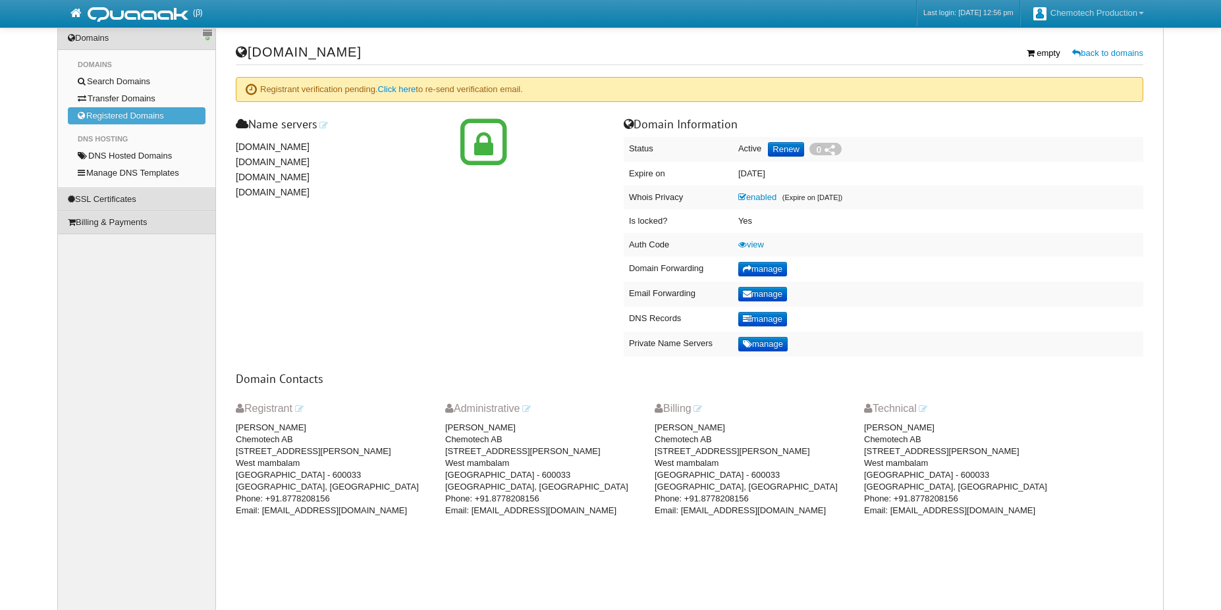
click at [300, 157] on span "ns2.securecloudns.com" at bounding box center [340, 160] width 209 height 15
click at [325, 127] on icon at bounding box center [323, 125] width 9 height 9
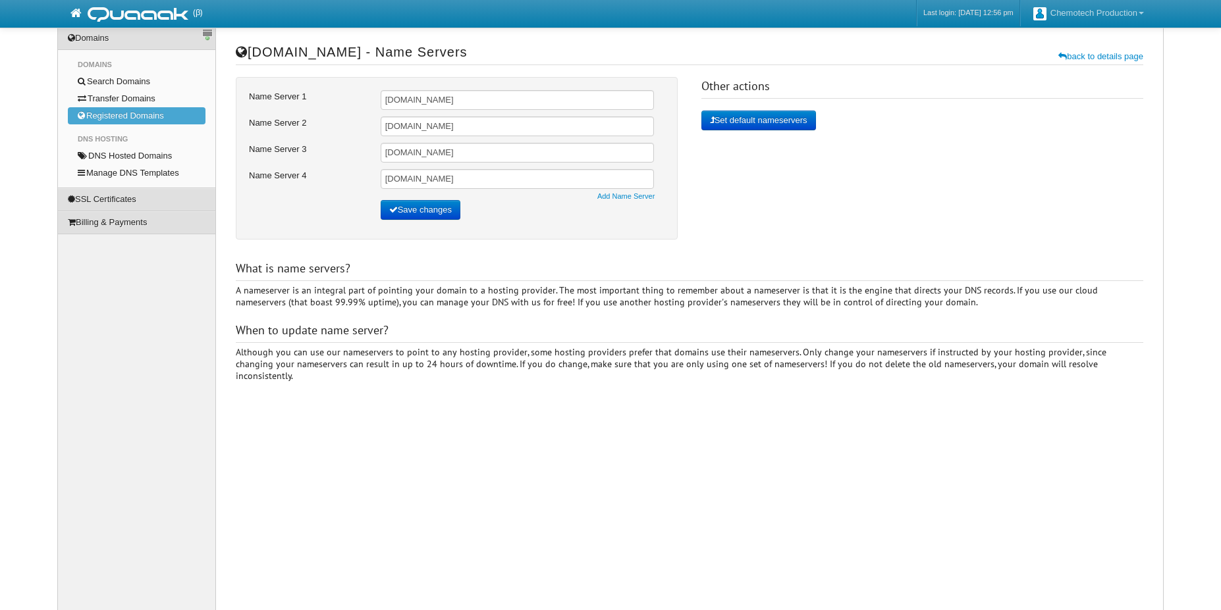
click at [577, 86] on form "Name Server 1 ns1.securecloudns.com Name Server 2 ns2.securecloudns.com Name Se…" at bounding box center [457, 158] width 442 height 163
click at [541, 101] on input "ns1.securecloudns.com" at bounding box center [517, 100] width 273 height 20
paste input "digitalocean"
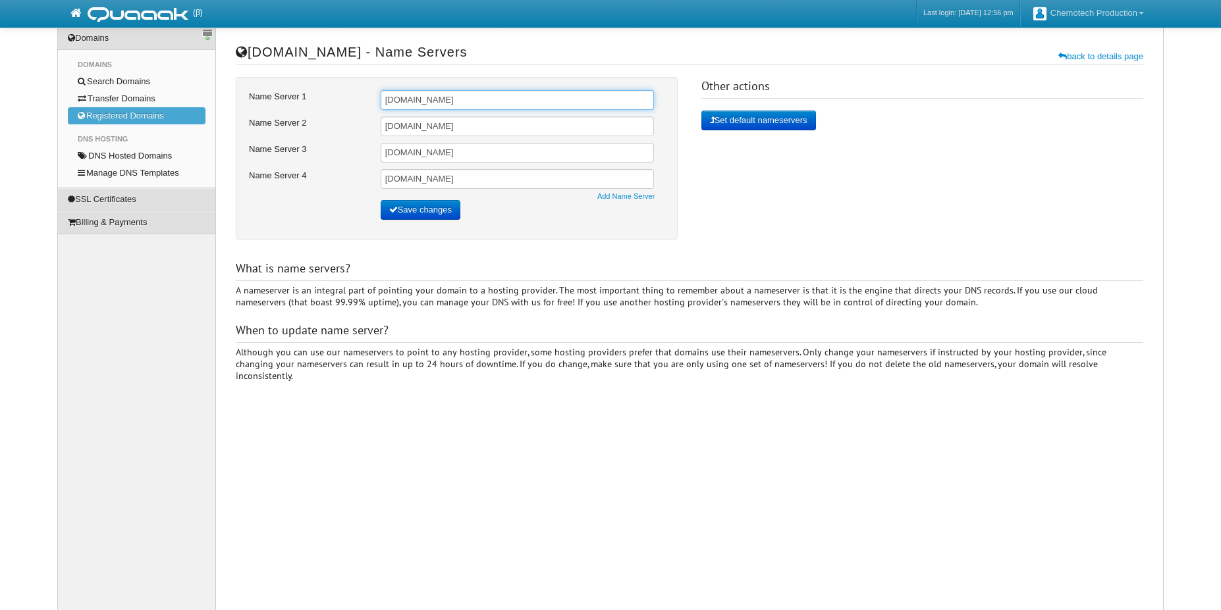
type input "ns1.digitalocean.com"
paste input "digitalocean"
type input "ns2.digitalocean.com"
click at [506, 151] on input "ns3.securecloudns.com" at bounding box center [517, 153] width 273 height 20
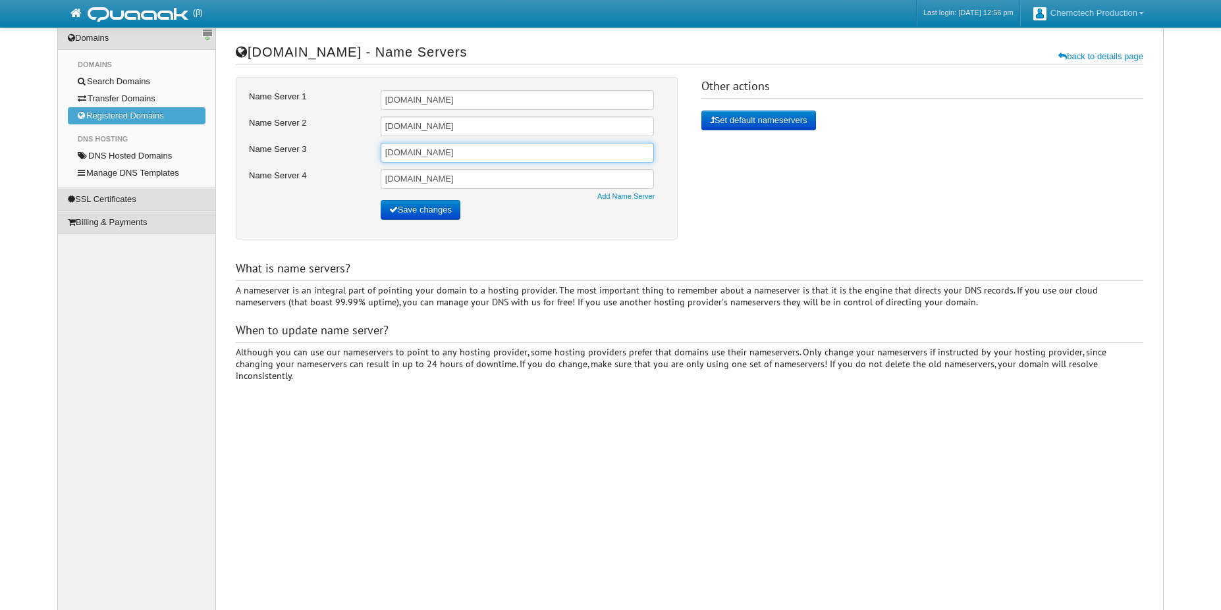
click at [506, 151] on input "ns3.securecloudns.com" at bounding box center [517, 153] width 273 height 20
paste input "digitalocean"
type input "ns3.digitalocean.com"
click at [489, 183] on input "ns4.securecloudns.com" at bounding box center [517, 179] width 273 height 20
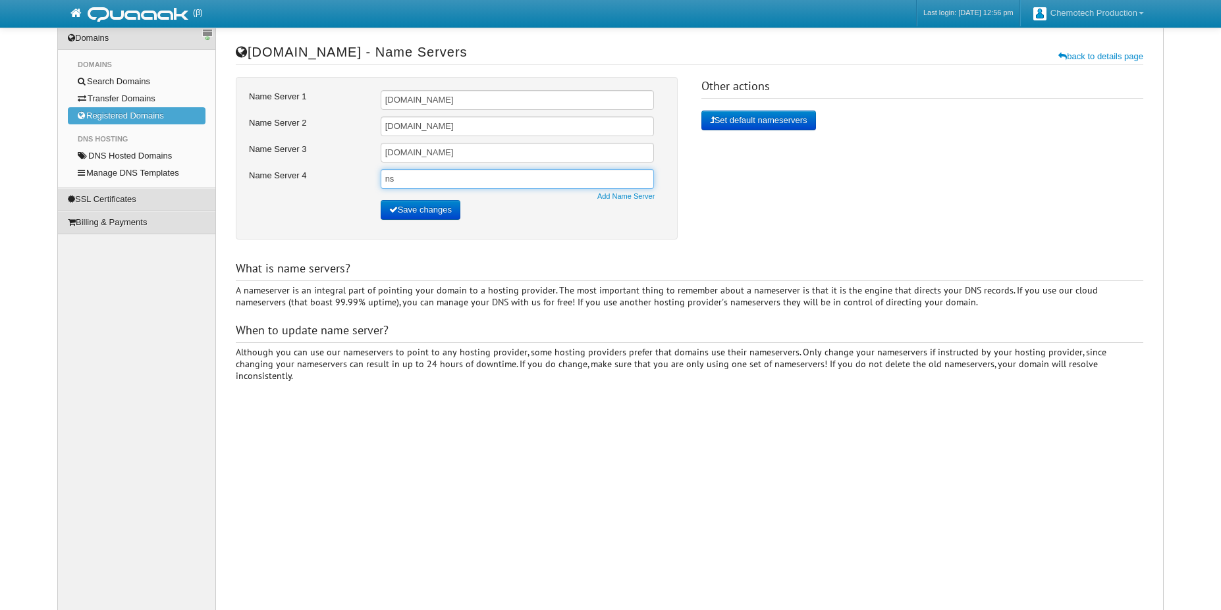
type input "n"
click at [451, 211] on button "Save changes" at bounding box center [421, 210] width 80 height 20
type input "ns1.digitalocean.com"
type input "ns2.digitalocean.com"
type input "ns3.digitalocean.com"
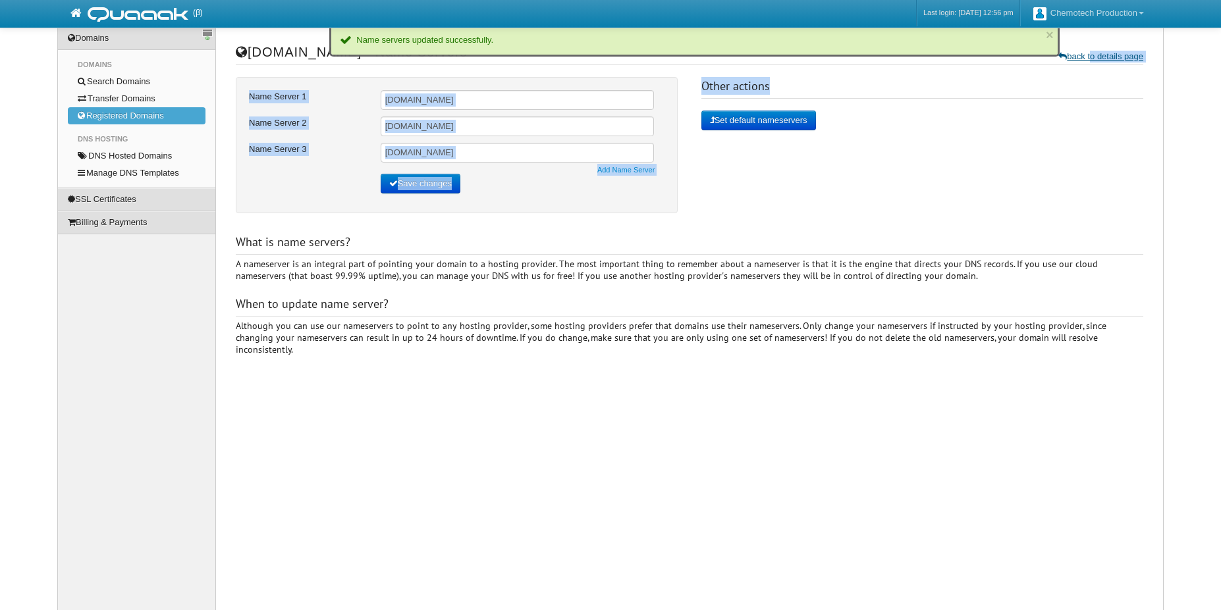
drag, startPoint x: 956, startPoint y: 80, endPoint x: 1086, endPoint y: 53, distance: 133.0
click at [1086, 53] on div "vetiqure.info - Name Servers back to details page Name Server 1 ns1.digitalocea…" at bounding box center [689, 202] width 907 height 320
click at [1086, 53] on link "back to details page" at bounding box center [1100, 56] width 85 height 10
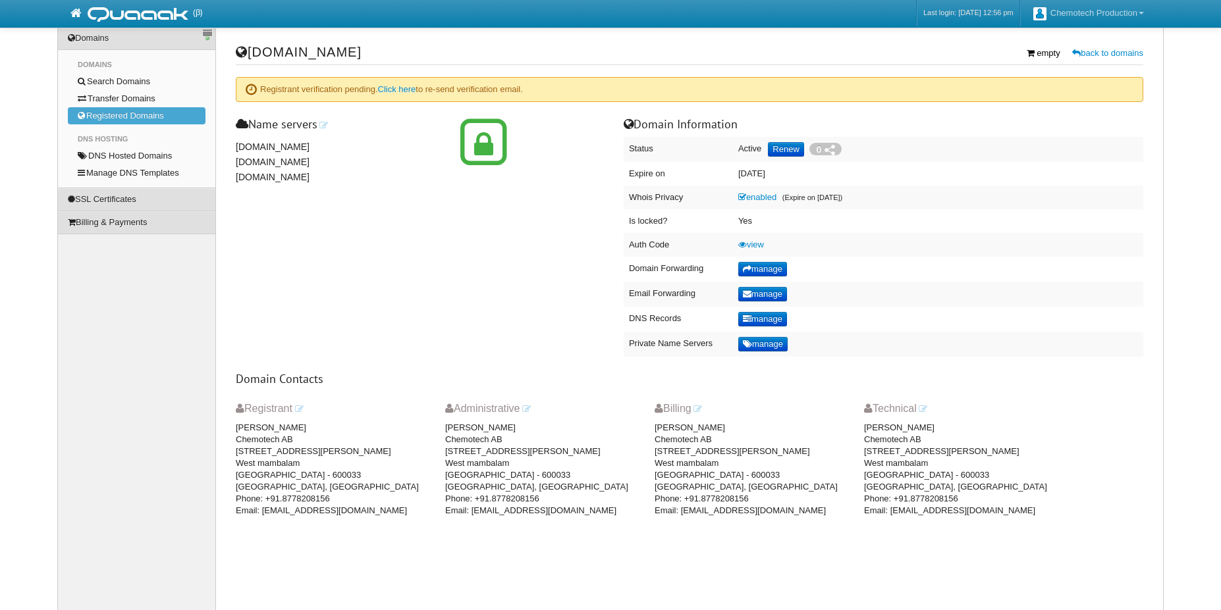
drag, startPoint x: 799, startPoint y: 121, endPoint x: 232, endPoint y: 153, distance: 567.8
click at [232, 153] on div "vetiqure.info empty back to domains Registrant verification pending. Click here…" at bounding box center [689, 276] width 947 height 553
click at [312, 257] on div "vetiqure.info empty back to domains Registrant verification pending. Click here…" at bounding box center [689, 206] width 907 height 328
click at [394, 92] on link "Click here" at bounding box center [397, 89] width 38 height 10
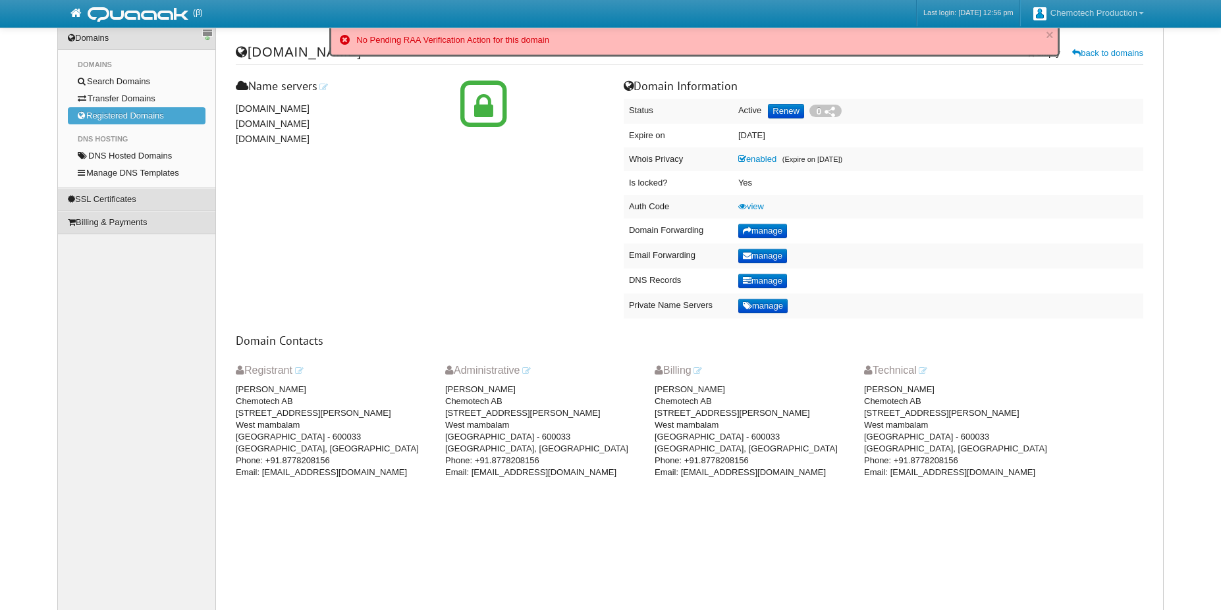
click at [286, 25] on div "(β) Last login: 12 Sep 2025, 12:56 pm Chemotech Production My Profile Log Out" at bounding box center [610, 14] width 1106 height 28
click at [1053, 34] on span "×" at bounding box center [1050, 34] width 8 height 13
